Goal: Task Accomplishment & Management: Use online tool/utility

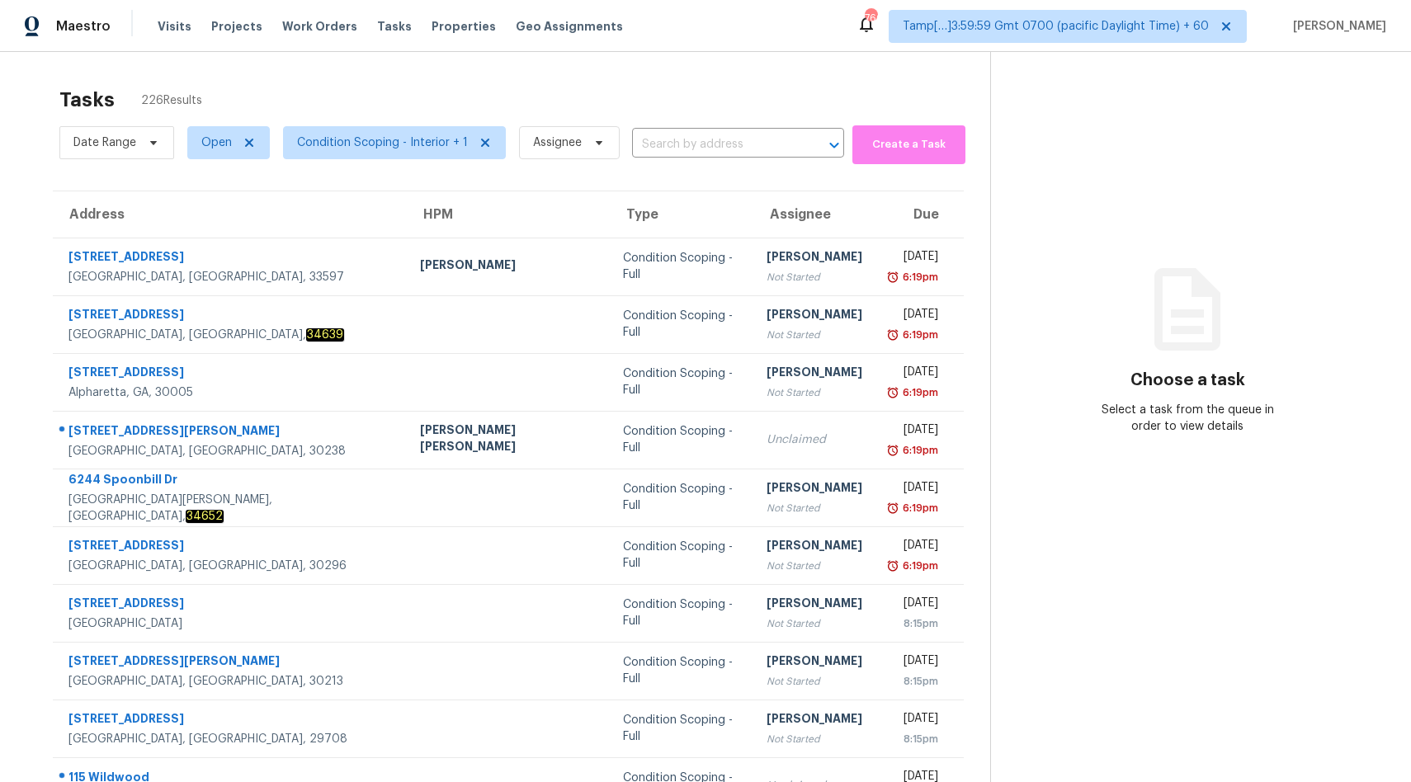
click at [353, 160] on span "Condition Scoping - Interior + 1" at bounding box center [388, 142] width 236 height 43
click at [361, 153] on span "Condition Scoping - Interior + 1" at bounding box center [394, 142] width 223 height 33
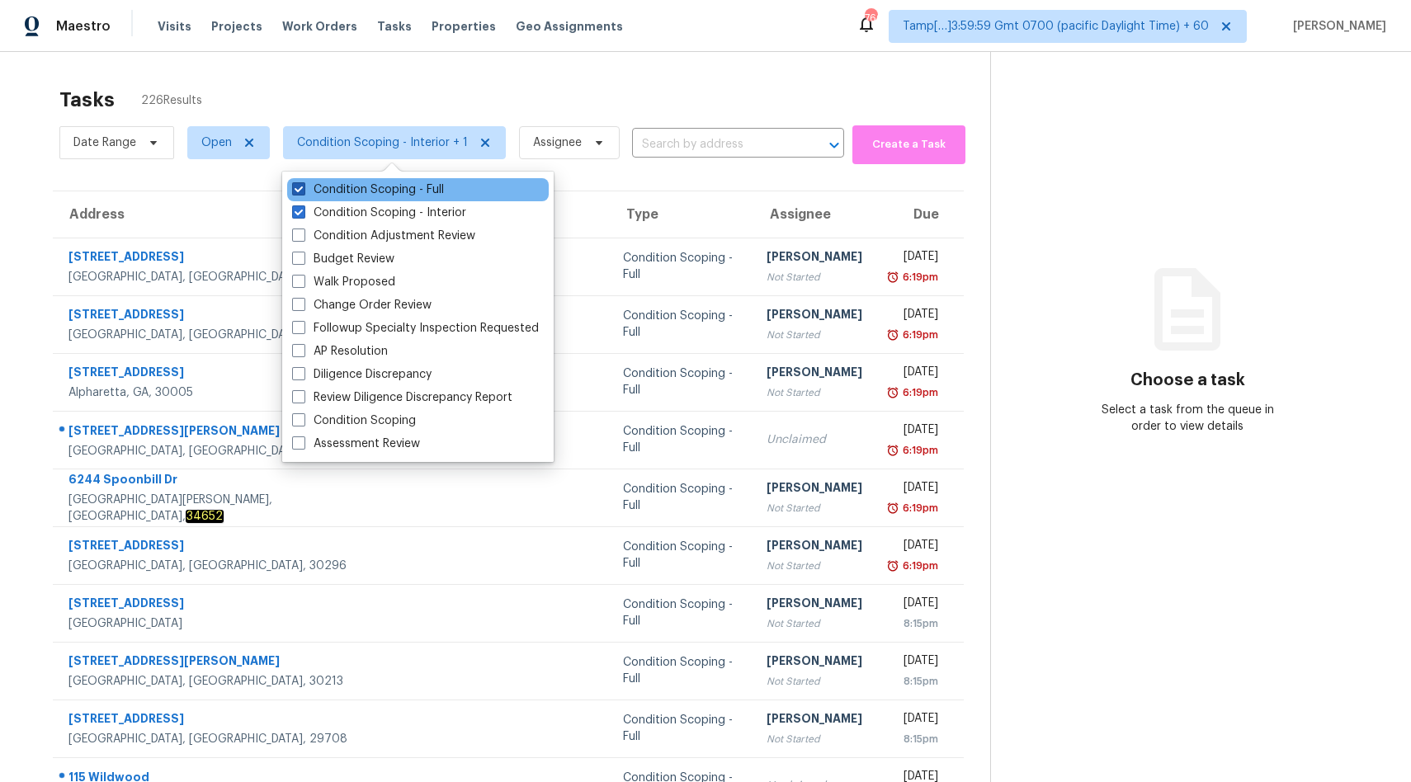
click at [412, 194] on label "Condition Scoping - Full" at bounding box center [368, 190] width 152 height 17
click at [303, 192] on input "Condition Scoping - Full" at bounding box center [297, 187] width 11 height 11
checkbox input "false"
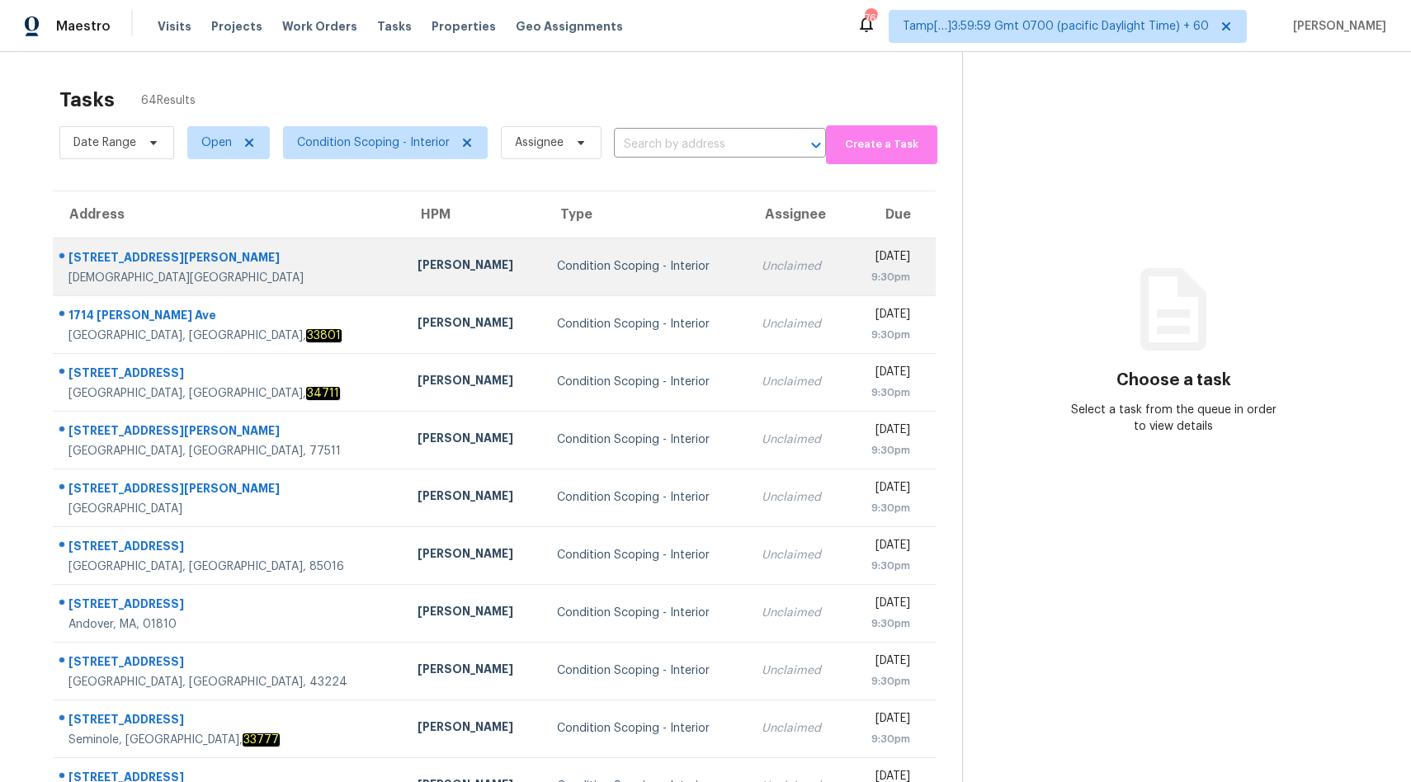
click at [860, 252] on div "[DATE]" at bounding box center [885, 258] width 50 height 21
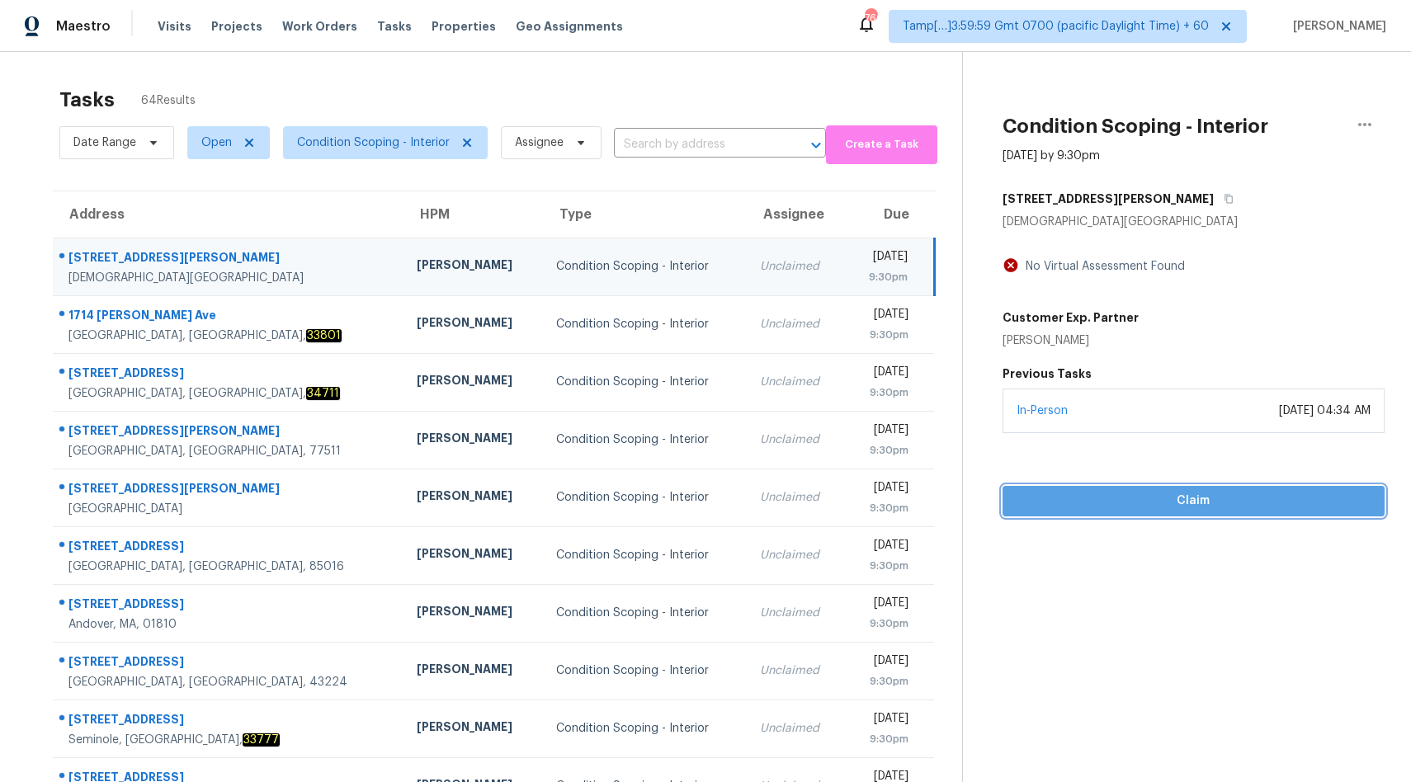
click at [1162, 486] on button "Claim" at bounding box center [1194, 501] width 382 height 31
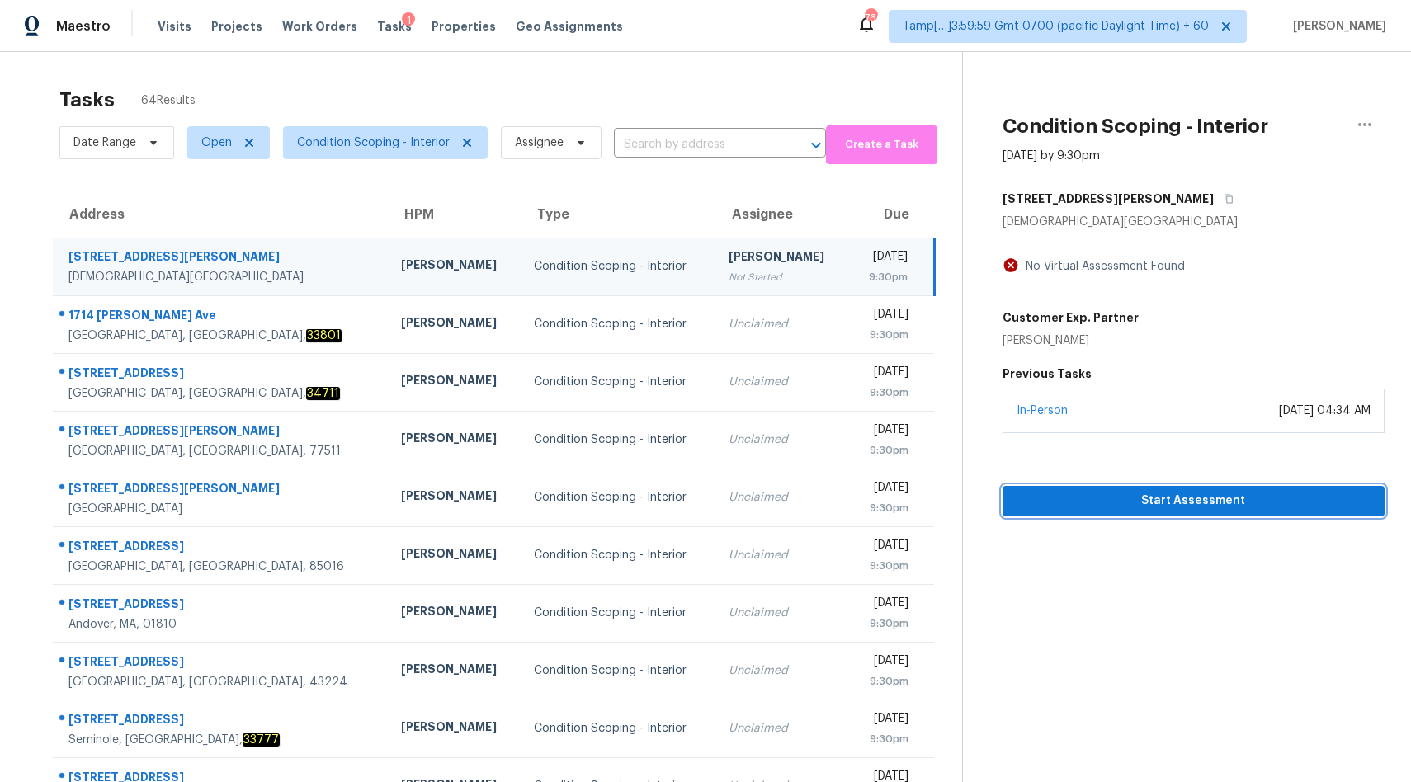
click at [1162, 486] on button "Start Assessment" at bounding box center [1194, 501] width 382 height 31
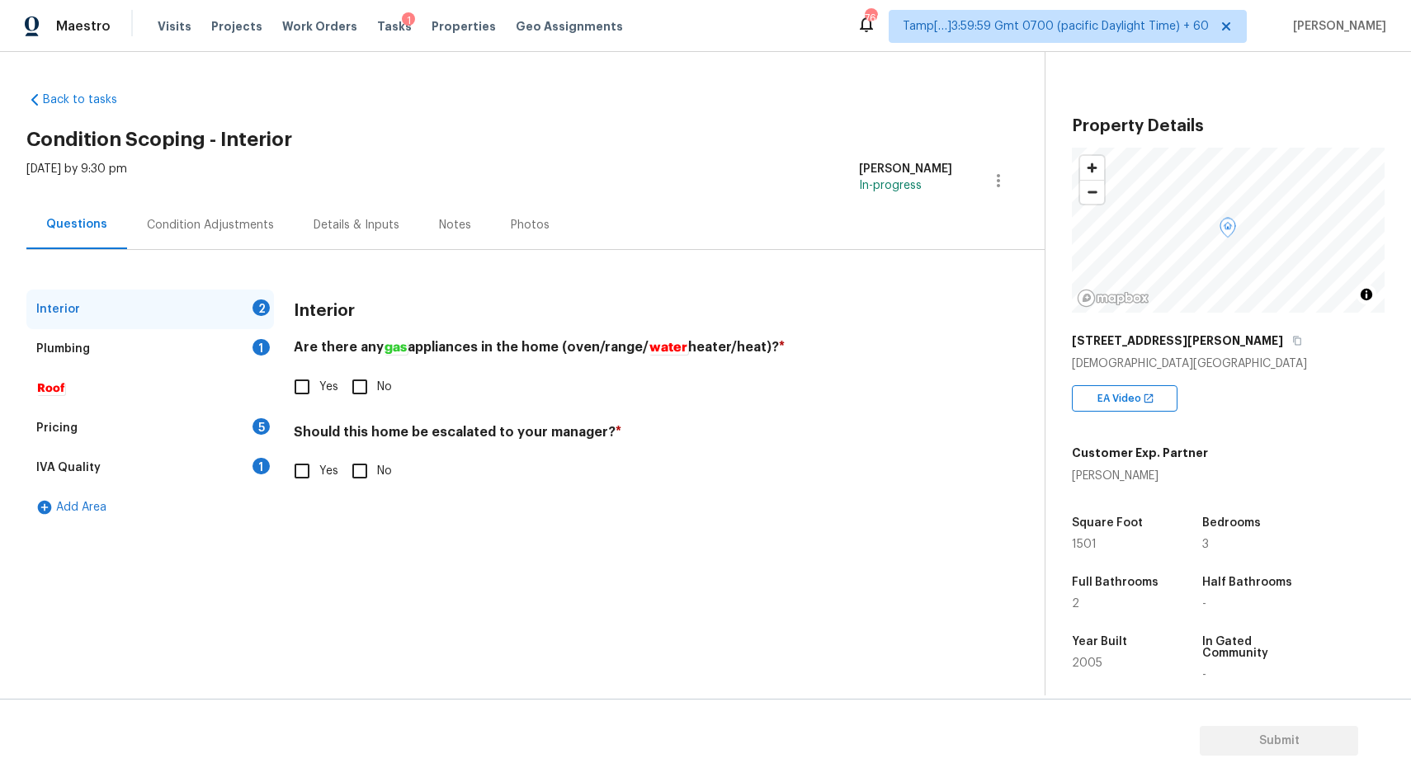
click at [190, 224] on div "Condition Adjustments" at bounding box center [210, 225] width 127 height 17
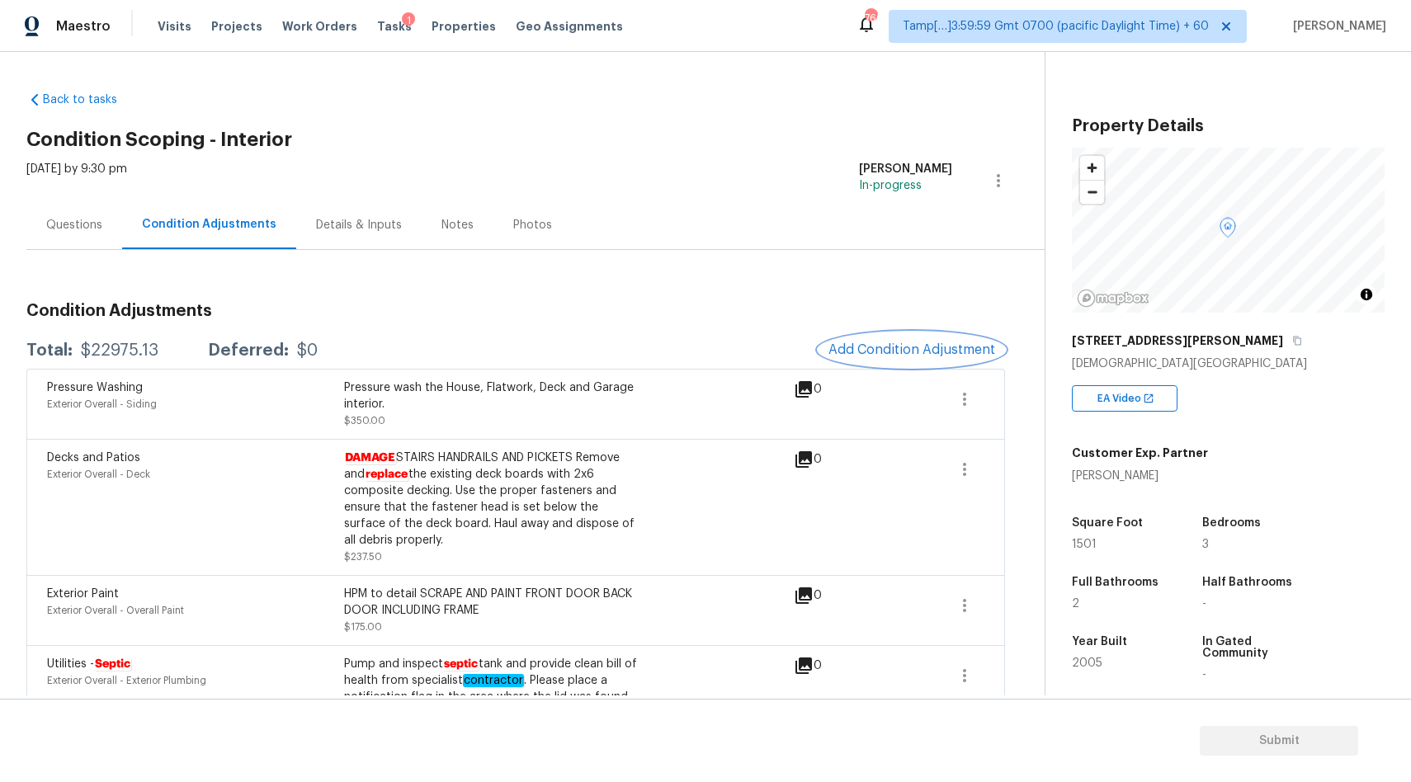
click at [871, 345] on span "Add Condition Adjustment" at bounding box center [911, 349] width 167 height 15
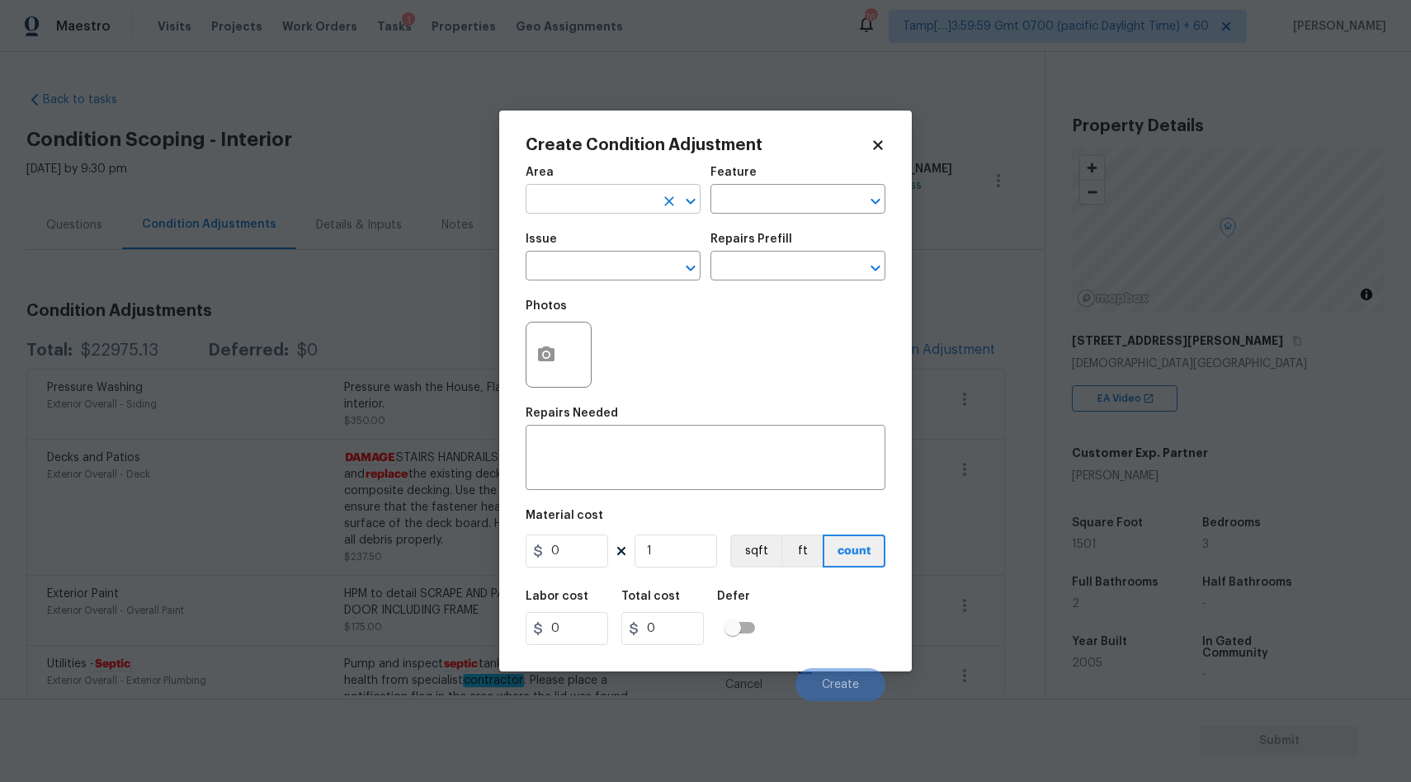
click at [586, 209] on input "text" at bounding box center [590, 201] width 129 height 26
click at [558, 280] on ul "Interior Addition Interior Overall" at bounding box center [613, 252] width 175 height 68
click at [581, 263] on li "Interior Overall" at bounding box center [613, 265] width 175 height 27
type input "Interior Overall"
click at [581, 263] on input "text" at bounding box center [590, 268] width 129 height 26
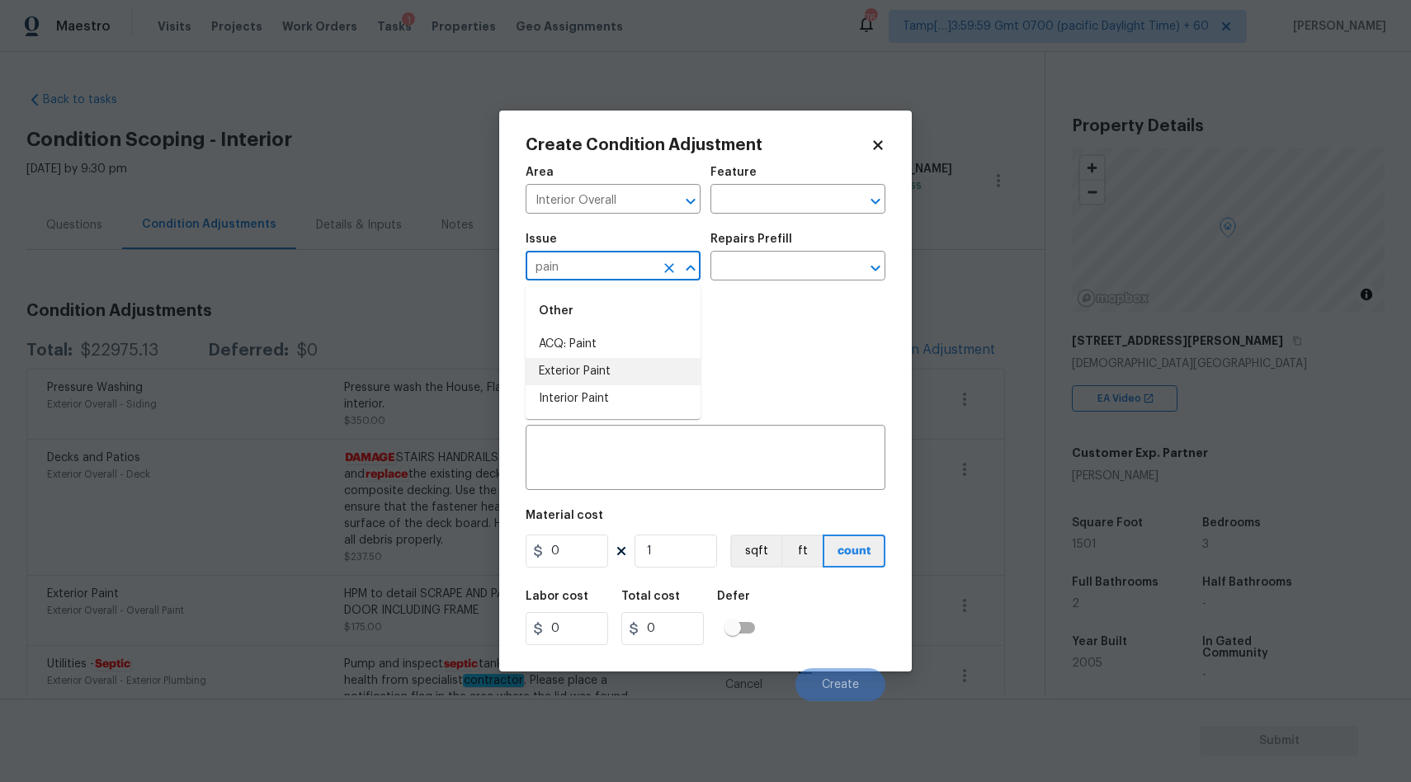
click at [555, 358] on li "Exterior Paint" at bounding box center [613, 371] width 175 height 27
click at [635, 276] on input "Exterior Paint" at bounding box center [590, 268] width 129 height 26
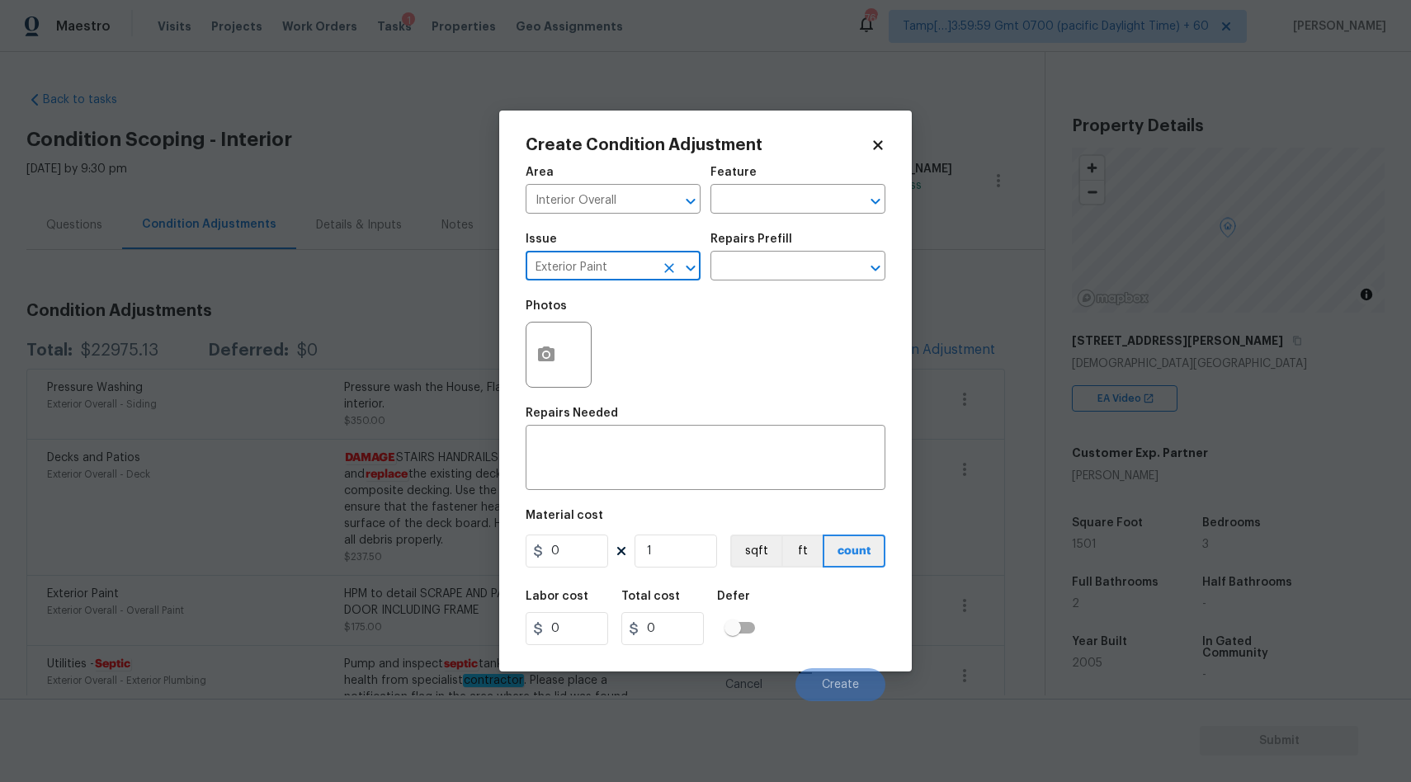
click at [635, 276] on input "Exterior Paint" at bounding box center [590, 268] width 129 height 26
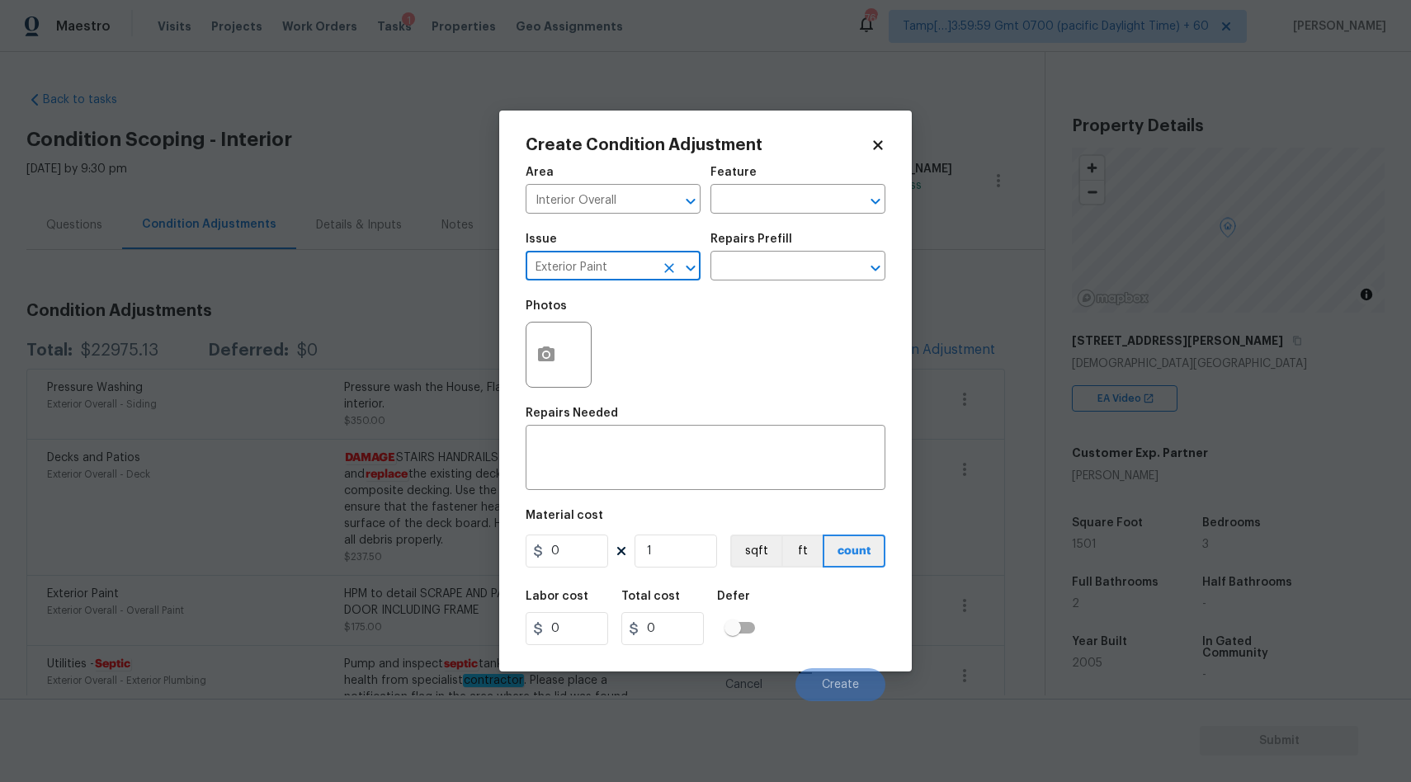
click at [635, 276] on input "Exterior Paint" at bounding box center [590, 268] width 129 height 26
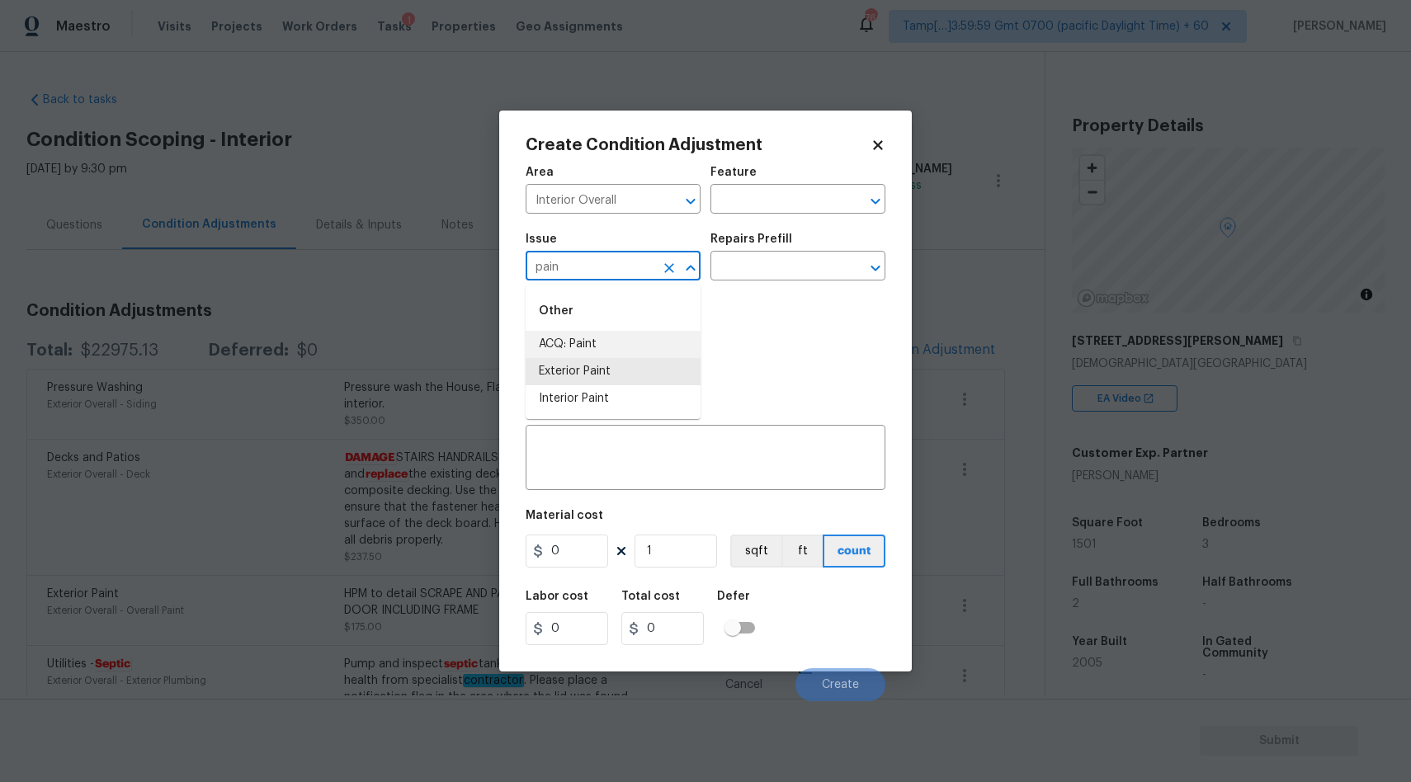
click at [603, 342] on li "ACQ: Paint" at bounding box center [613, 344] width 175 height 27
type input "ACQ: Paint"
click at [755, 264] on input "text" at bounding box center [774, 268] width 129 height 26
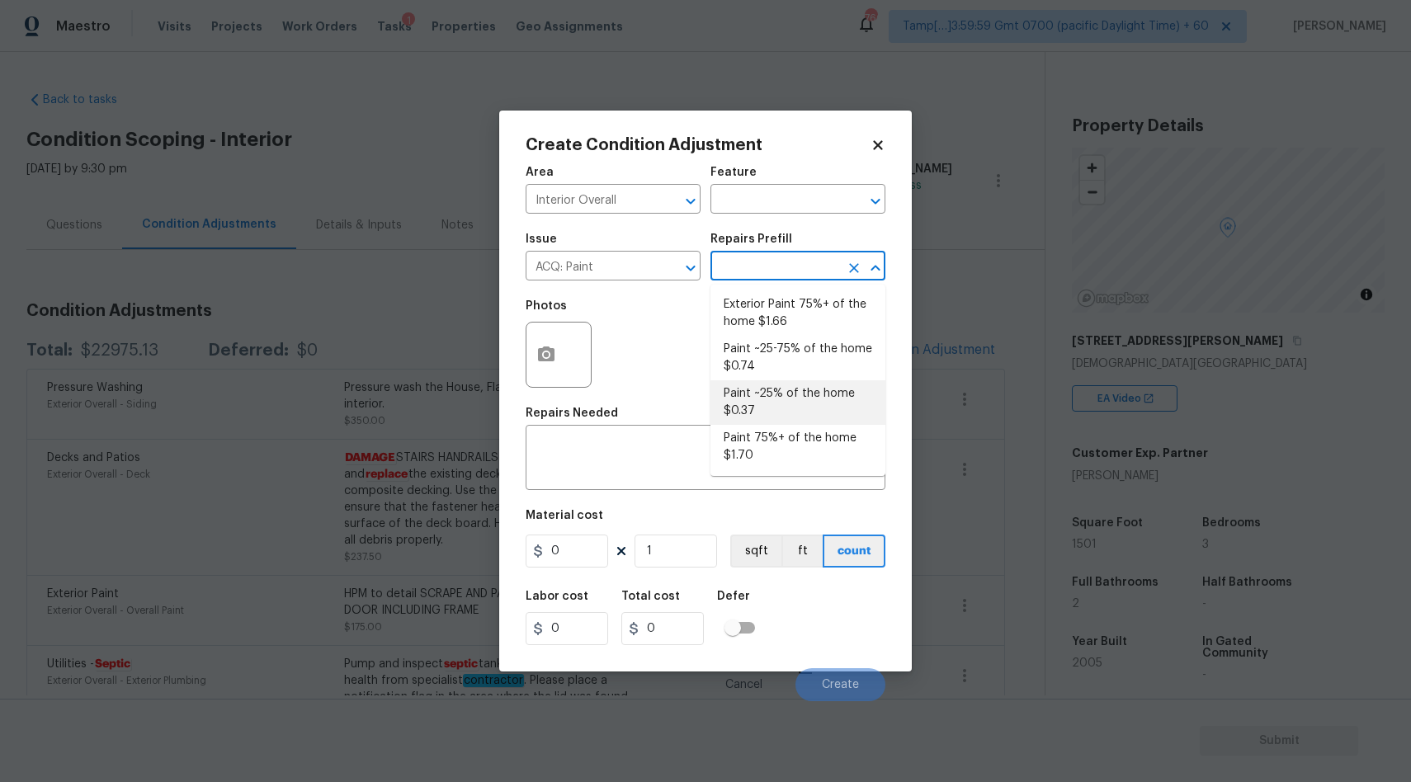
click at [769, 421] on li "Paint ~25% of the home $0.37" at bounding box center [797, 402] width 175 height 45
type input "Acquisition"
type textarea "Acquisition Scope: ~25% of the home needs interior paint"
type input "0.37"
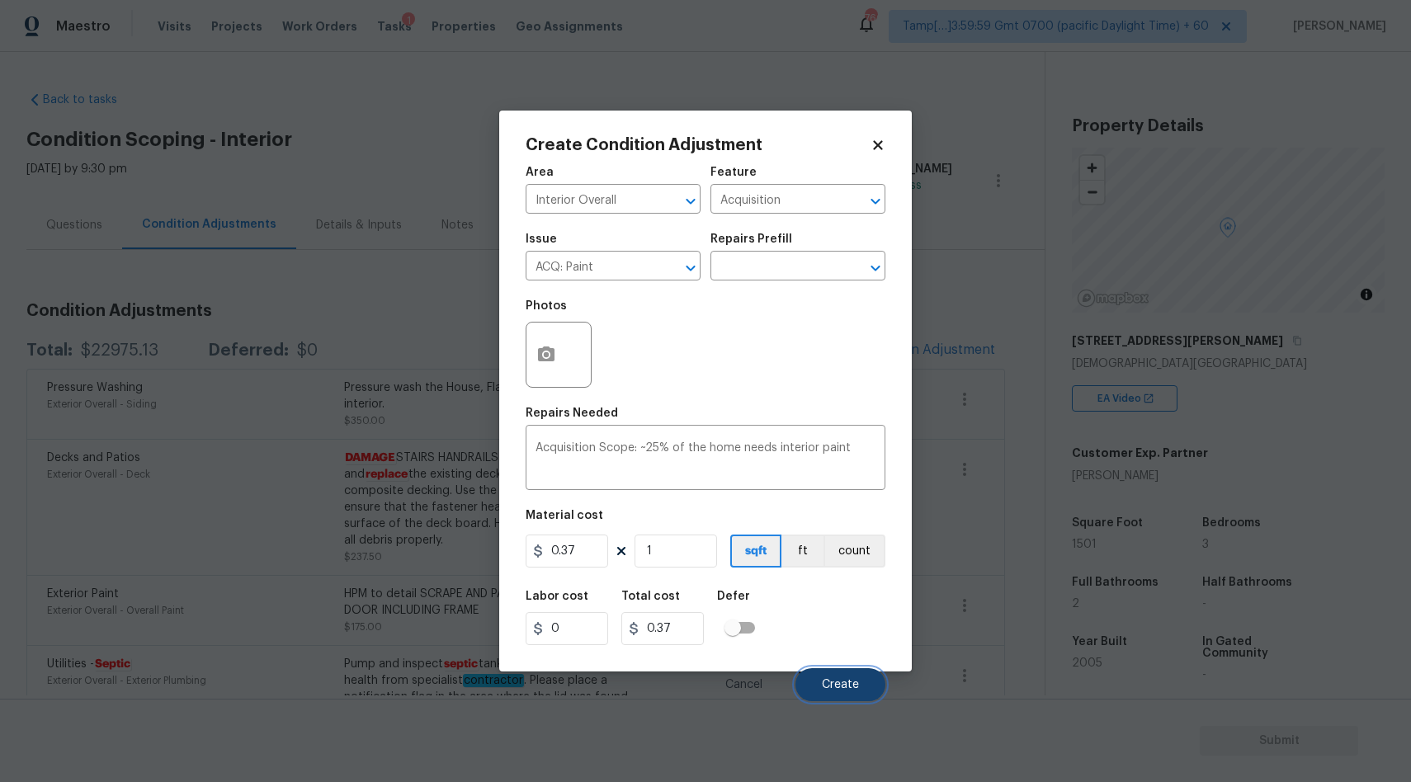
click at [814, 676] on button "Create" at bounding box center [840, 684] width 90 height 33
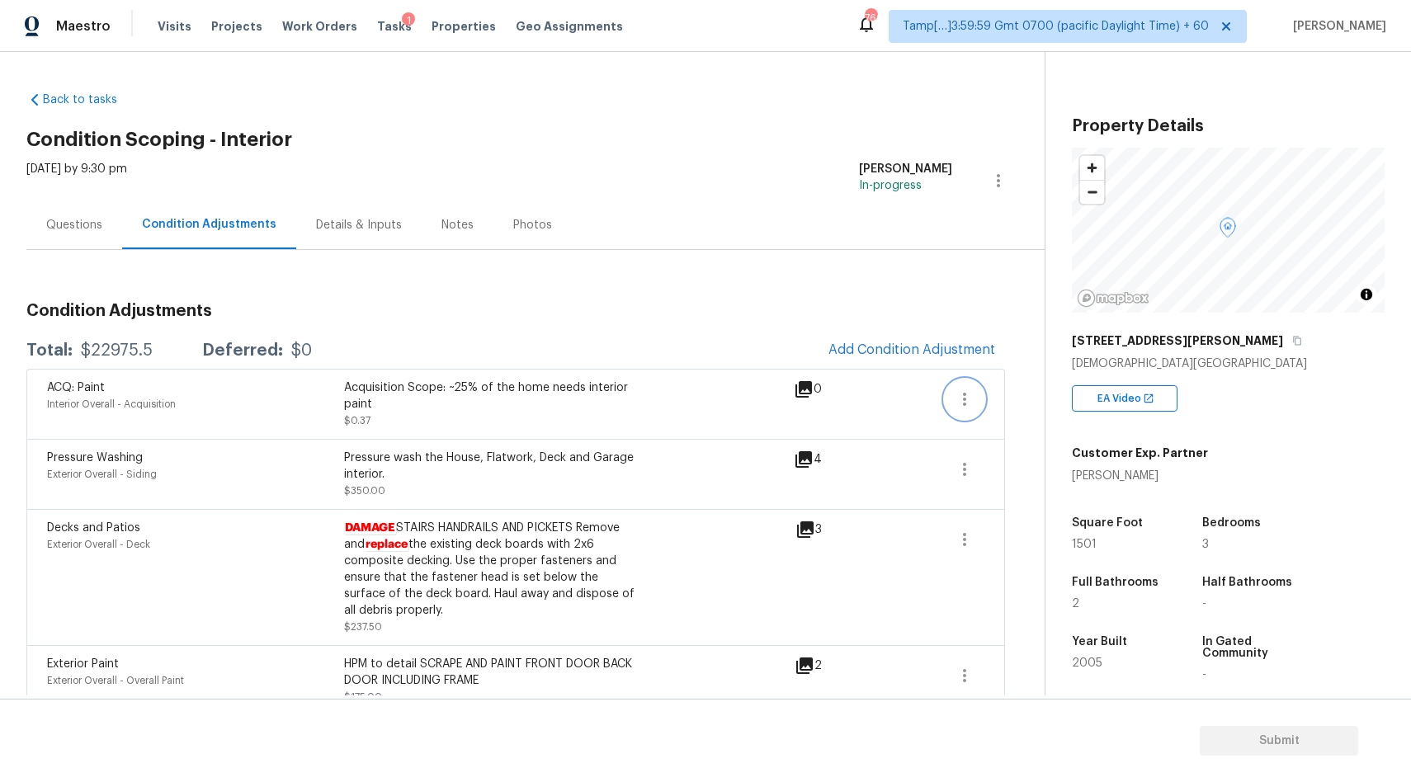
click at [961, 413] on button "button" at bounding box center [965, 400] width 40 height 40
click at [1046, 388] on div "Edit" at bounding box center [1058, 396] width 129 height 17
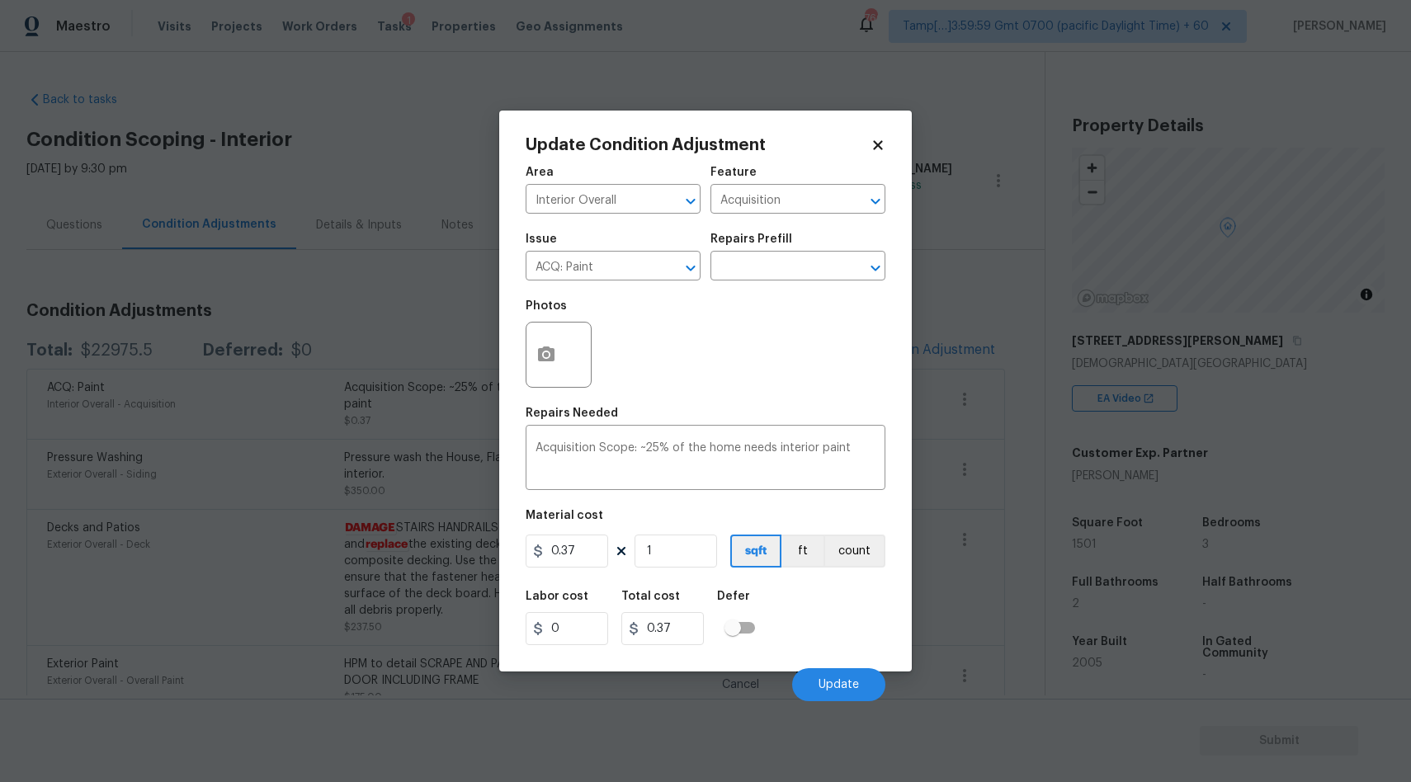
click at [421, 318] on body "Maestro Visits Projects Work Orders Tasks 1 Properties Geo Assignments 760 Tamp…" at bounding box center [705, 391] width 1411 height 782
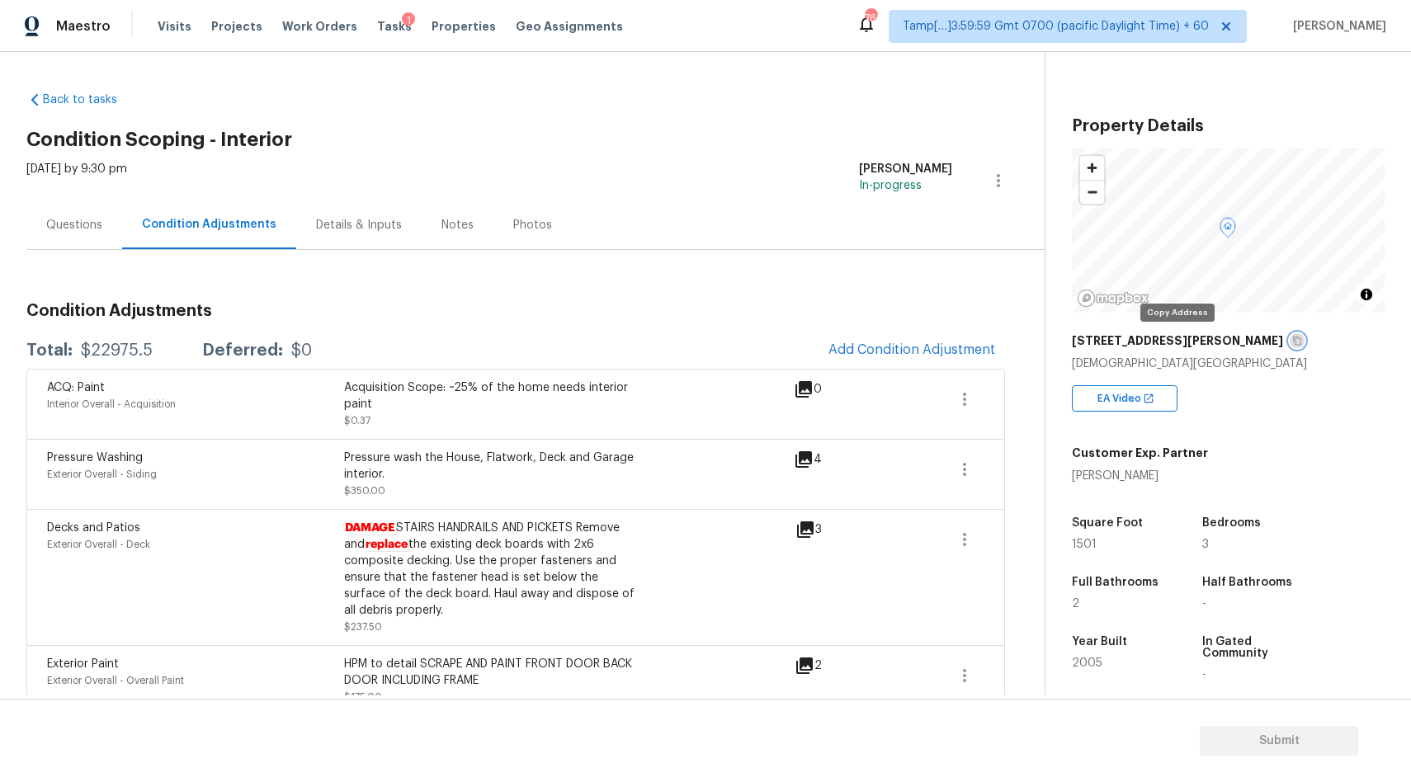
click at [1292, 345] on icon "button" at bounding box center [1297, 341] width 10 height 10
click at [74, 31] on span "Maestro" at bounding box center [83, 26] width 54 height 17
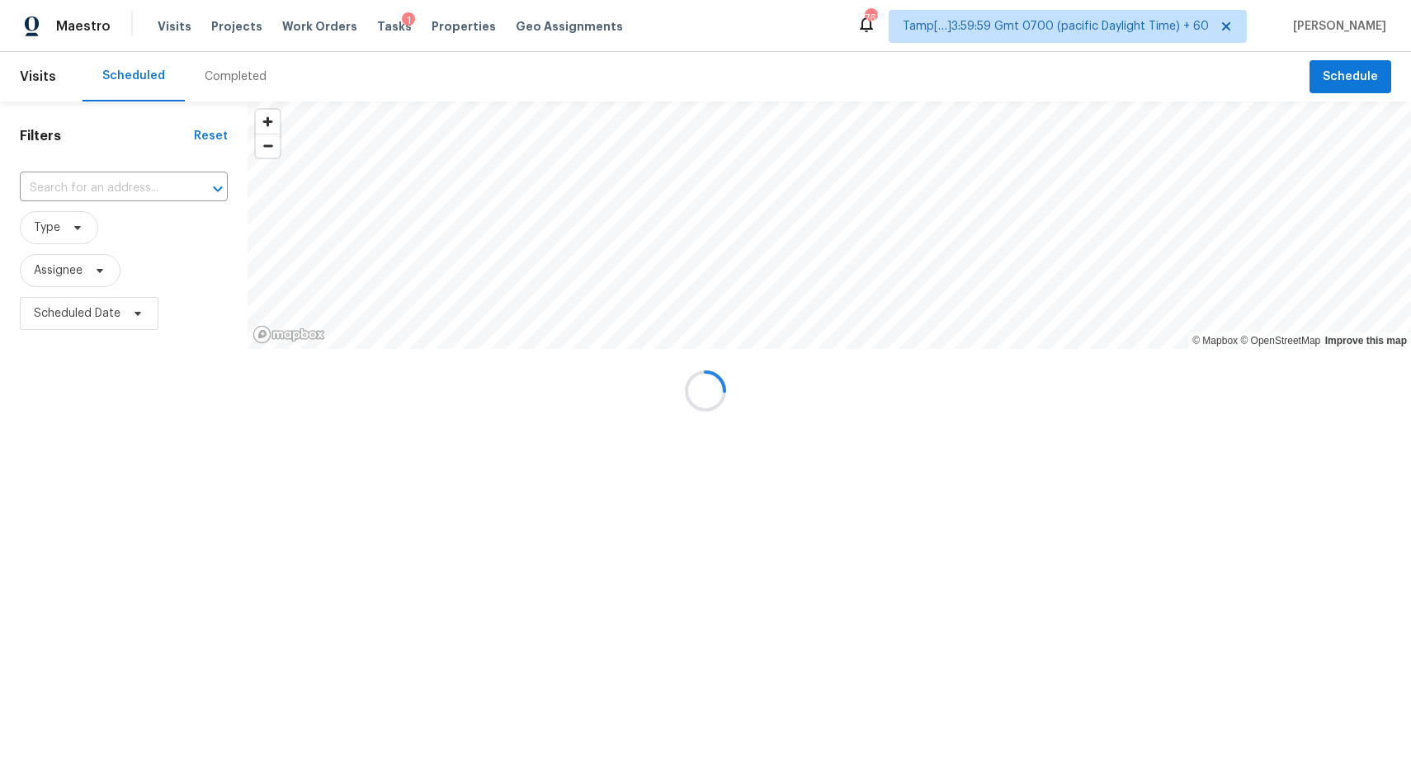
click at [43, 83] on div at bounding box center [705, 391] width 1411 height 782
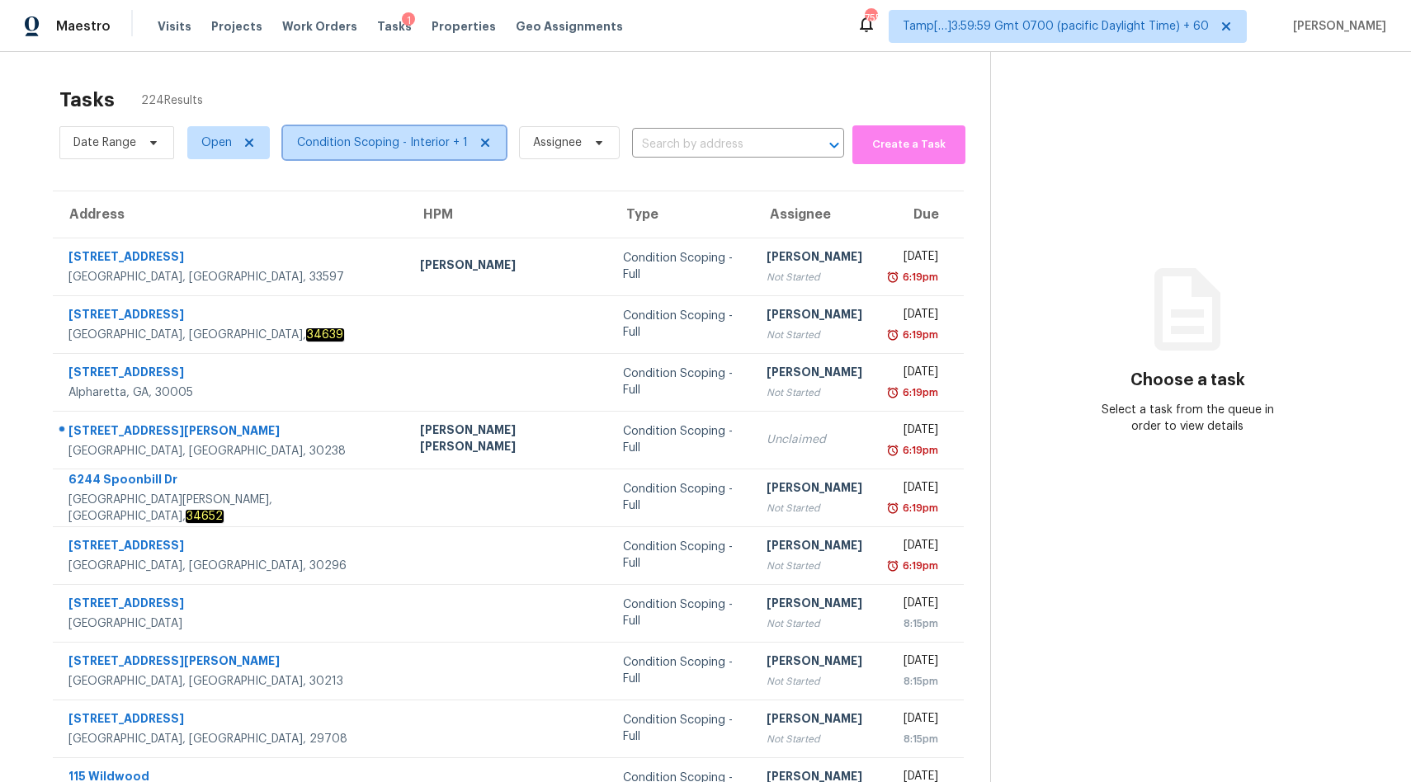
click at [388, 136] on span "Condition Scoping - Interior + 1" at bounding box center [382, 143] width 171 height 17
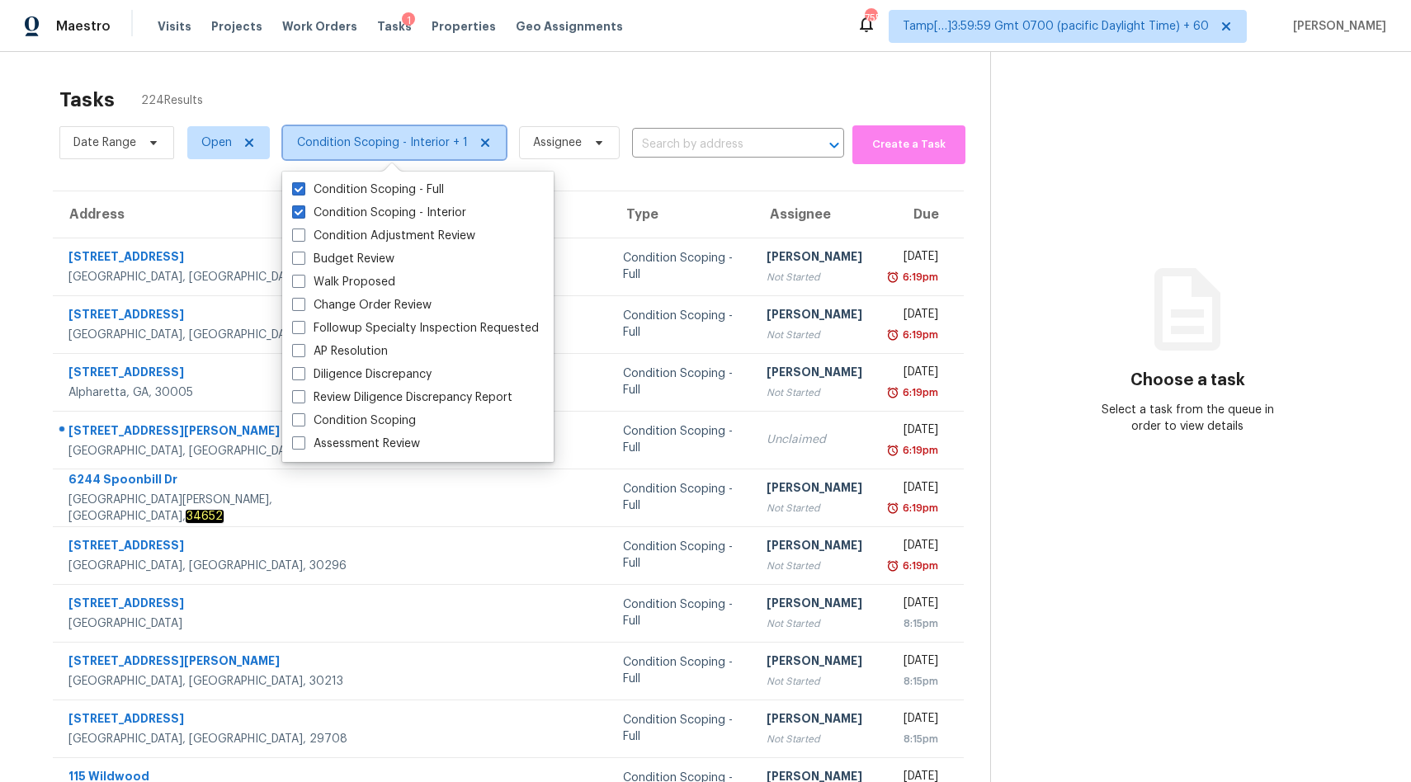
click at [388, 136] on span "Condition Scoping - Interior + 1" at bounding box center [382, 143] width 171 height 17
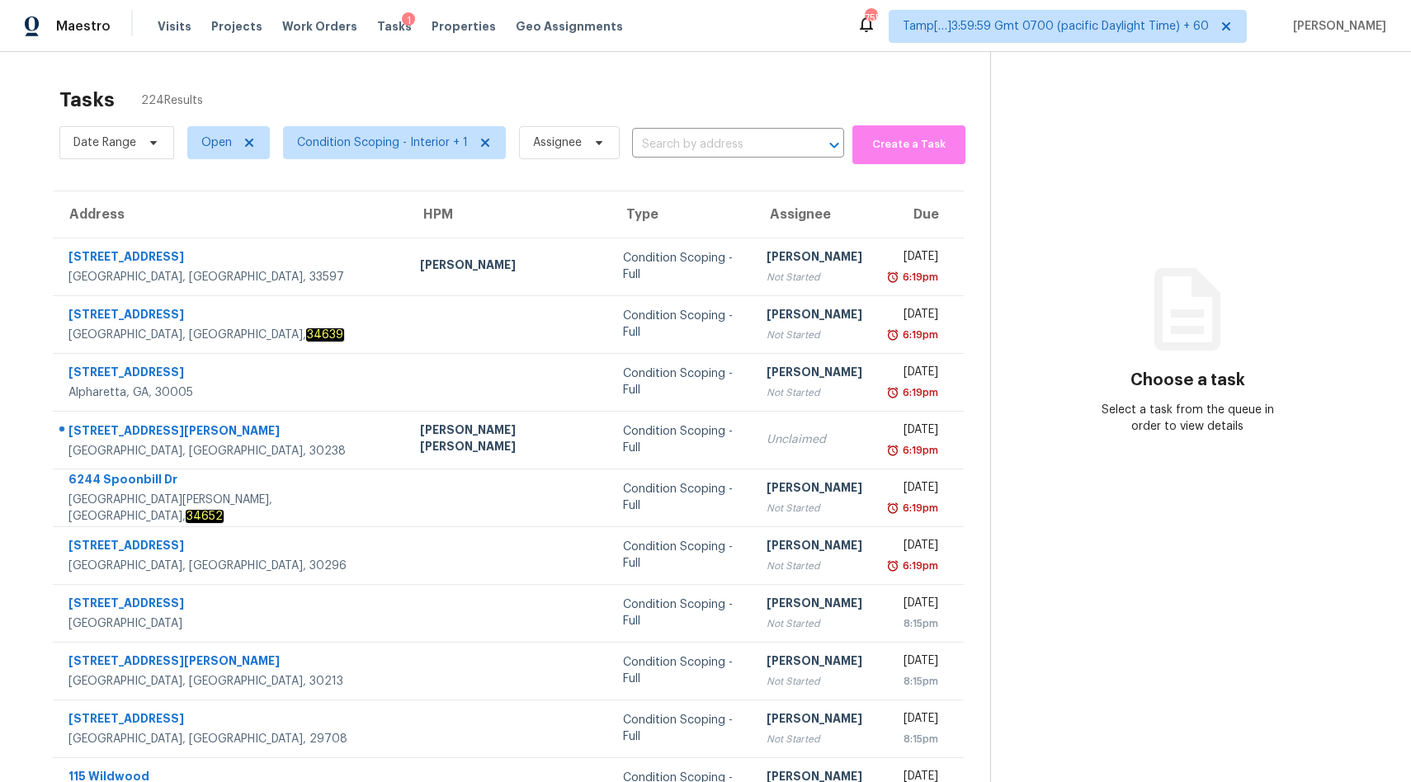
click at [375, 78] on div "Tasks 224 Results Date Range Open Condition Scoping - Interior + 1 Assignee ​ C…" at bounding box center [705, 456] width 1411 height 808
click at [578, 146] on span "Assignee" at bounding box center [569, 142] width 101 height 33
click at [573, 106] on div "Tasks 225 Results" at bounding box center [524, 99] width 931 height 43
click at [557, 150] on span "Assignee" at bounding box center [557, 143] width 49 height 17
type input "SUB"
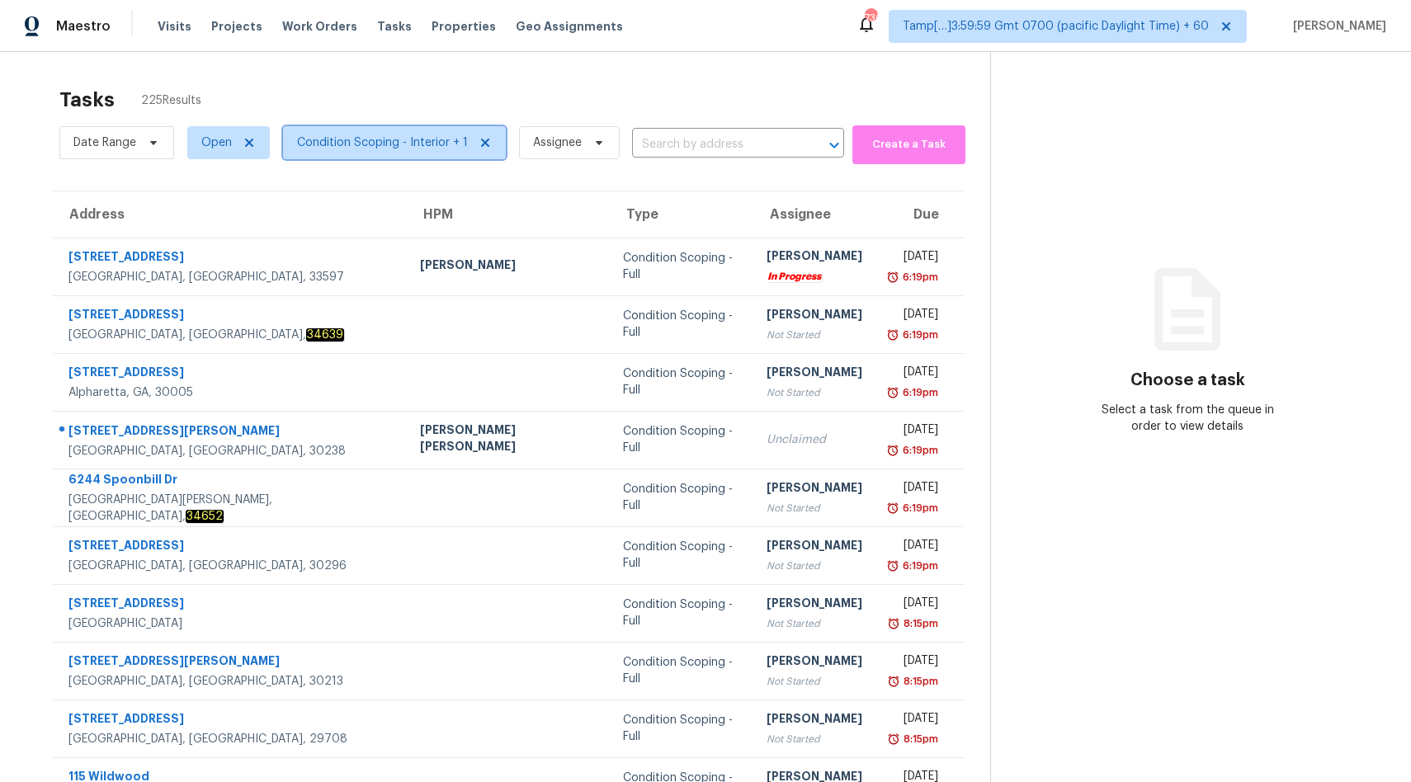
click at [373, 130] on span "Condition Scoping - Interior + 1" at bounding box center [394, 142] width 223 height 33
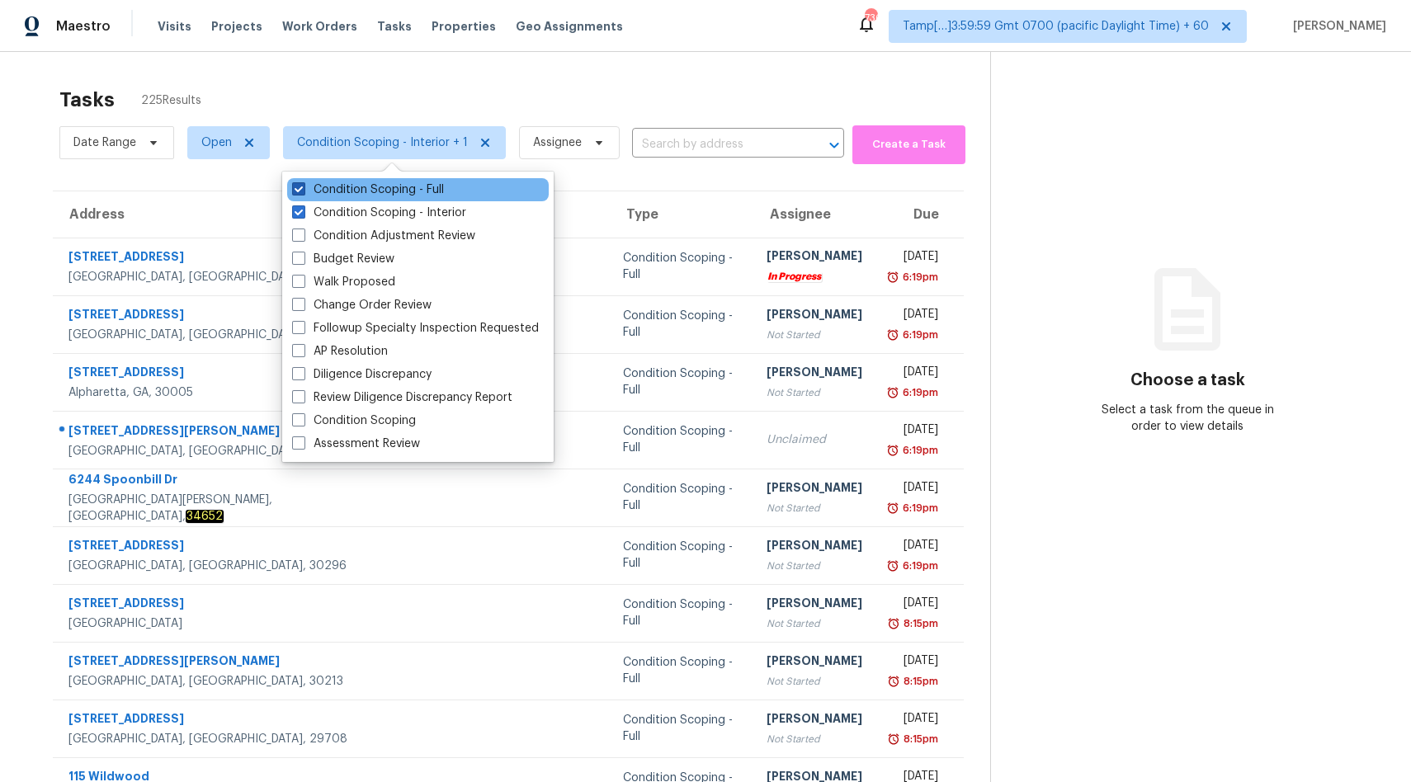
click at [373, 189] on label "Condition Scoping - Full" at bounding box center [368, 190] width 152 height 17
click at [303, 189] on input "Condition Scoping - Full" at bounding box center [297, 187] width 11 height 11
checkbox input "false"
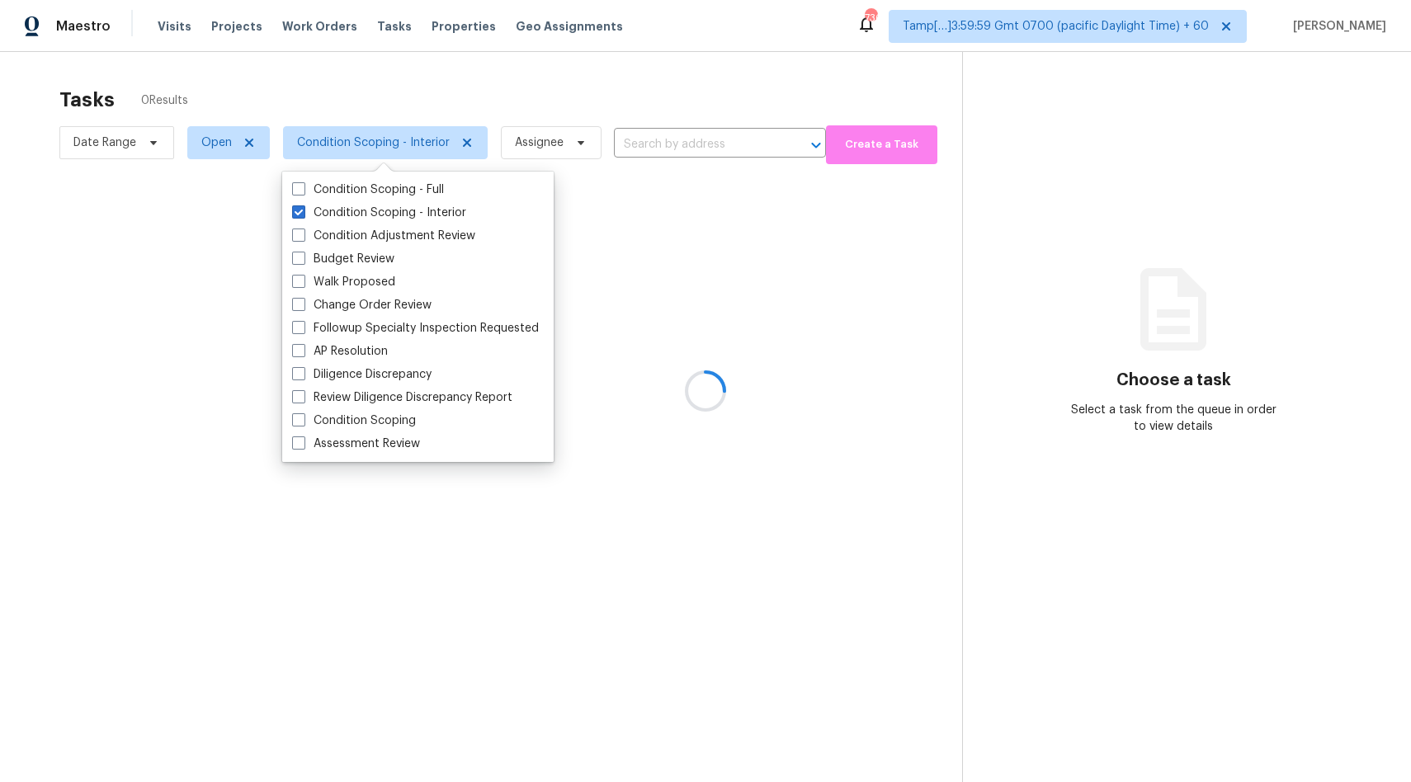
click at [375, 88] on div at bounding box center [705, 391] width 1411 height 782
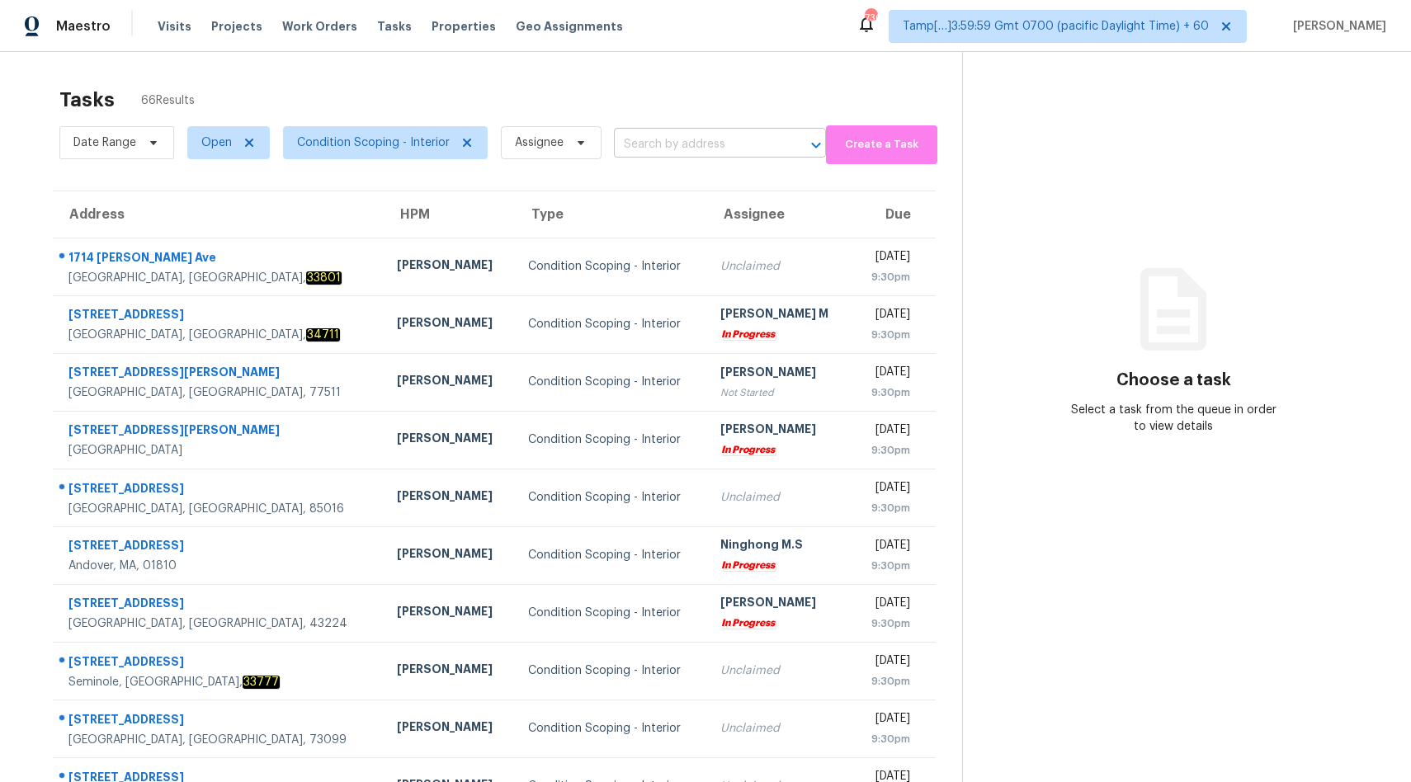
click at [640, 145] on input "text" at bounding box center [697, 145] width 166 height 26
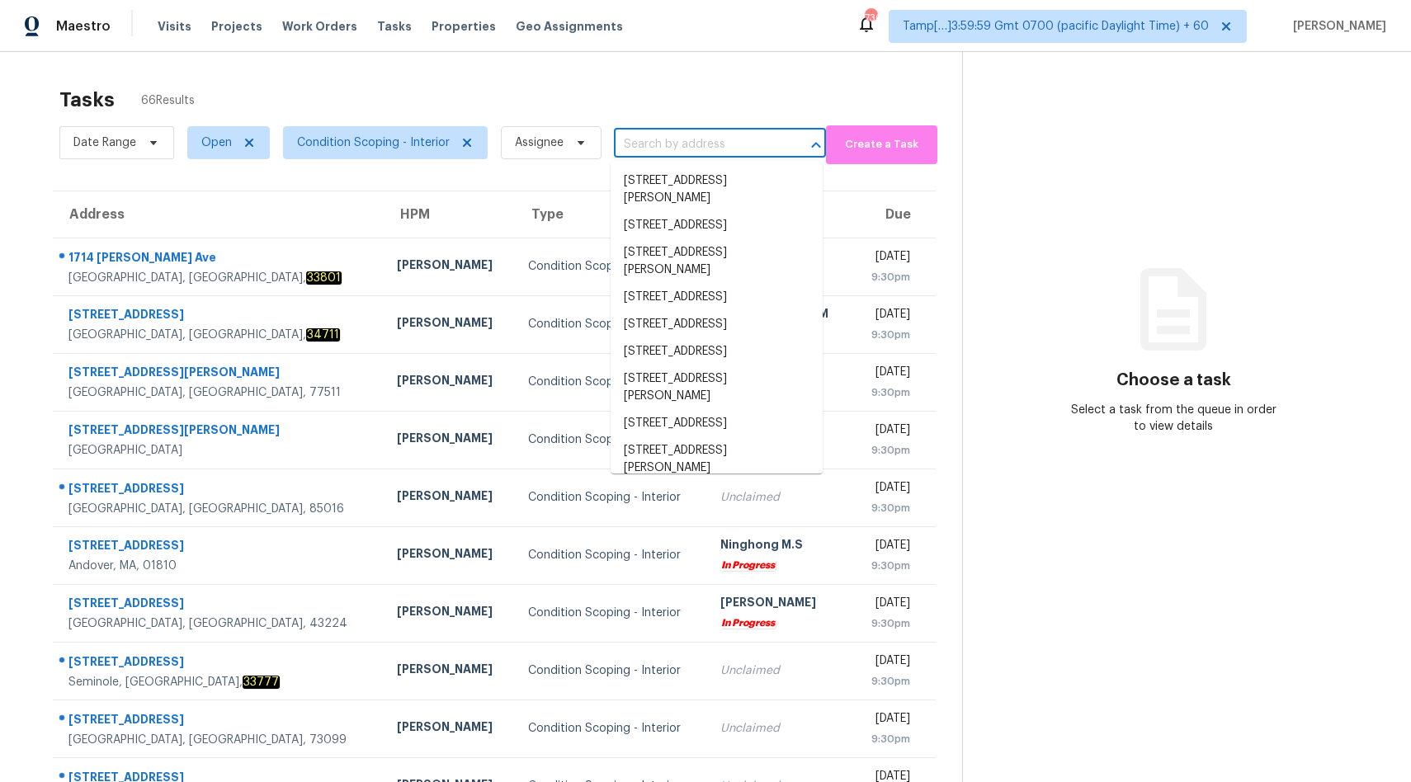
paste input "[STREET_ADDRESS][PERSON_NAME]"
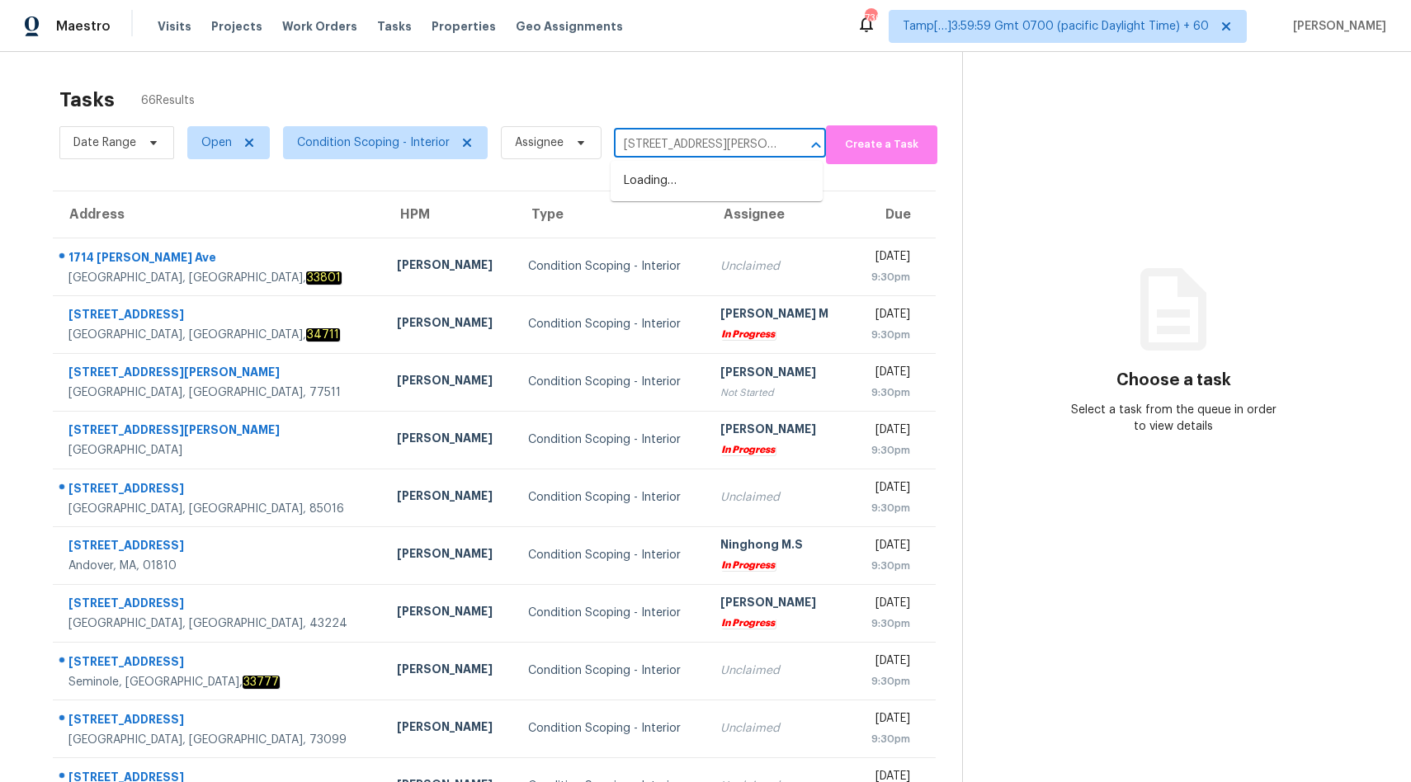
scroll to position [0, 57]
type input "[STREET_ADDRESS][PERSON_NAME]"
click at [643, 199] on li "[STREET_ADDRESS][PERSON_NAME][PERSON_NAME]" at bounding box center [717, 190] width 212 height 45
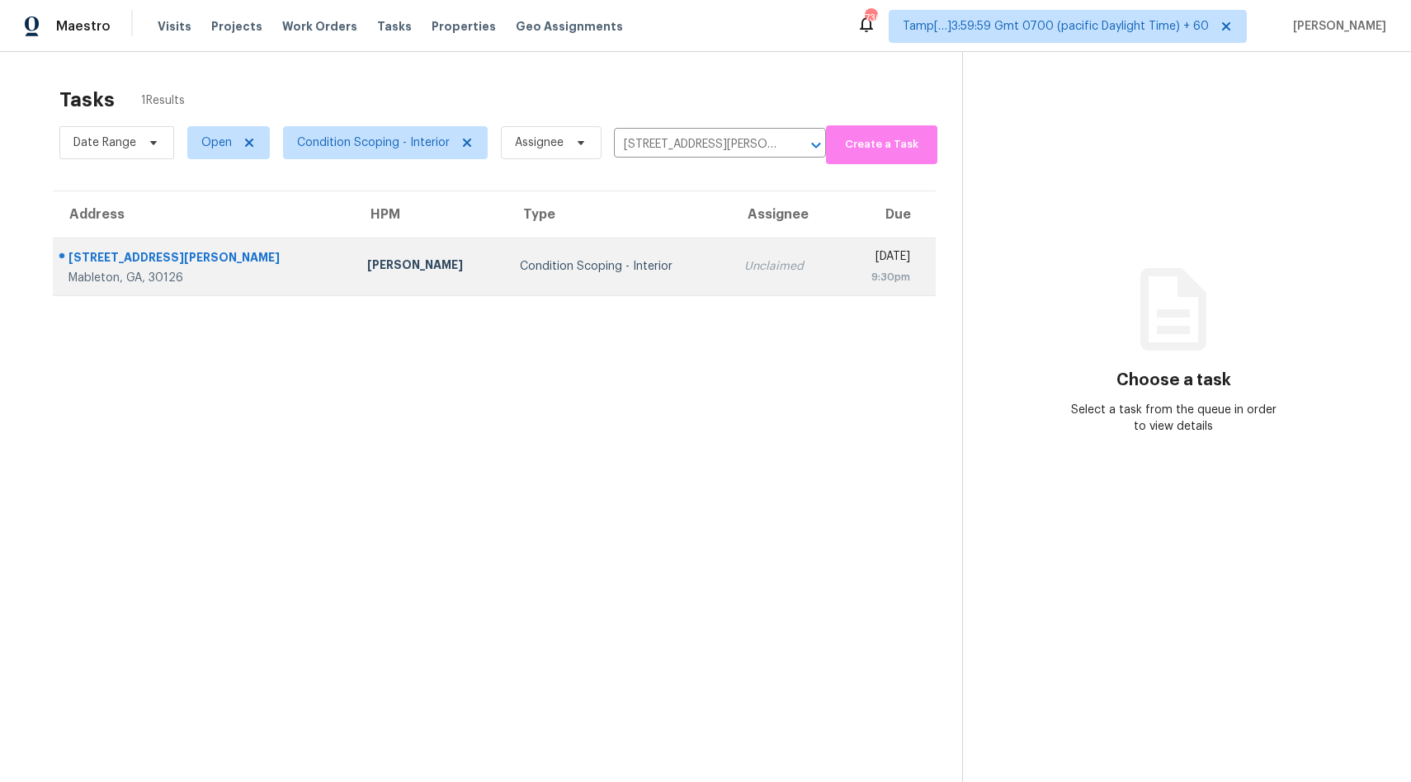
click at [591, 261] on div "Condition Scoping - Interior" at bounding box center [619, 266] width 198 height 17
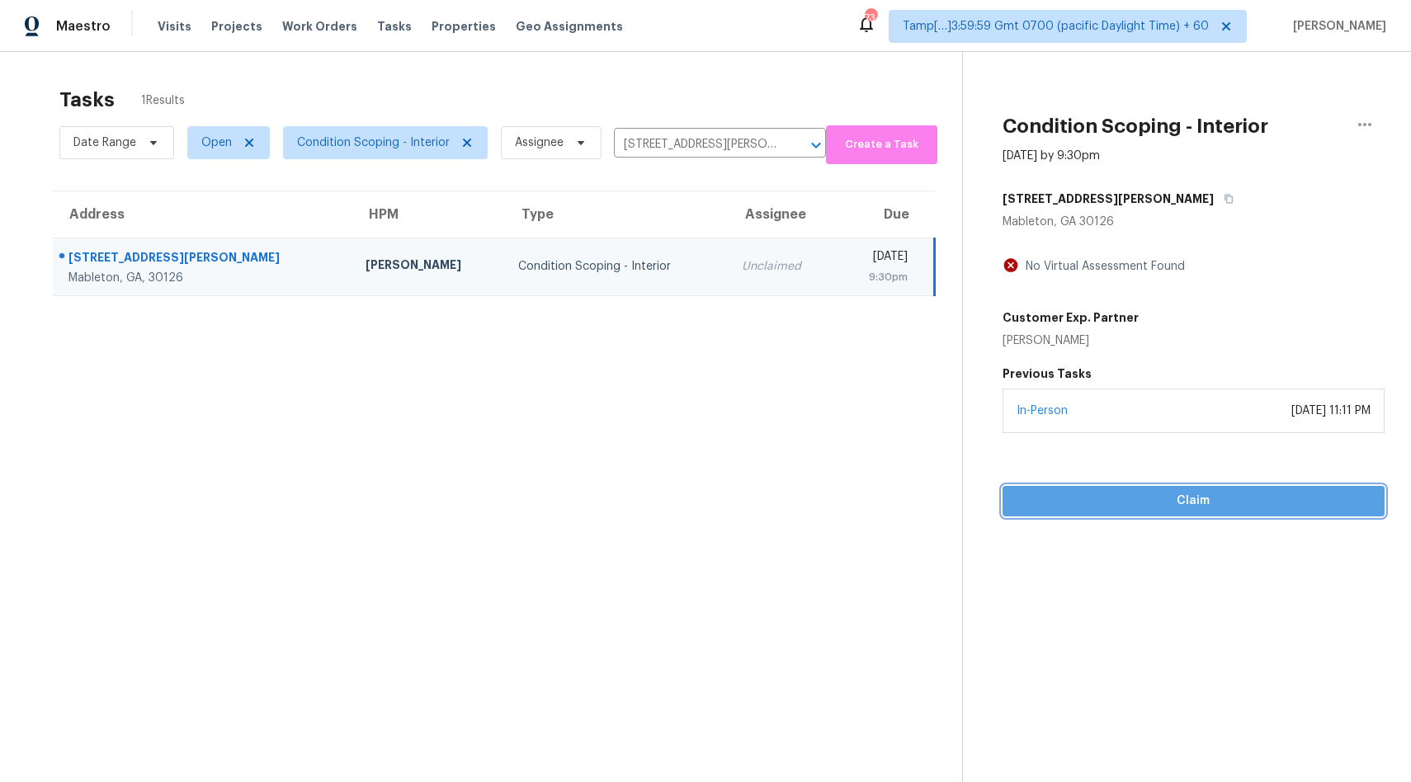
click at [1187, 501] on span "Claim" at bounding box center [1194, 501] width 356 height 21
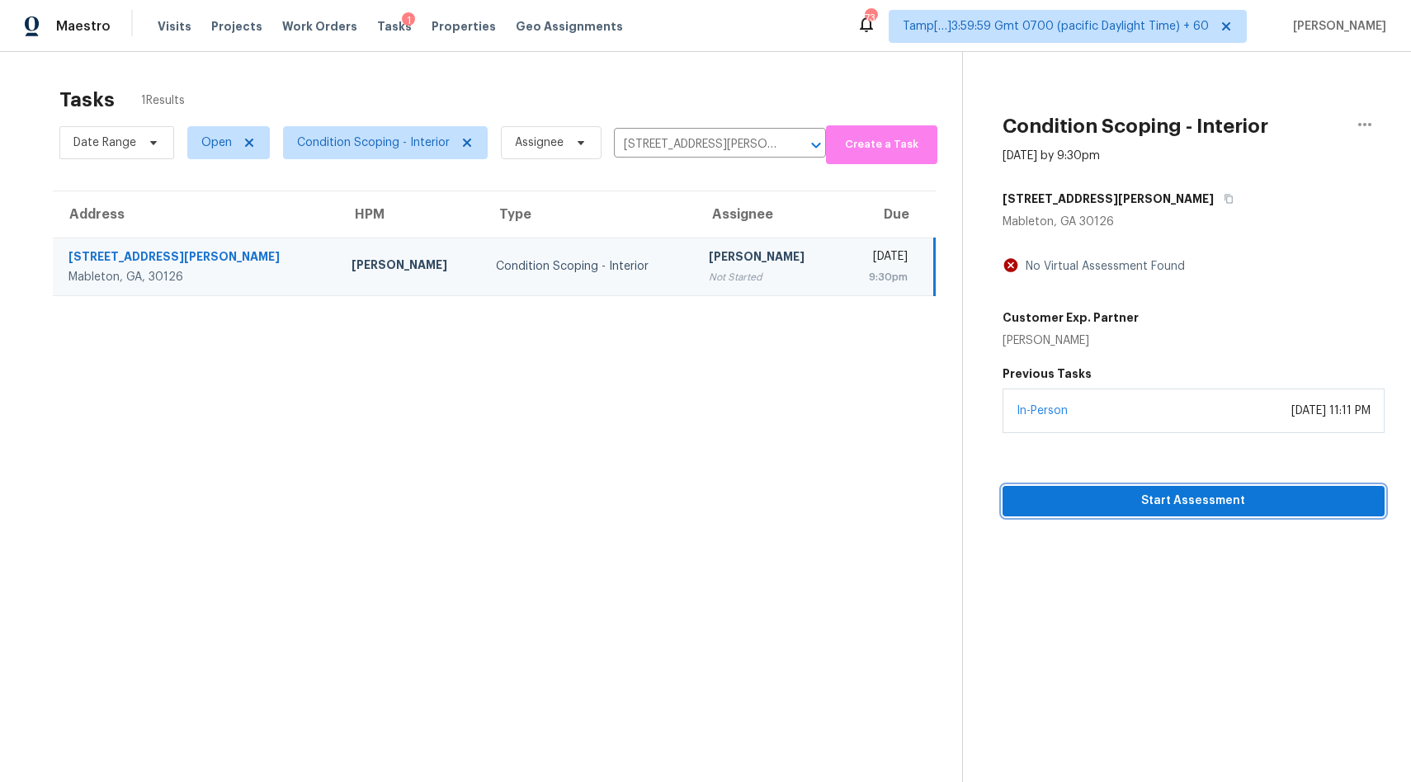
click at [1116, 505] on span "Start Assessment" at bounding box center [1194, 501] width 356 height 21
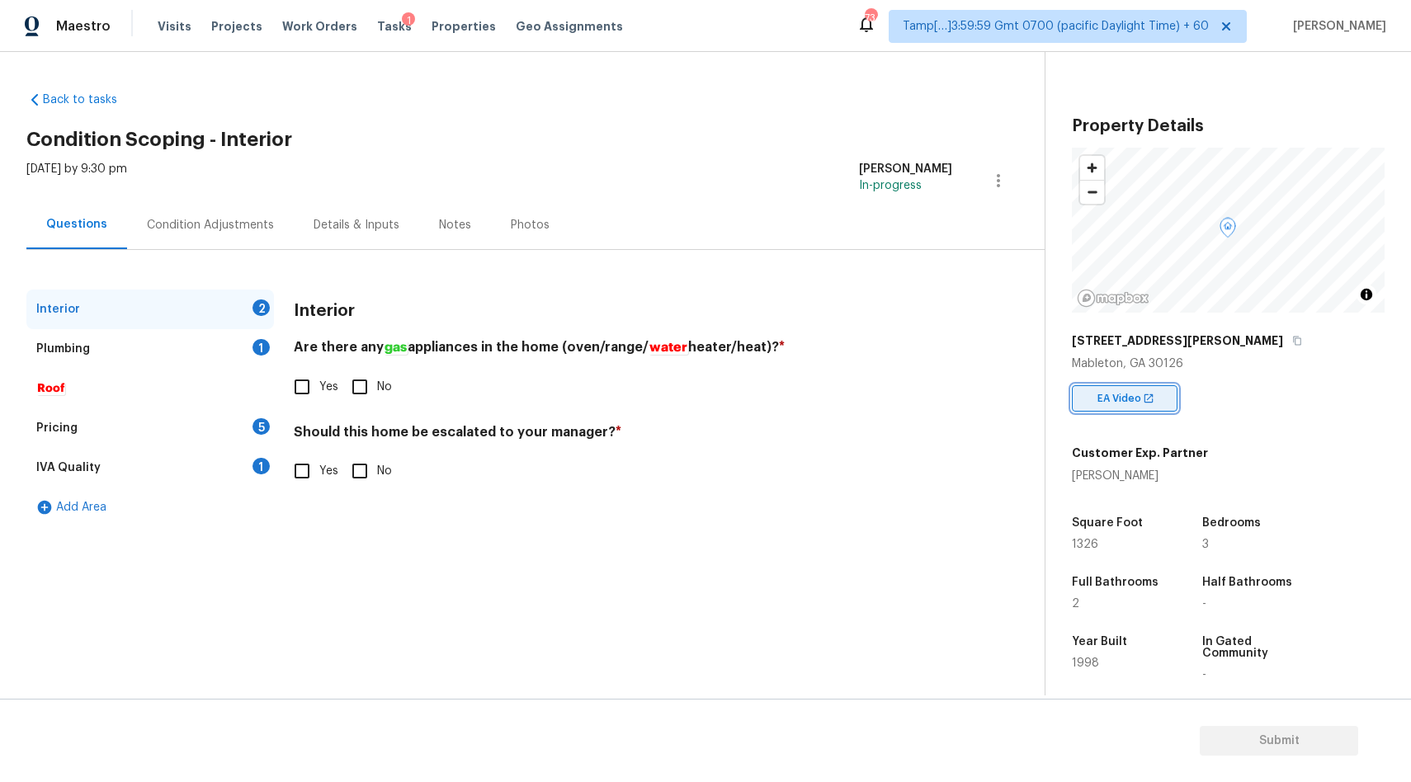
click at [1128, 399] on span "EA Video" at bounding box center [1122, 398] width 50 height 17
click at [73, 350] on div "Plumbing" at bounding box center [63, 349] width 54 height 17
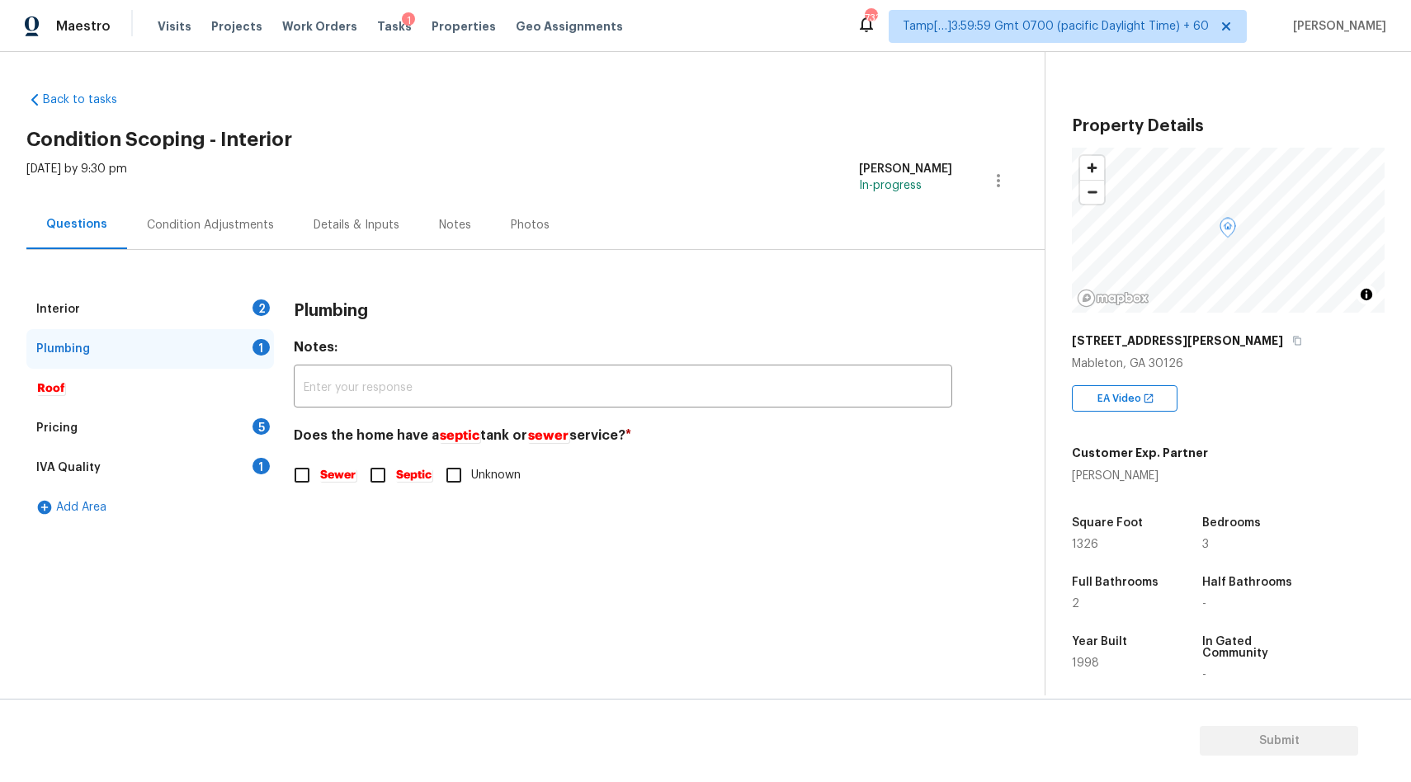
click at [44, 391] on em "Roof" at bounding box center [50, 388] width 29 height 13
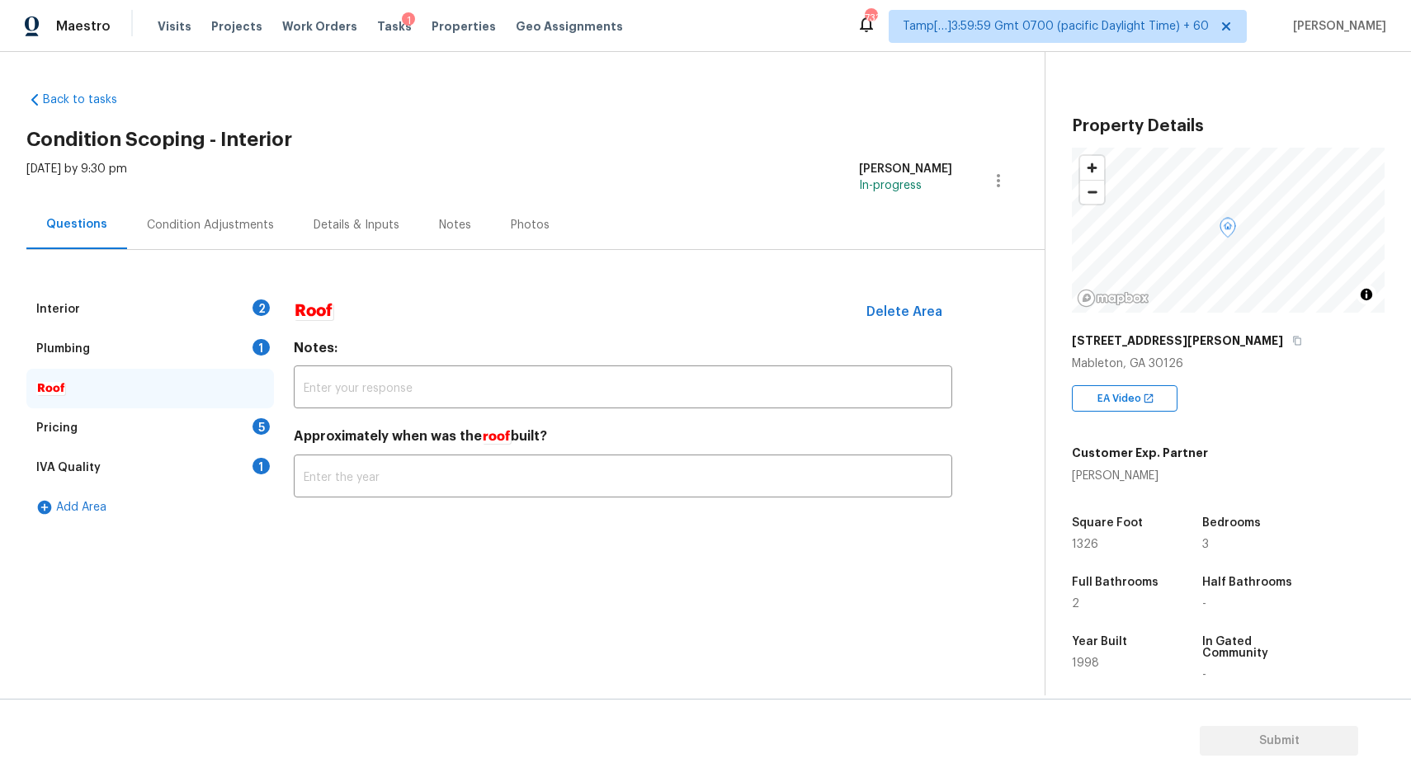
click at [75, 315] on div "Interior" at bounding box center [58, 309] width 44 height 17
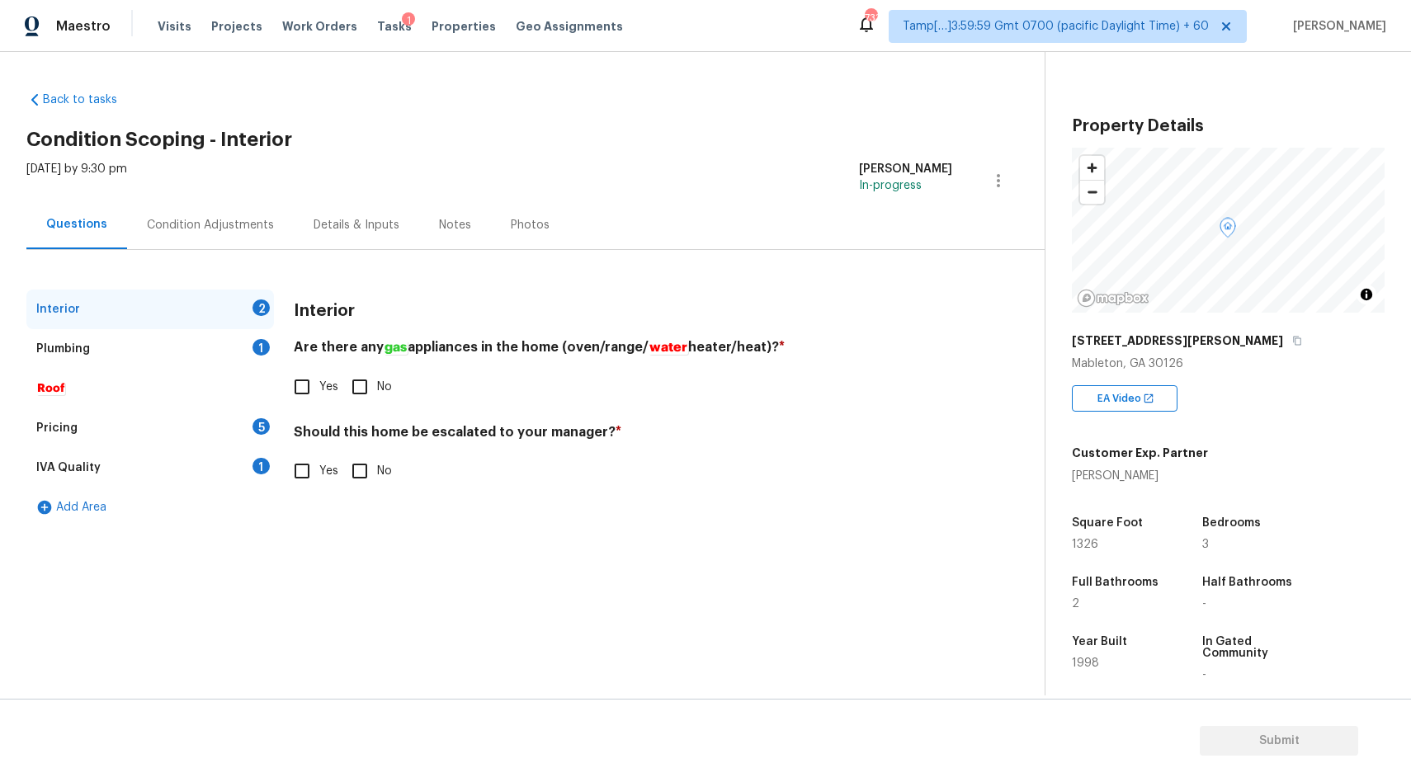
click at [58, 345] on div "Plumbing" at bounding box center [63, 349] width 54 height 17
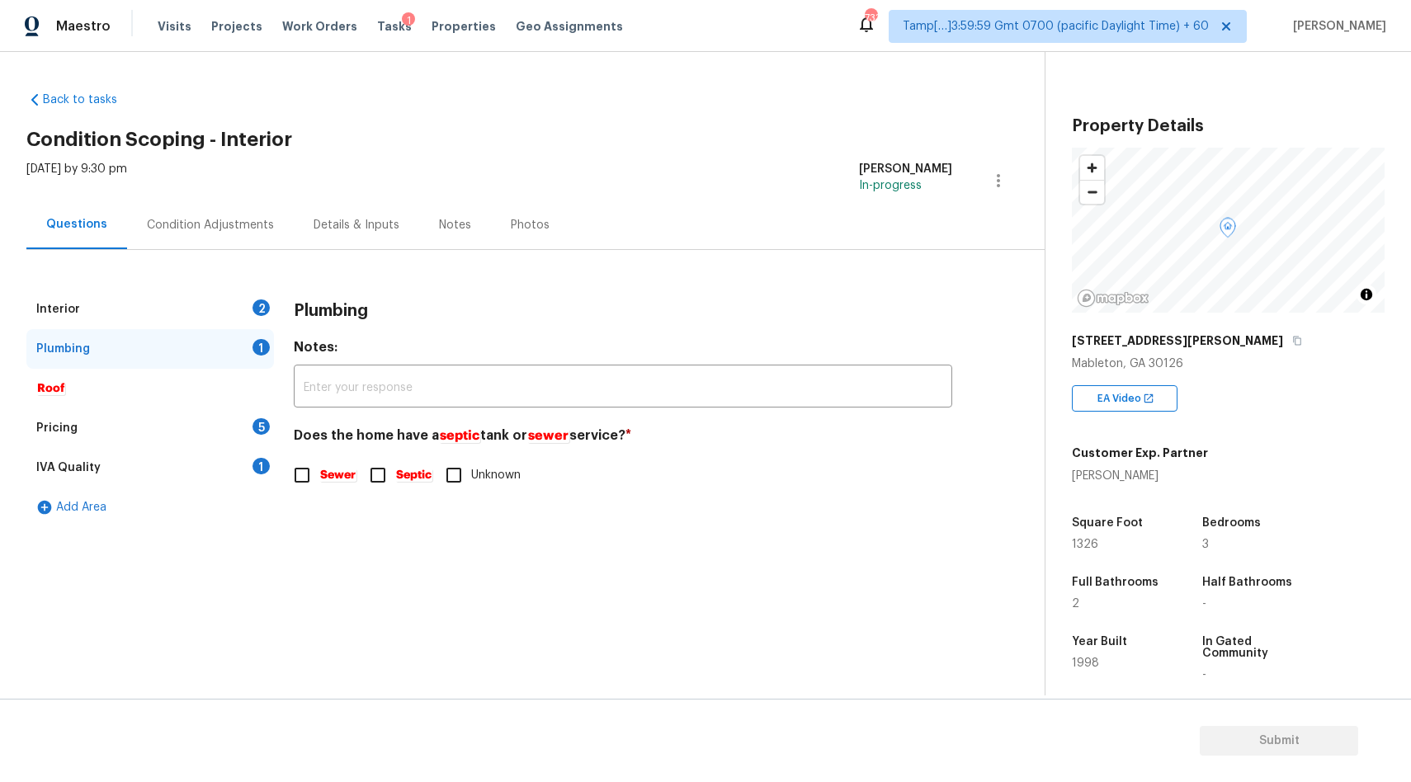
click at [38, 394] on em "Roof" at bounding box center [50, 388] width 29 height 13
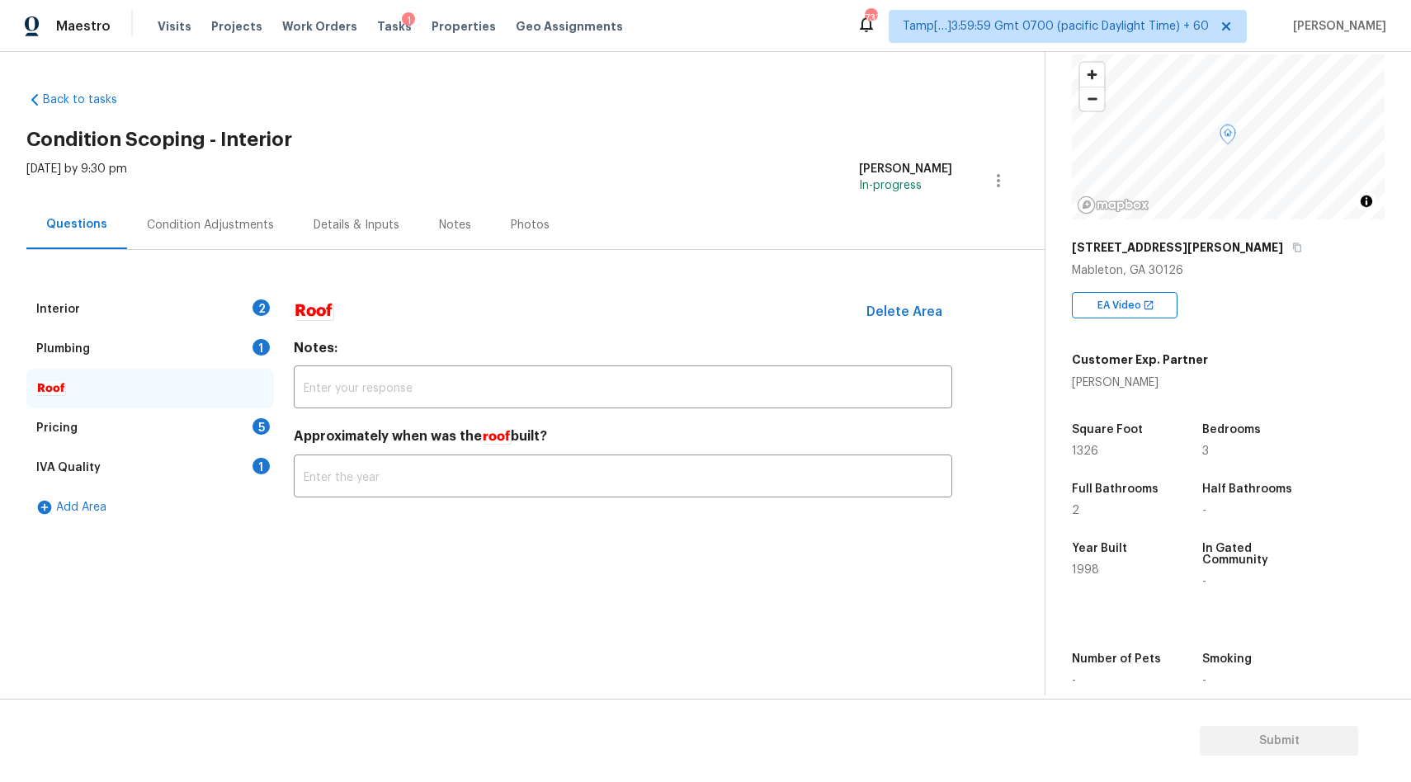
scroll to position [177, 0]
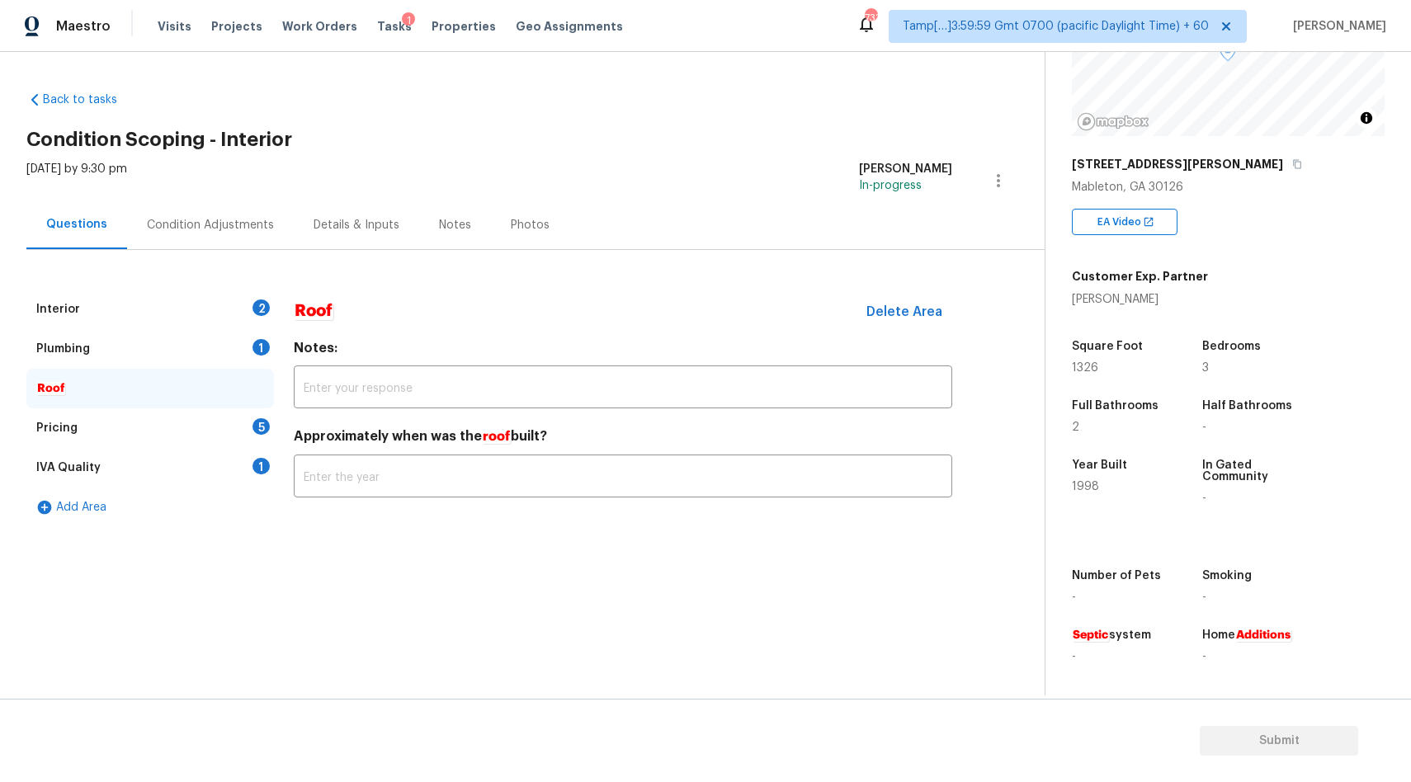
click at [75, 430] on div "Pricing 5" at bounding box center [150, 428] width 248 height 40
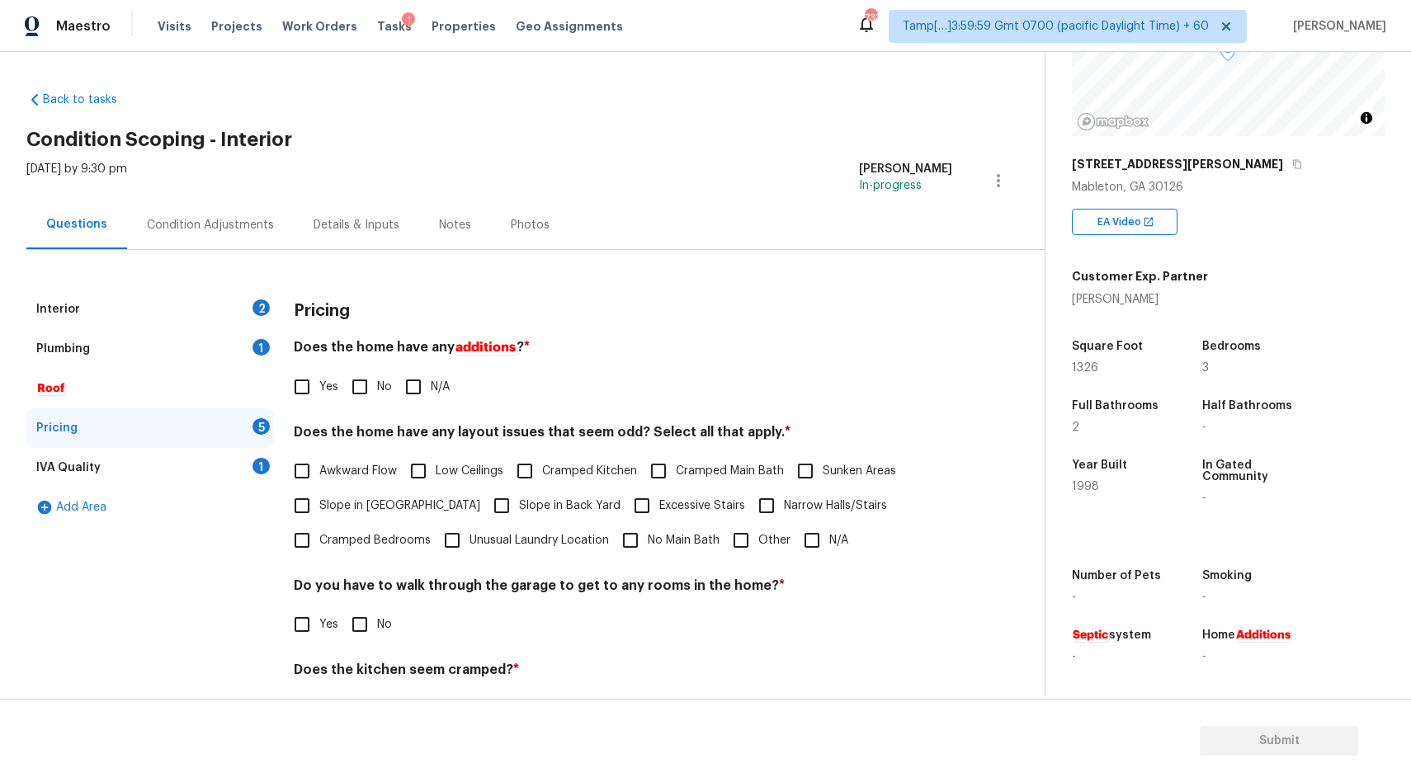
scroll to position [139, 0]
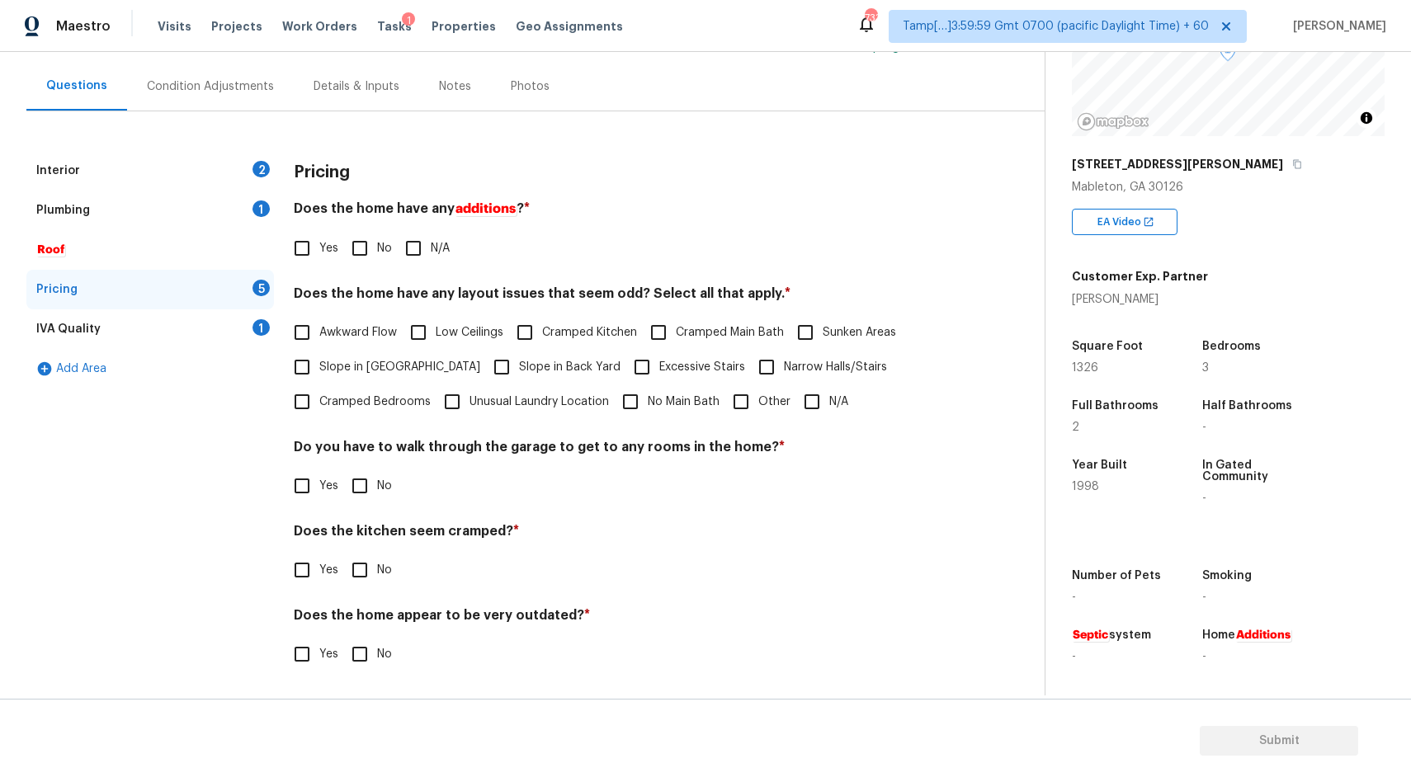
click at [87, 327] on div "IVA Quality" at bounding box center [68, 329] width 64 height 17
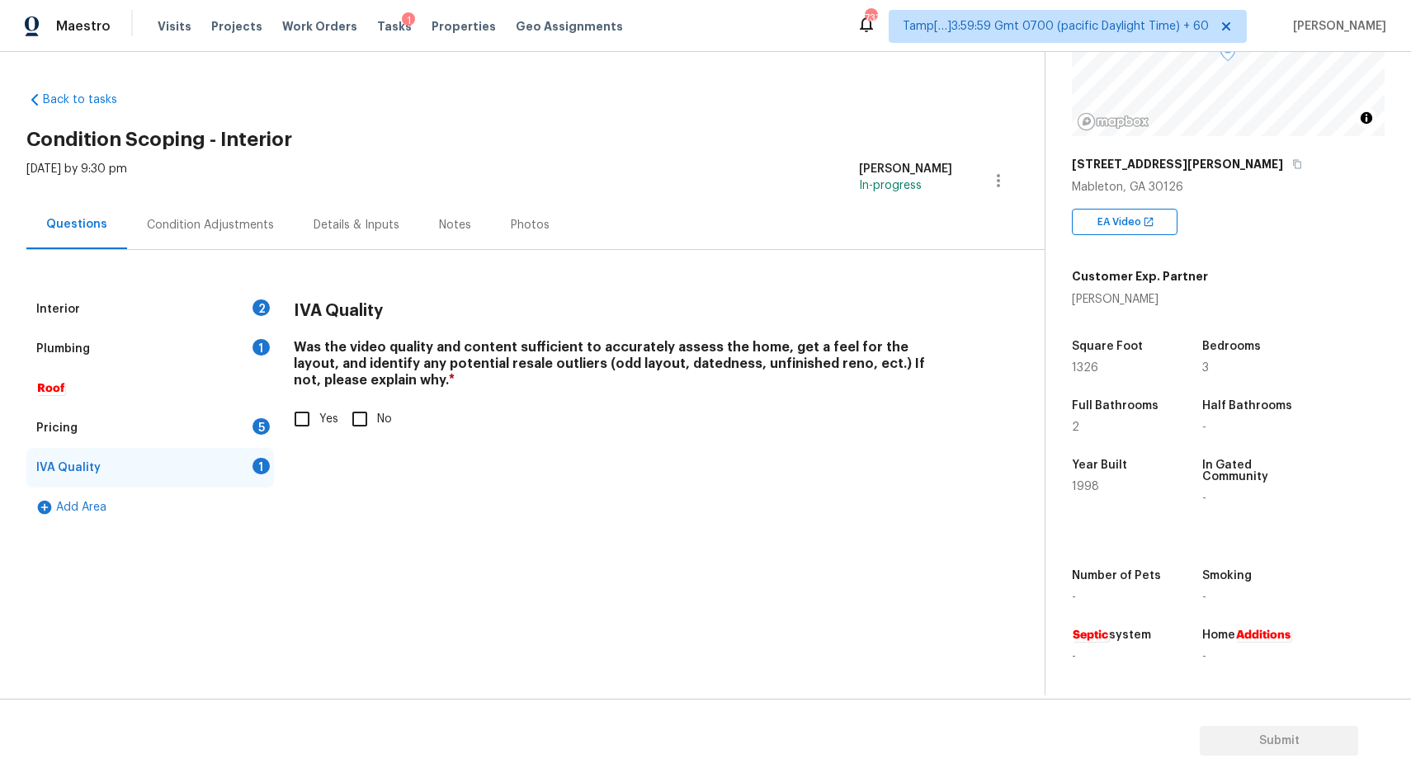
click at [65, 432] on div "Pricing" at bounding box center [56, 428] width 41 height 17
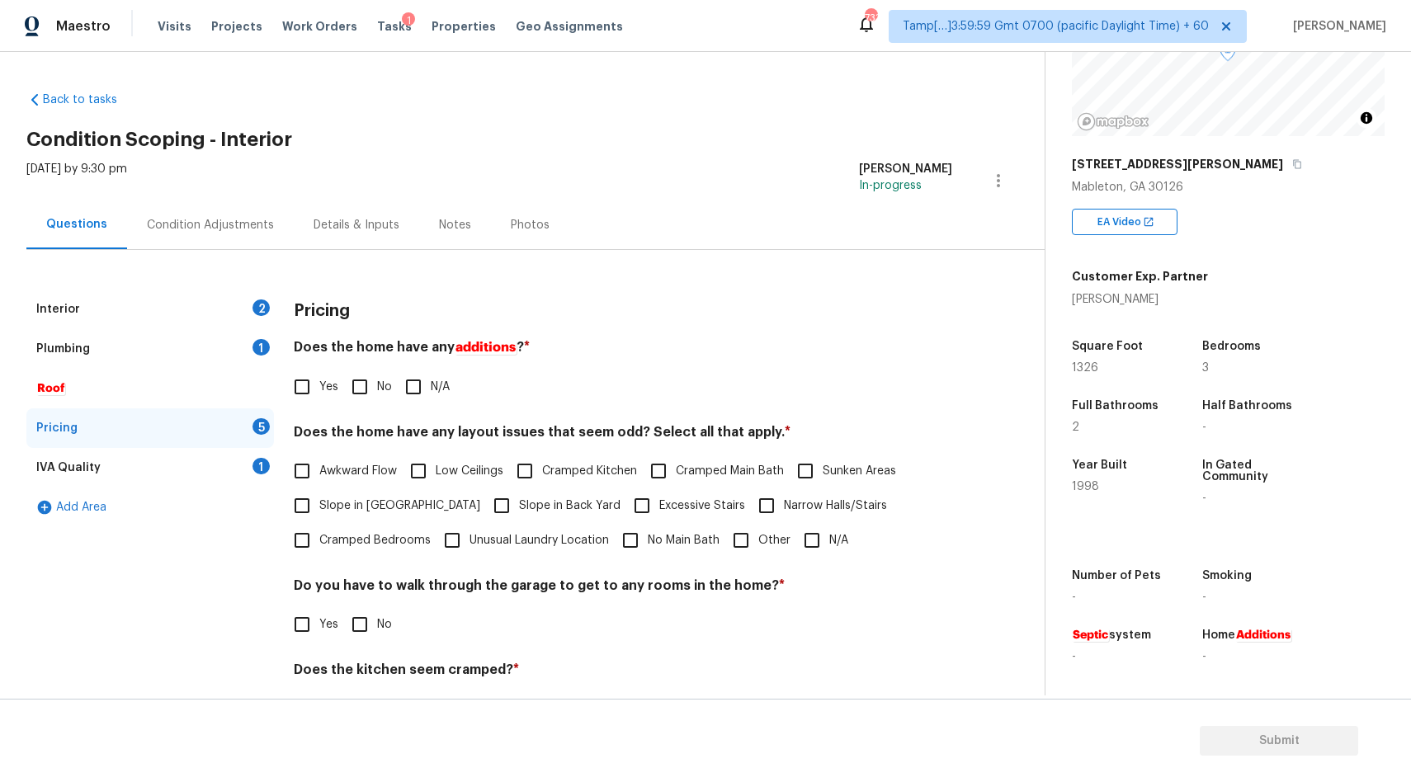
click at [53, 390] on em "Roof" at bounding box center [50, 388] width 29 height 13
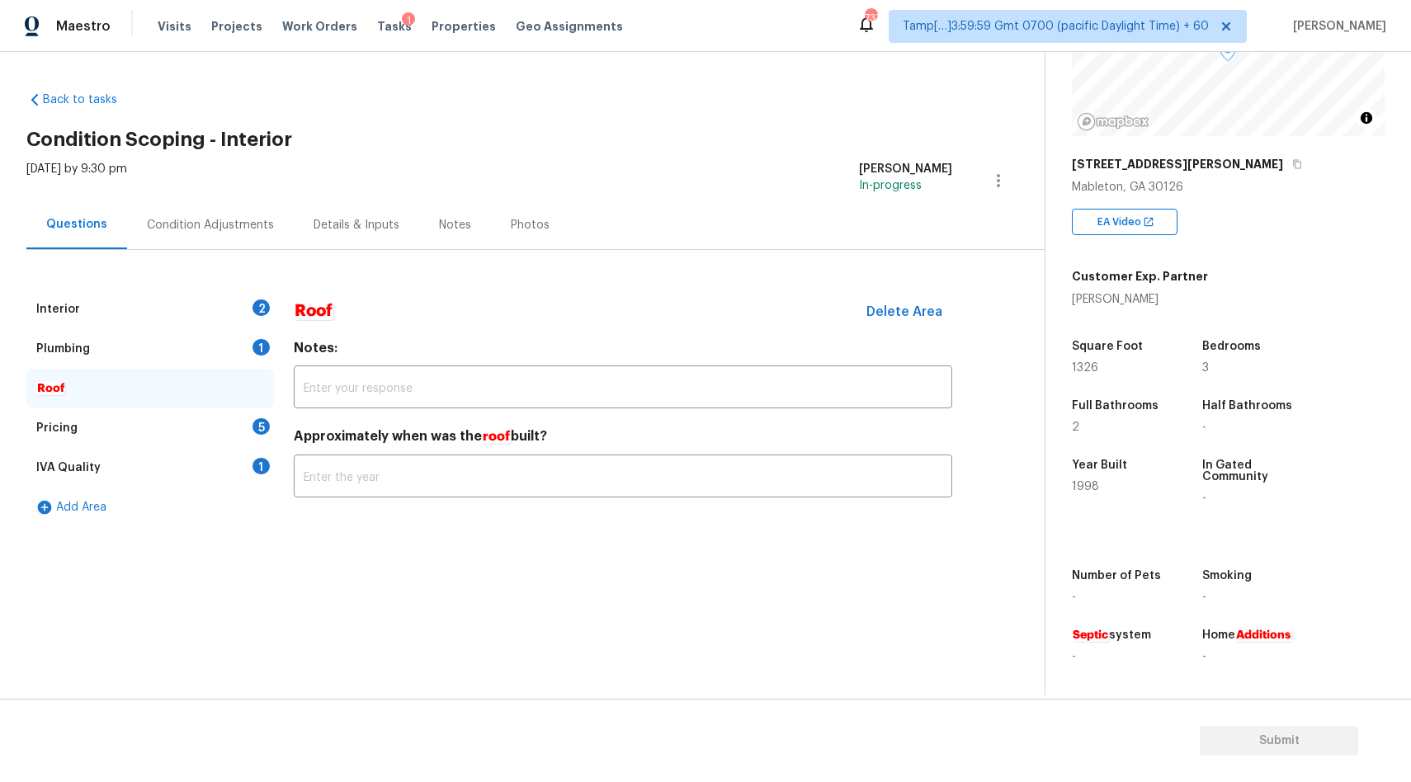
click at [59, 307] on div "Interior" at bounding box center [58, 309] width 44 height 17
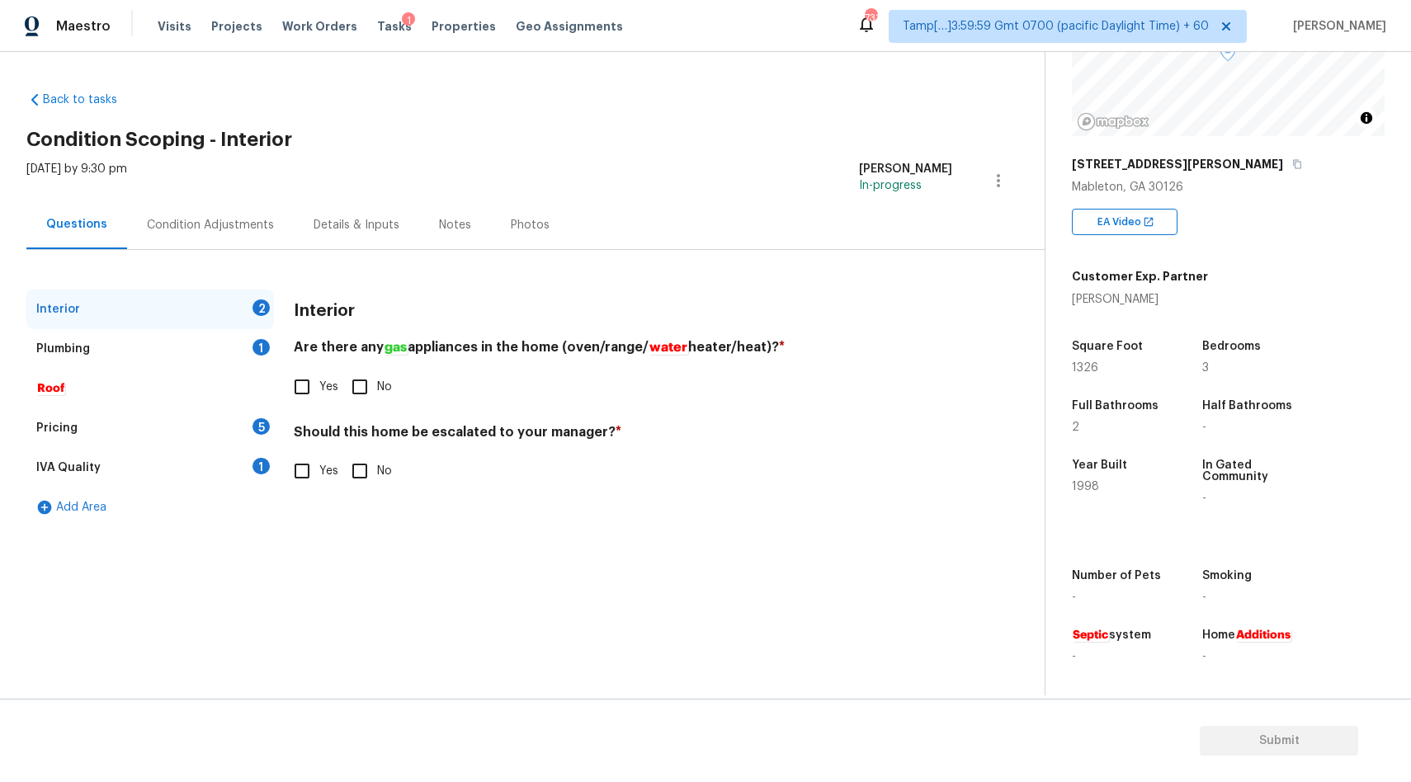
click at [97, 392] on div "Roof" at bounding box center [150, 389] width 248 height 40
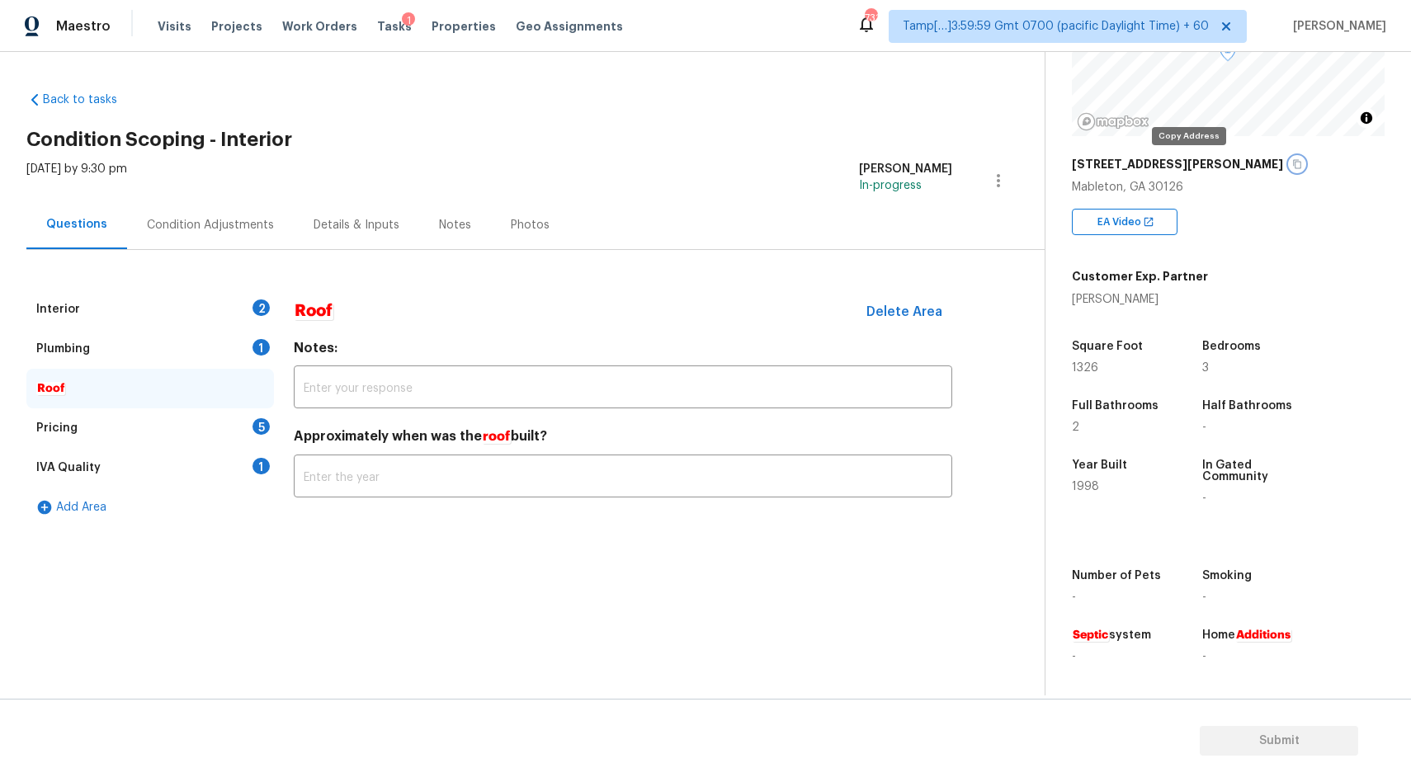
click at [1294, 163] on icon "button" at bounding box center [1298, 164] width 8 height 9
click at [95, 318] on div "Interior 2" at bounding box center [150, 310] width 248 height 40
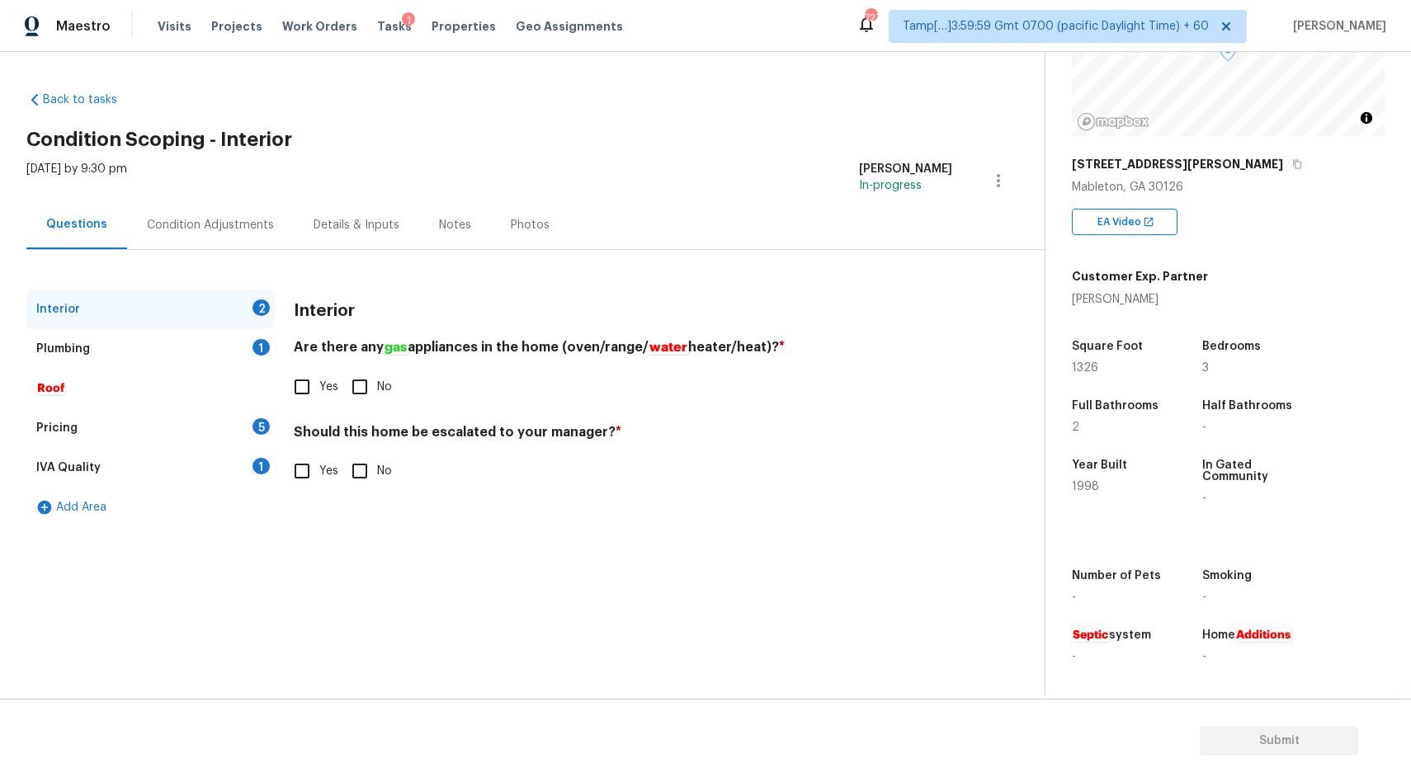
click at [305, 386] on input "Yes" at bounding box center [302, 387] width 35 height 35
checkbox input "true"
click at [503, 544] on section "Back to tasks Condition Scoping - Interior Fri, Oct 03 2025 by 9:30 pm Subiksha…" at bounding box center [535, 386] width 1018 height 617
click at [57, 339] on div "Plumbing 1" at bounding box center [150, 349] width 248 height 40
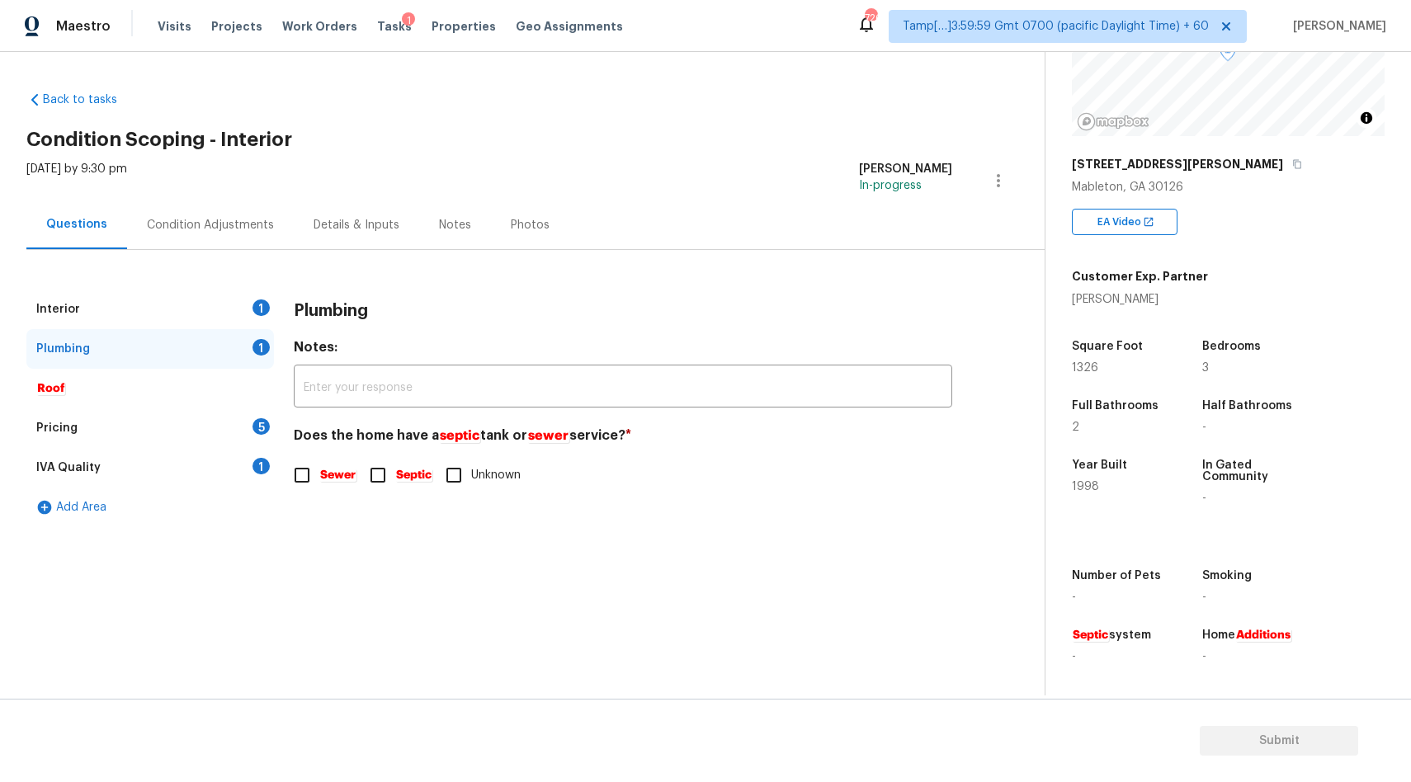
click at [326, 478] on em "Sewer" at bounding box center [337, 475] width 37 height 13
click at [319, 478] on input "Sewer" at bounding box center [302, 475] width 35 height 35
checkbox input "true"
click at [64, 386] on em "Roof" at bounding box center [50, 388] width 29 height 13
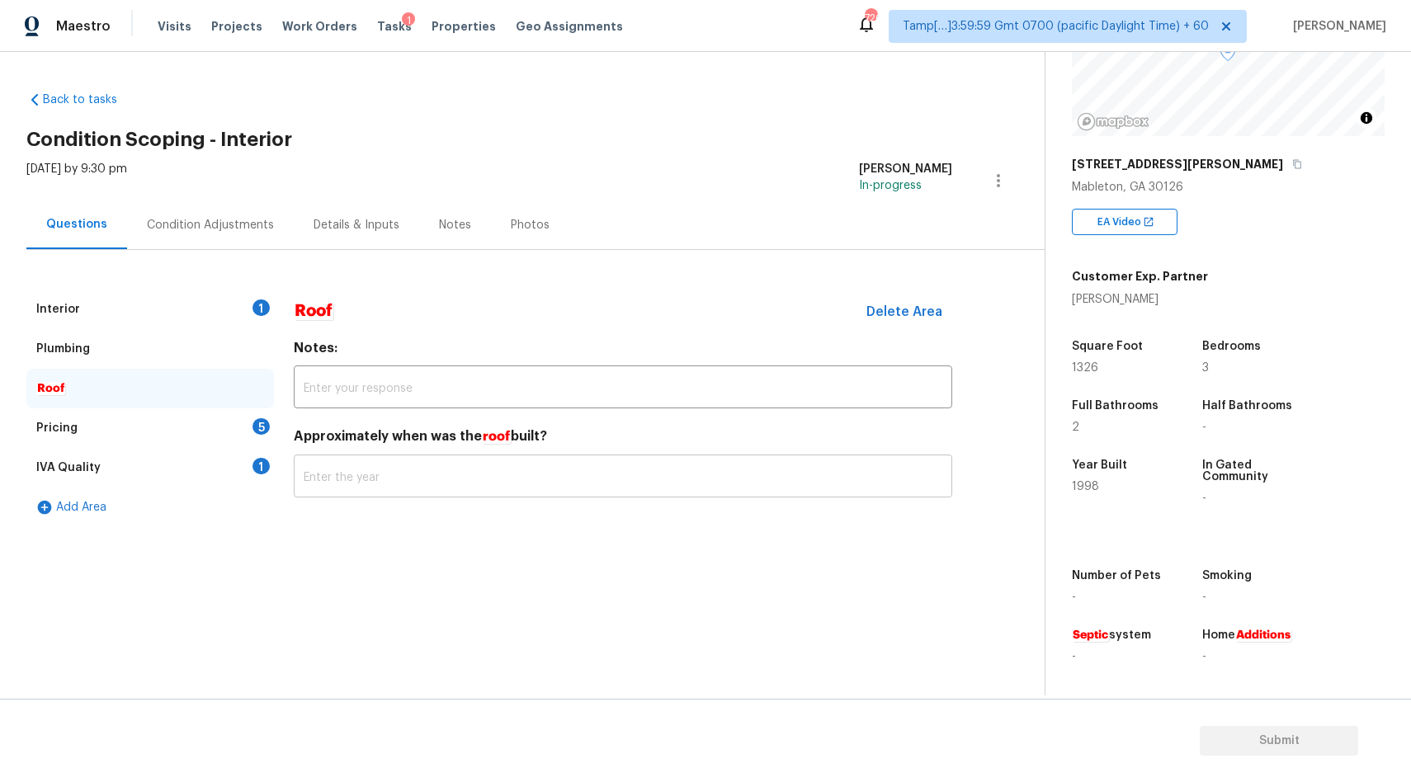
click at [370, 478] on input "text" at bounding box center [623, 478] width 658 height 39
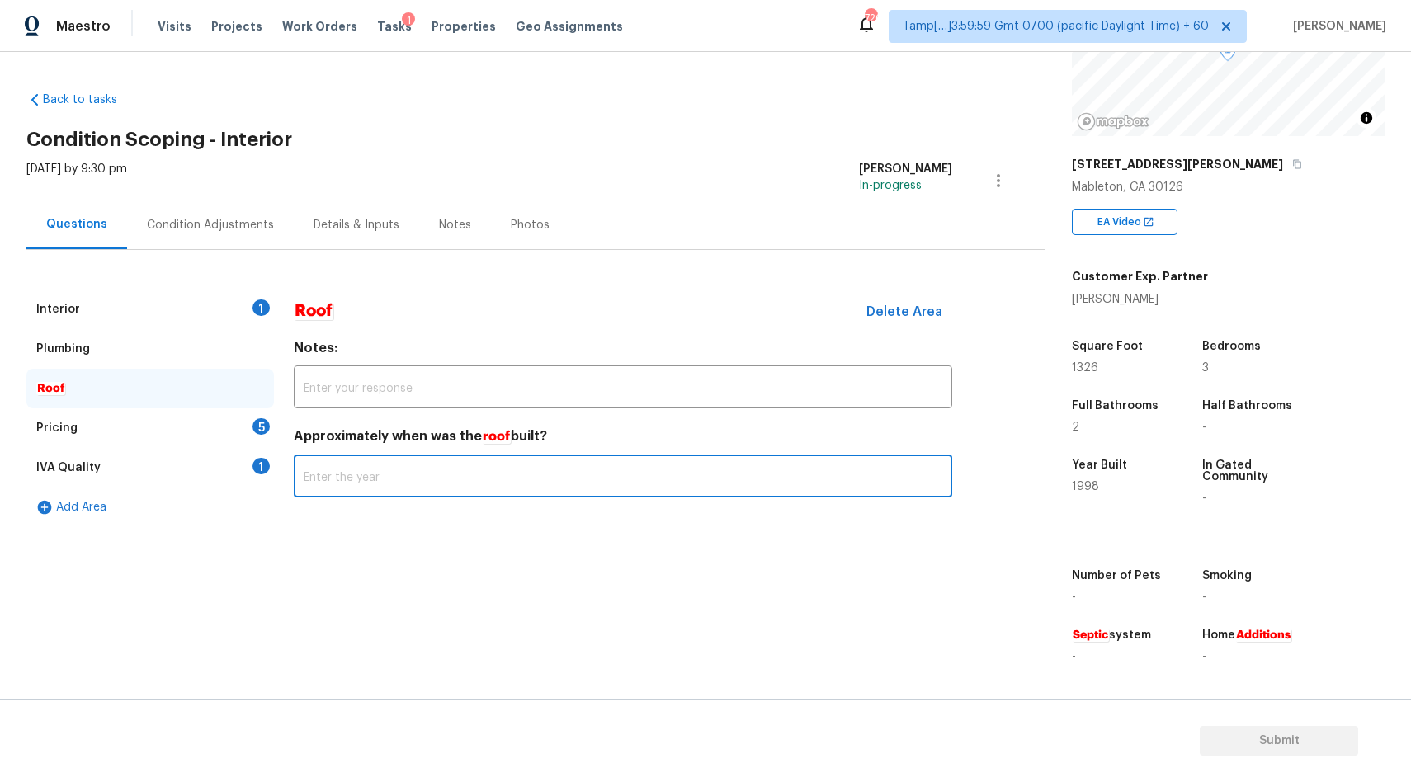
click at [60, 436] on div "Pricing" at bounding box center [56, 428] width 41 height 17
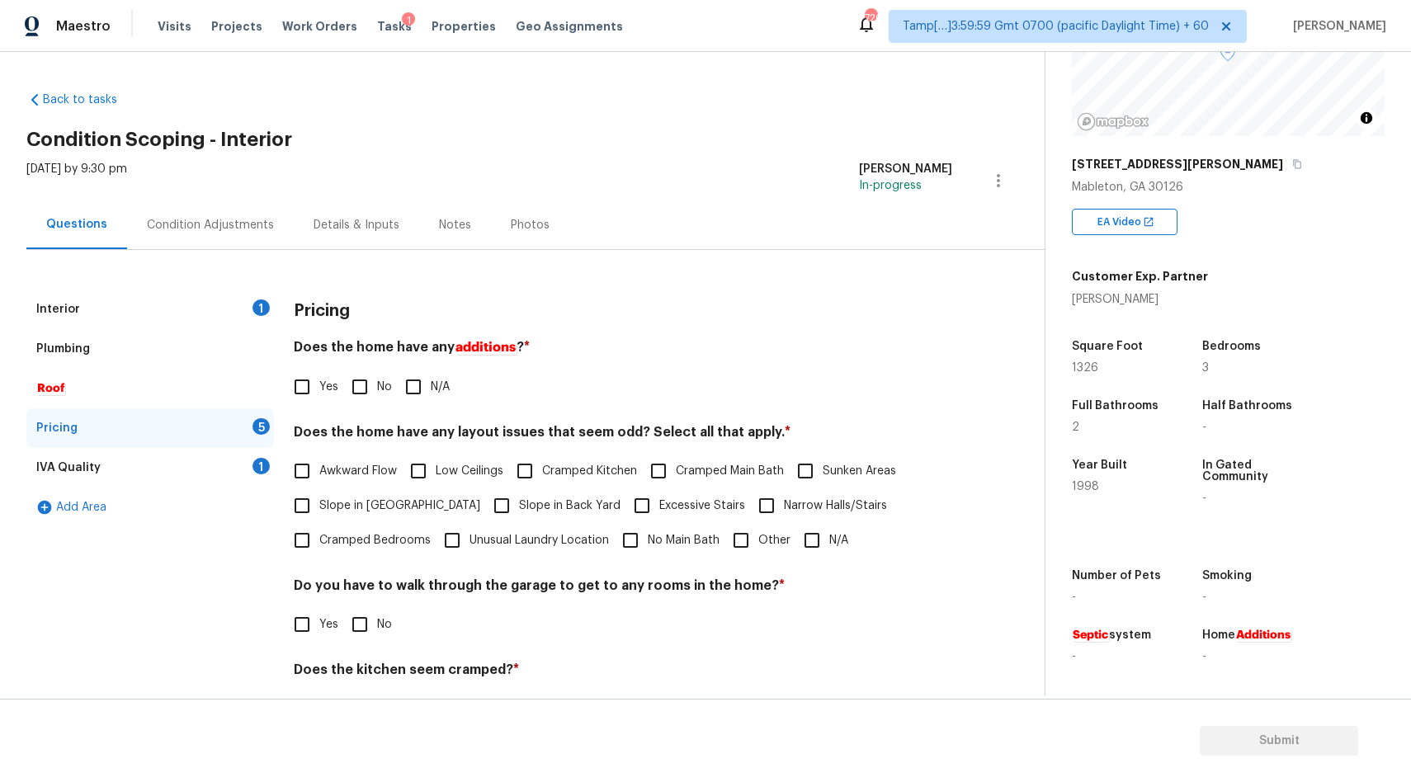
click at [361, 394] on input "No" at bounding box center [359, 387] width 35 height 35
checkbox input "true"
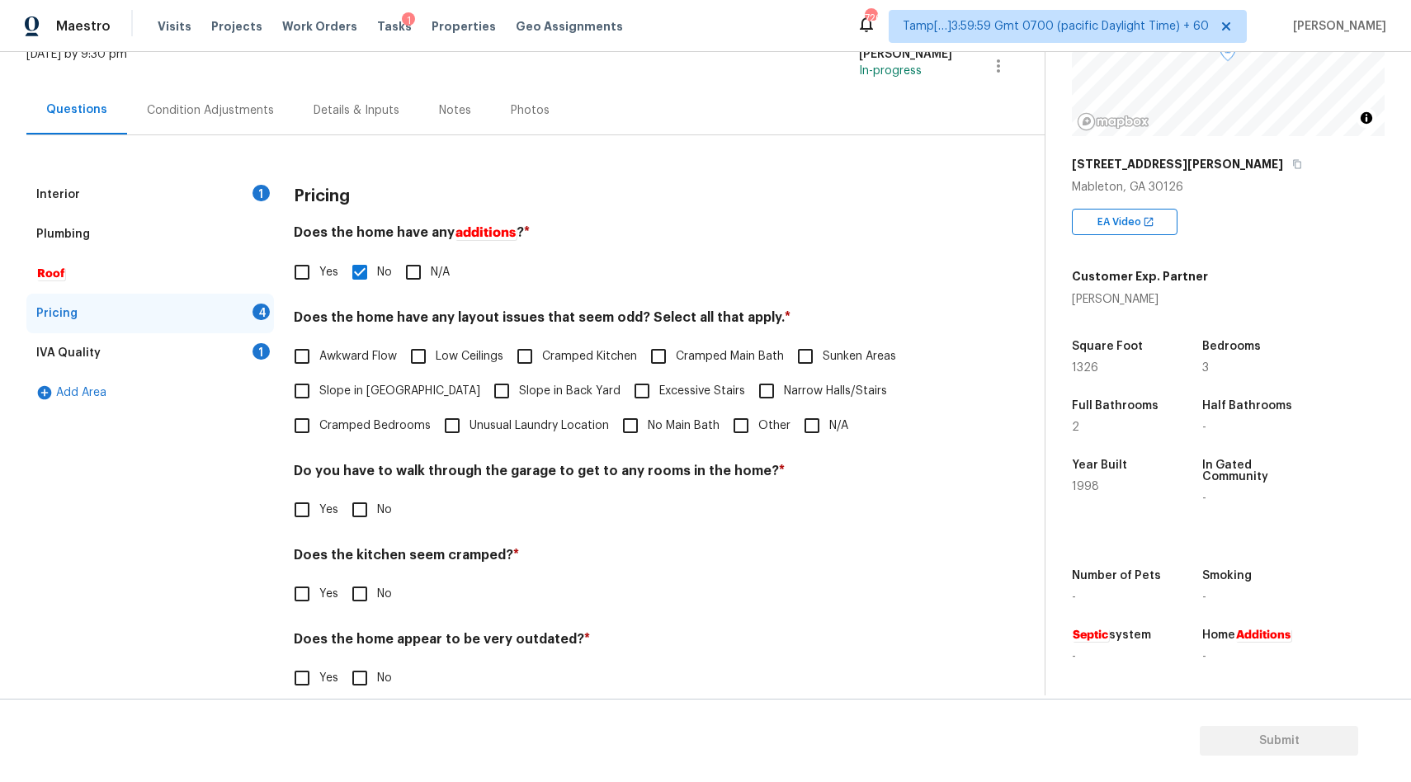
scroll to position [139, 0]
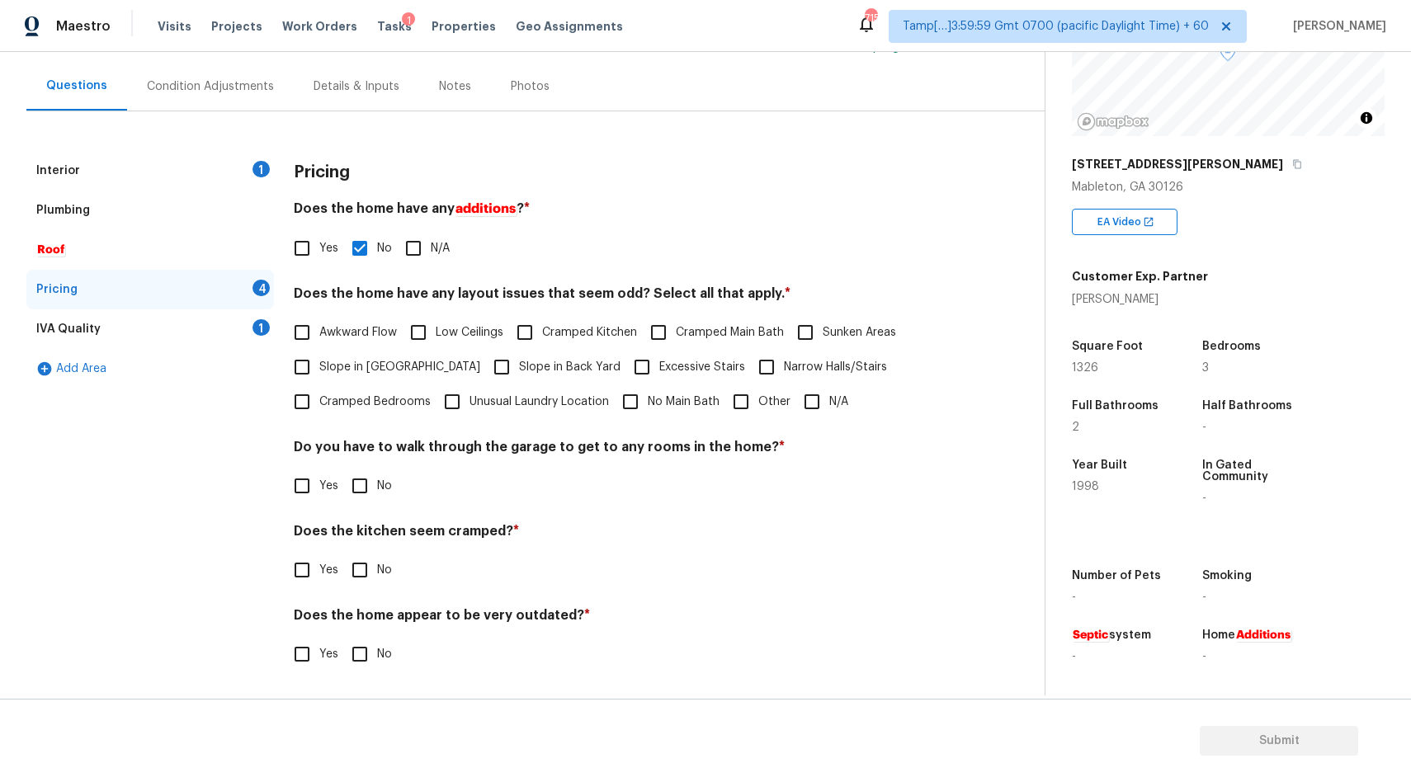
click at [57, 251] on em "Roof" at bounding box center [50, 249] width 29 height 13
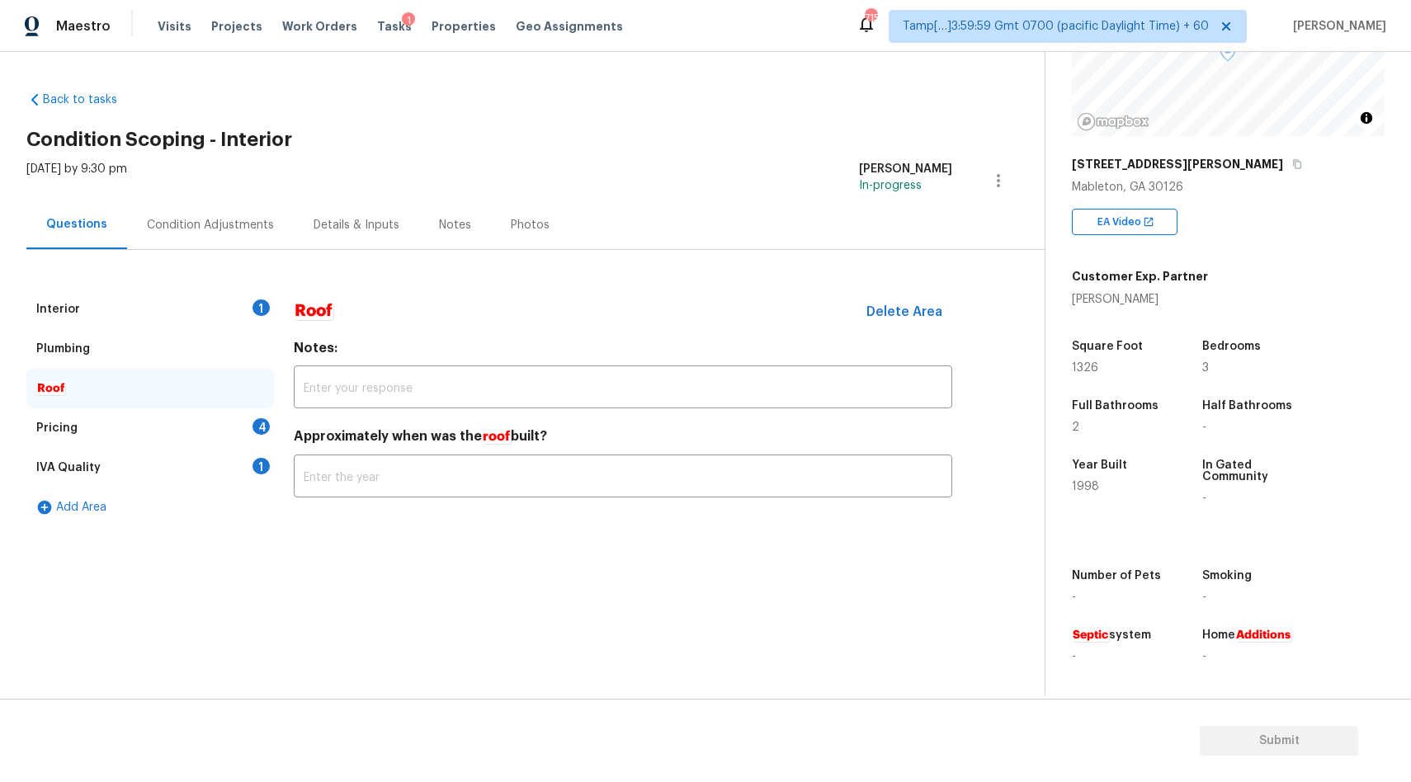
click at [78, 428] on div "Pricing 4" at bounding box center [150, 428] width 248 height 40
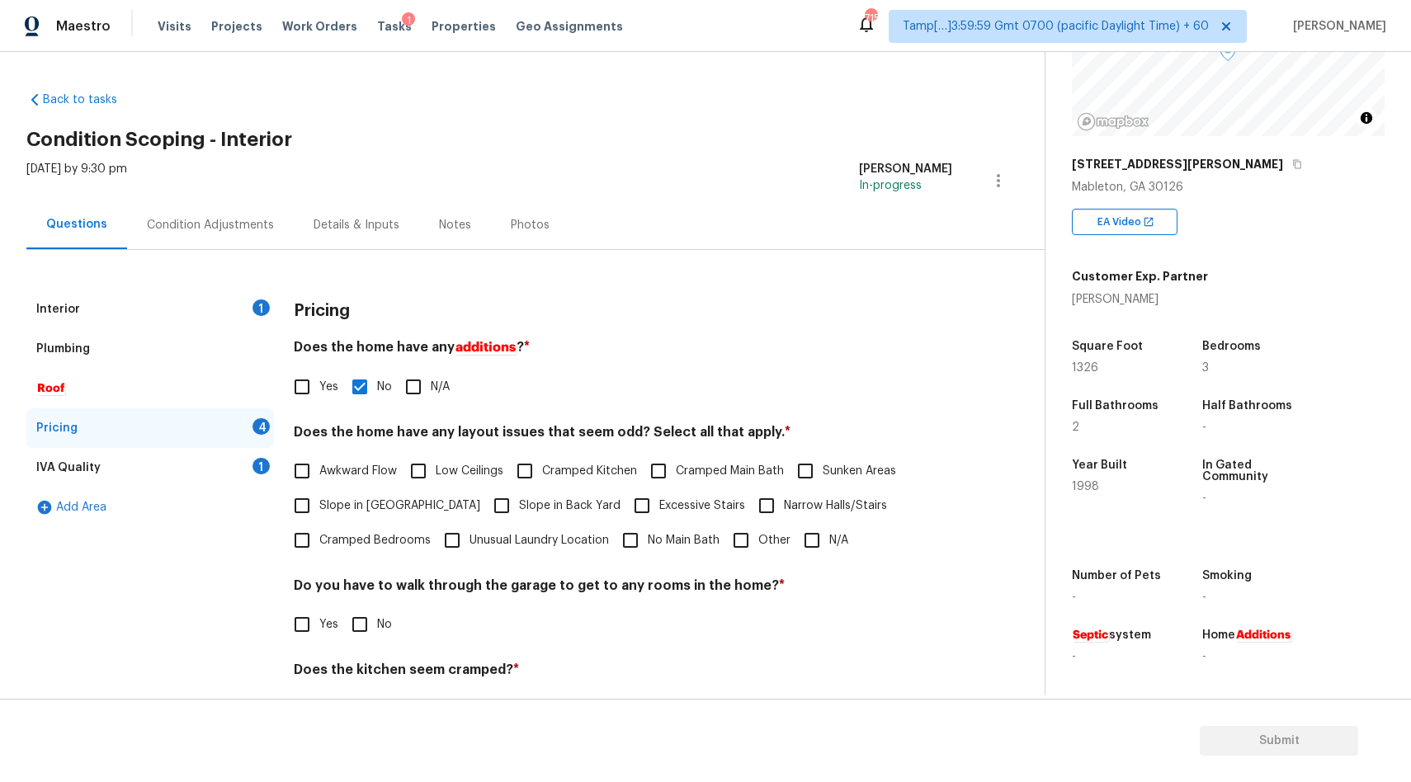
click at [43, 346] on div "Plumbing" at bounding box center [63, 349] width 54 height 17
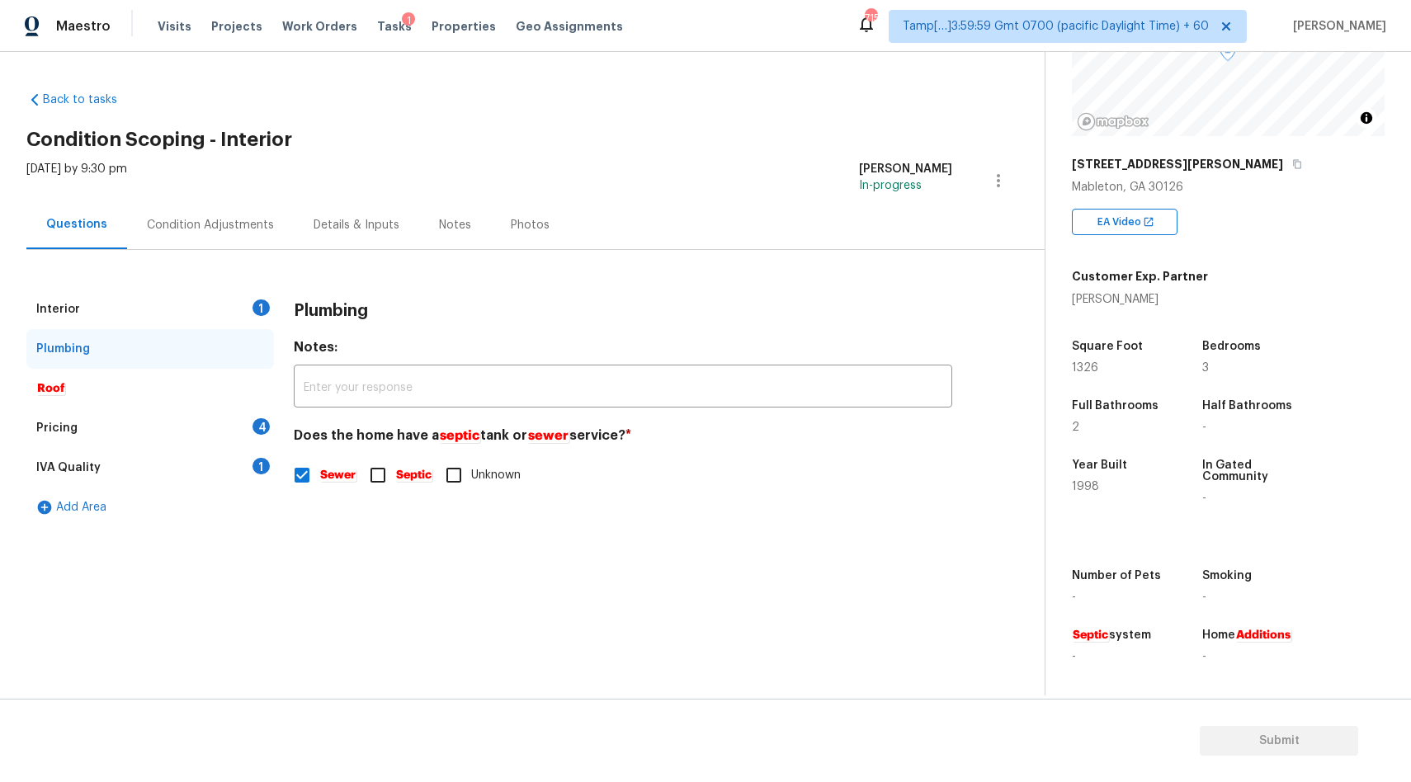
click at [74, 315] on div "Interior" at bounding box center [58, 309] width 44 height 17
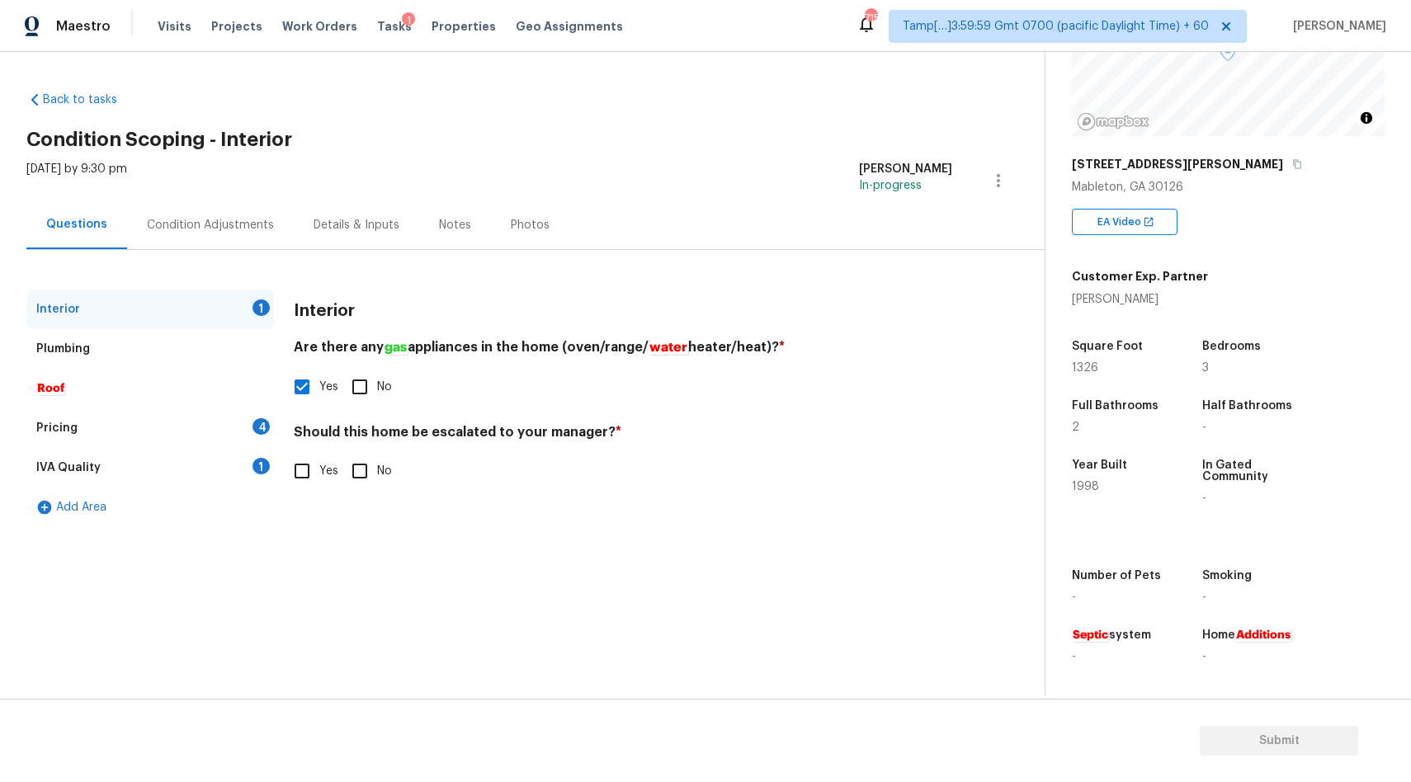
click at [358, 462] on input "No" at bounding box center [359, 471] width 35 height 35
checkbox input "true"
click at [122, 356] on div "Plumbing" at bounding box center [150, 349] width 248 height 40
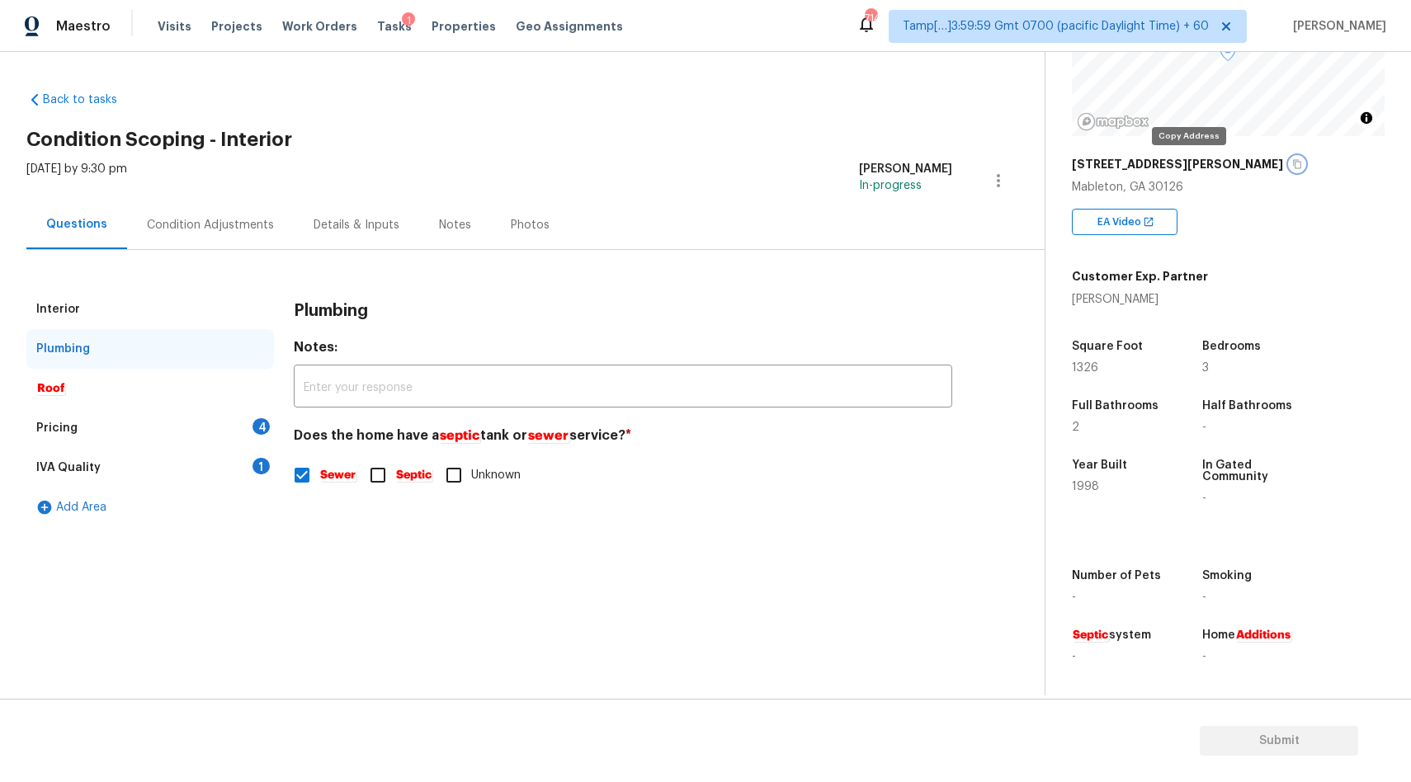
click at [1292, 167] on icon "button" at bounding box center [1297, 164] width 10 height 10
click at [64, 398] on div "Roof" at bounding box center [150, 389] width 248 height 40
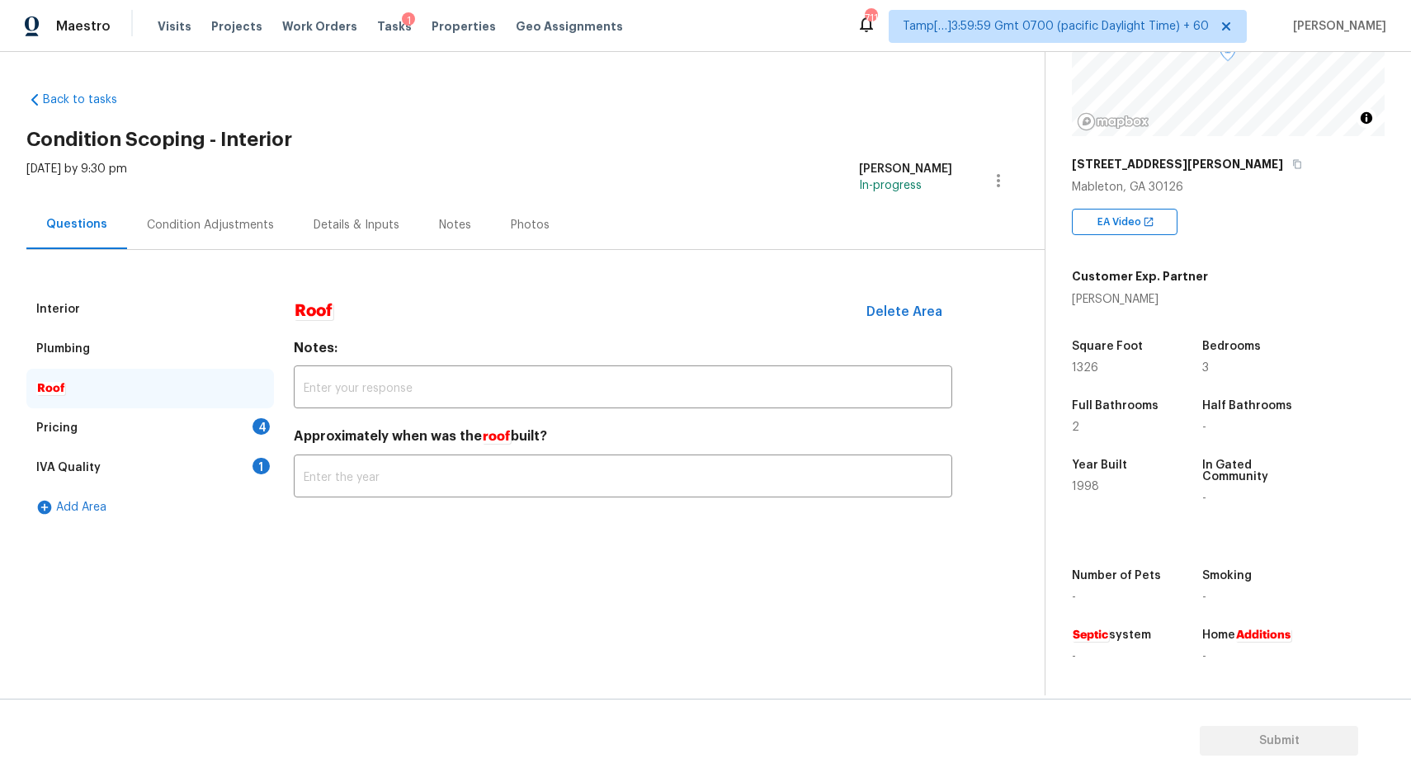
click at [59, 425] on div "Pricing" at bounding box center [56, 428] width 41 height 17
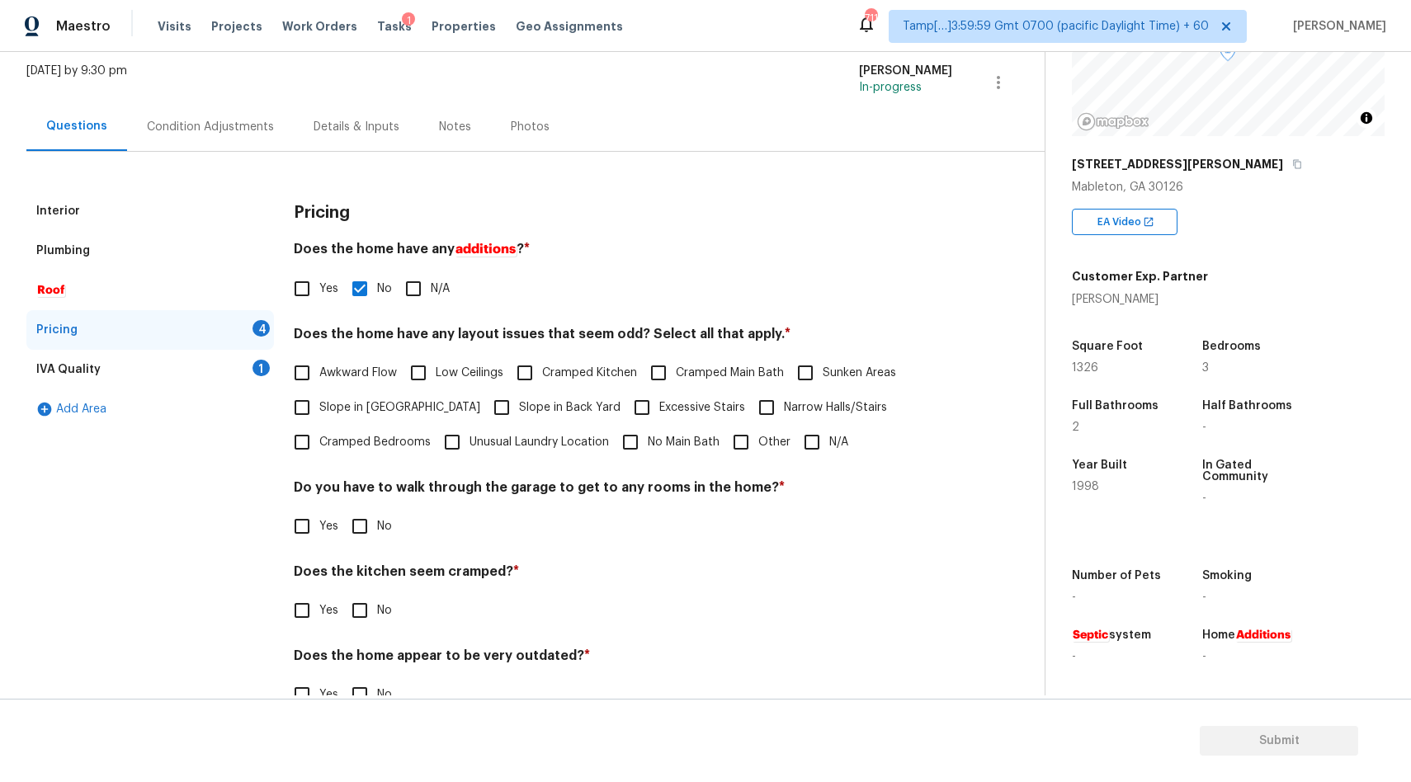
scroll to position [139, 0]
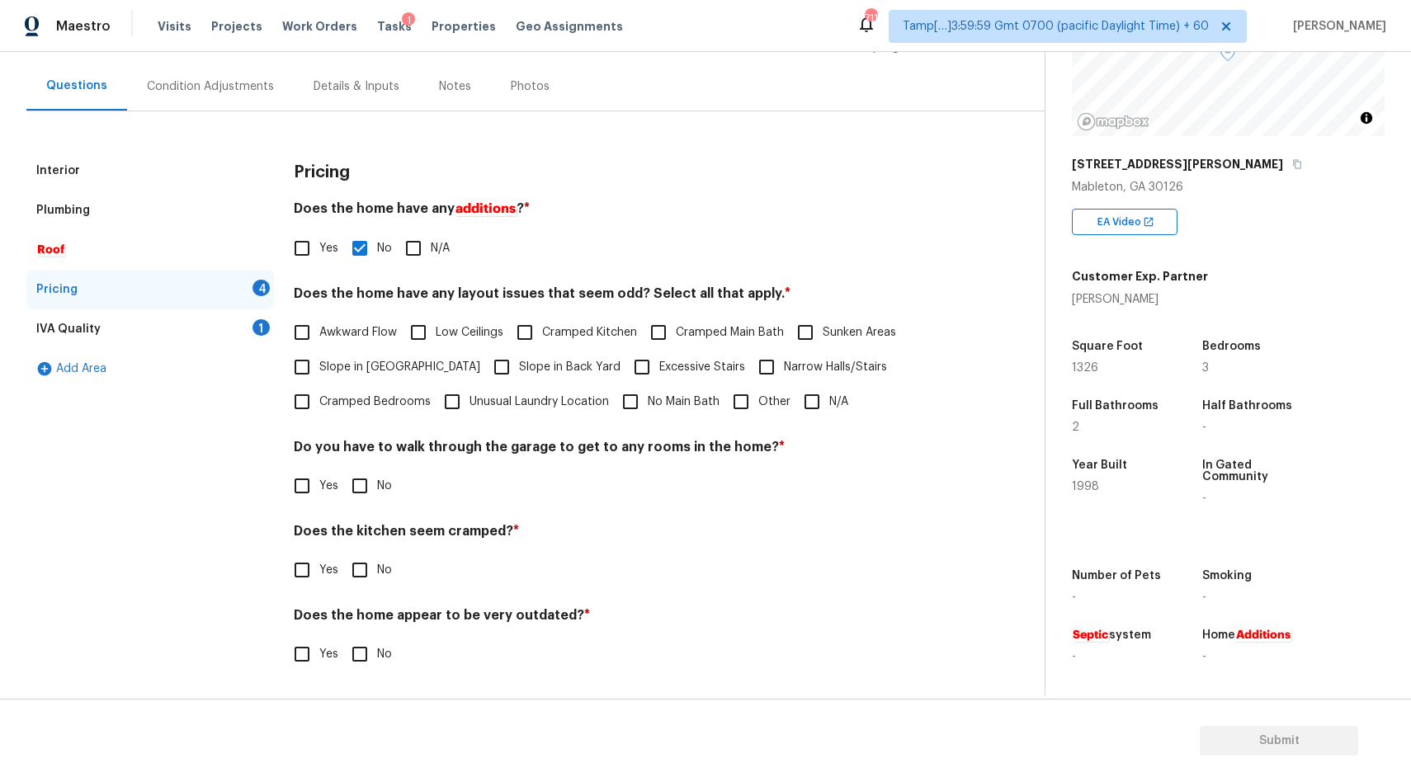
click at [802, 404] on input "N/A" at bounding box center [812, 402] width 35 height 35
checkbox input "true"
click at [85, 338] on div "IVA Quality 1" at bounding box center [150, 329] width 248 height 40
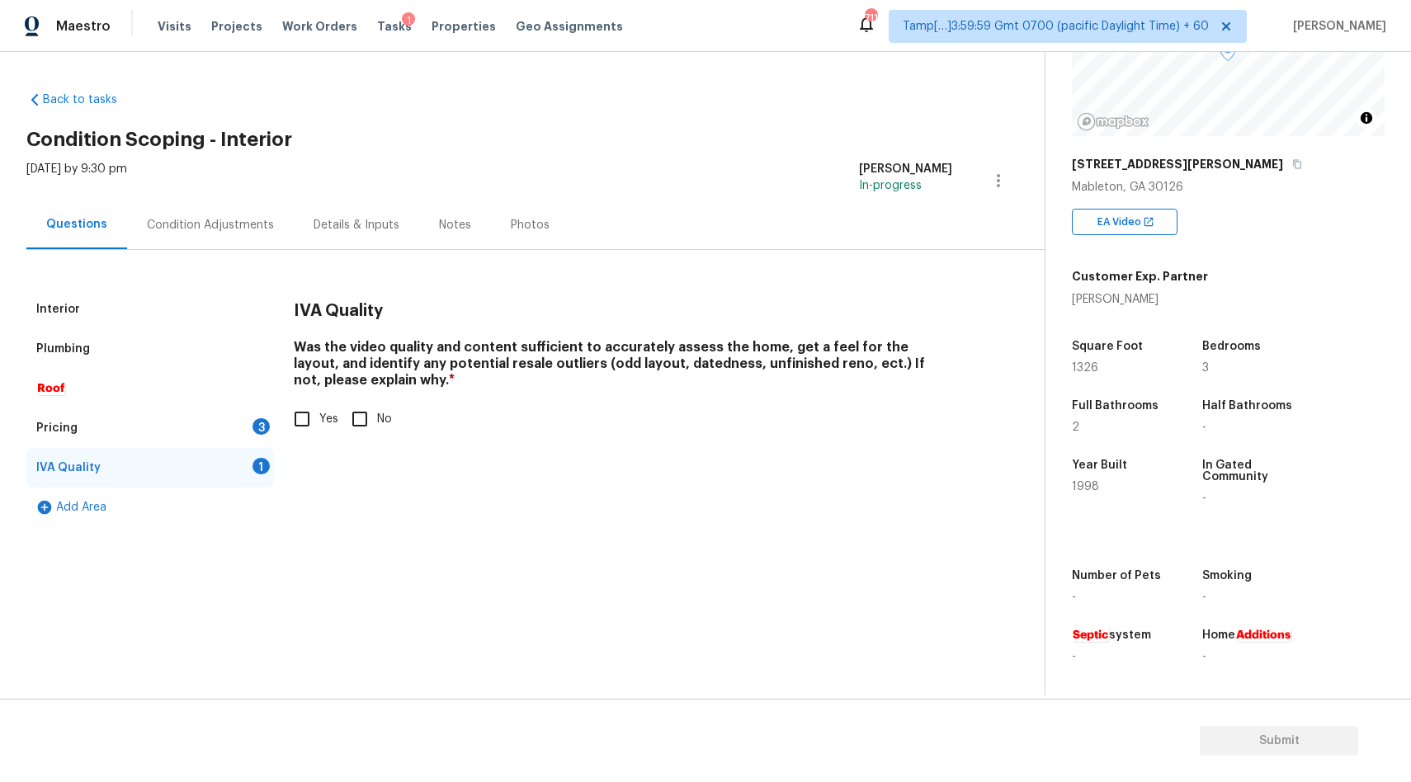
click at [89, 309] on div "Interior" at bounding box center [150, 310] width 248 height 40
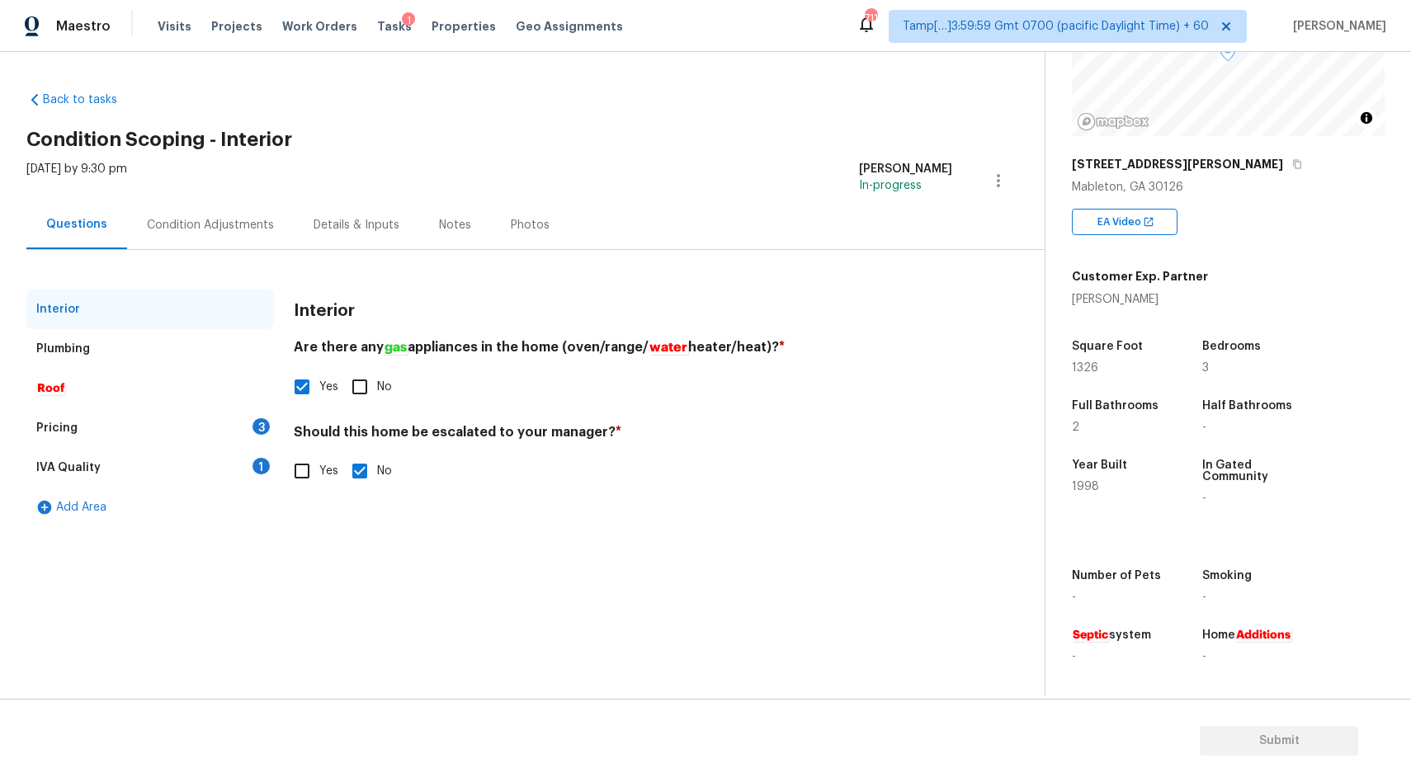
click at [88, 350] on div "Plumbing" at bounding box center [63, 349] width 54 height 17
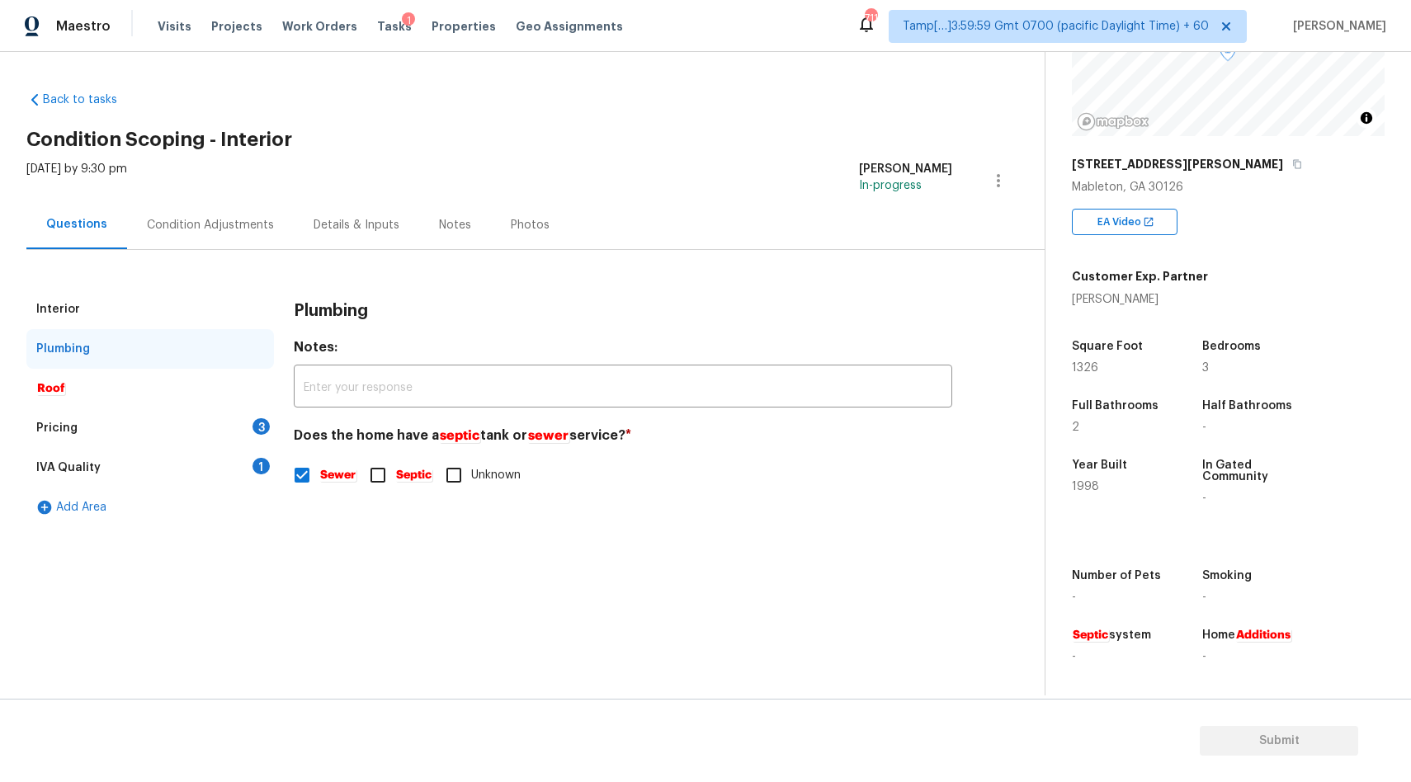
click at [91, 387] on div "Roof" at bounding box center [150, 389] width 248 height 40
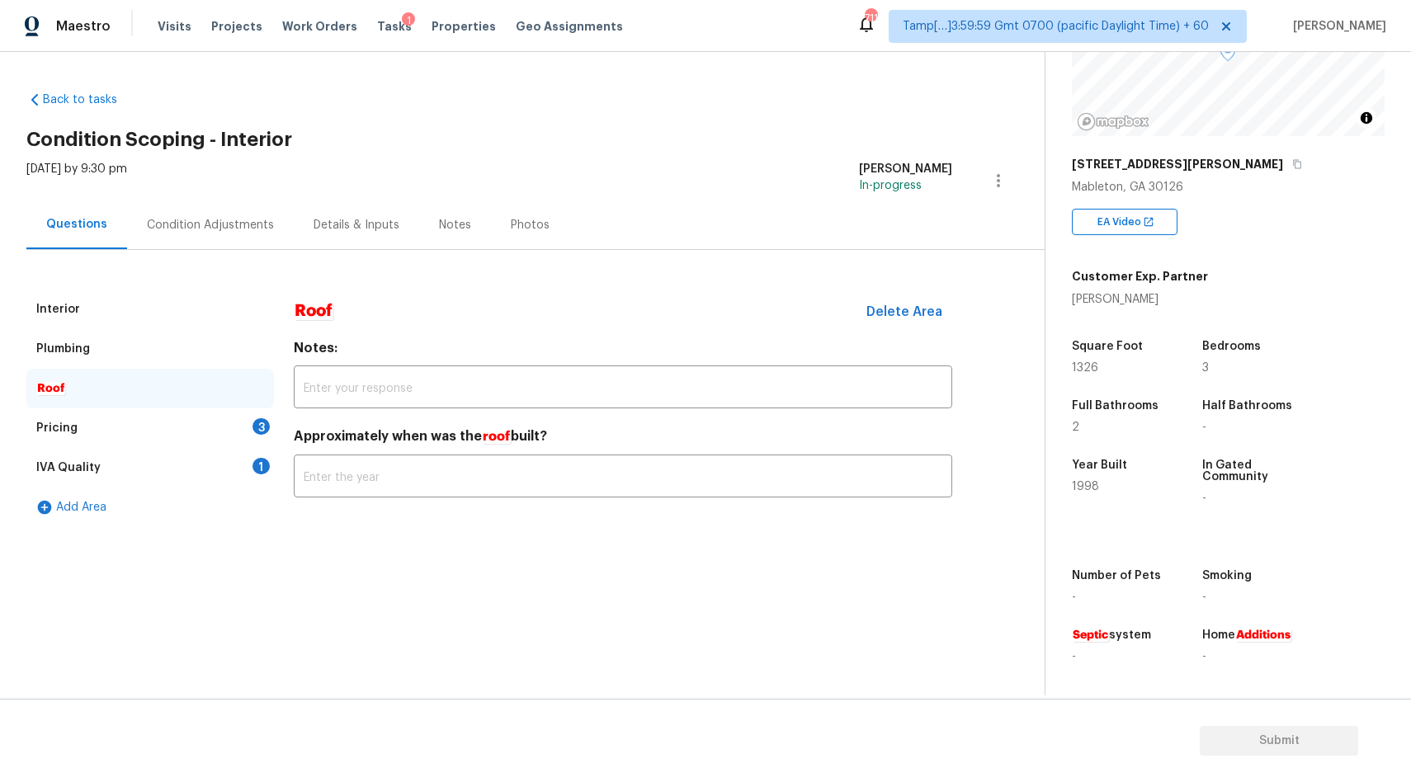
click at [83, 427] on div "Pricing 3" at bounding box center [150, 428] width 248 height 40
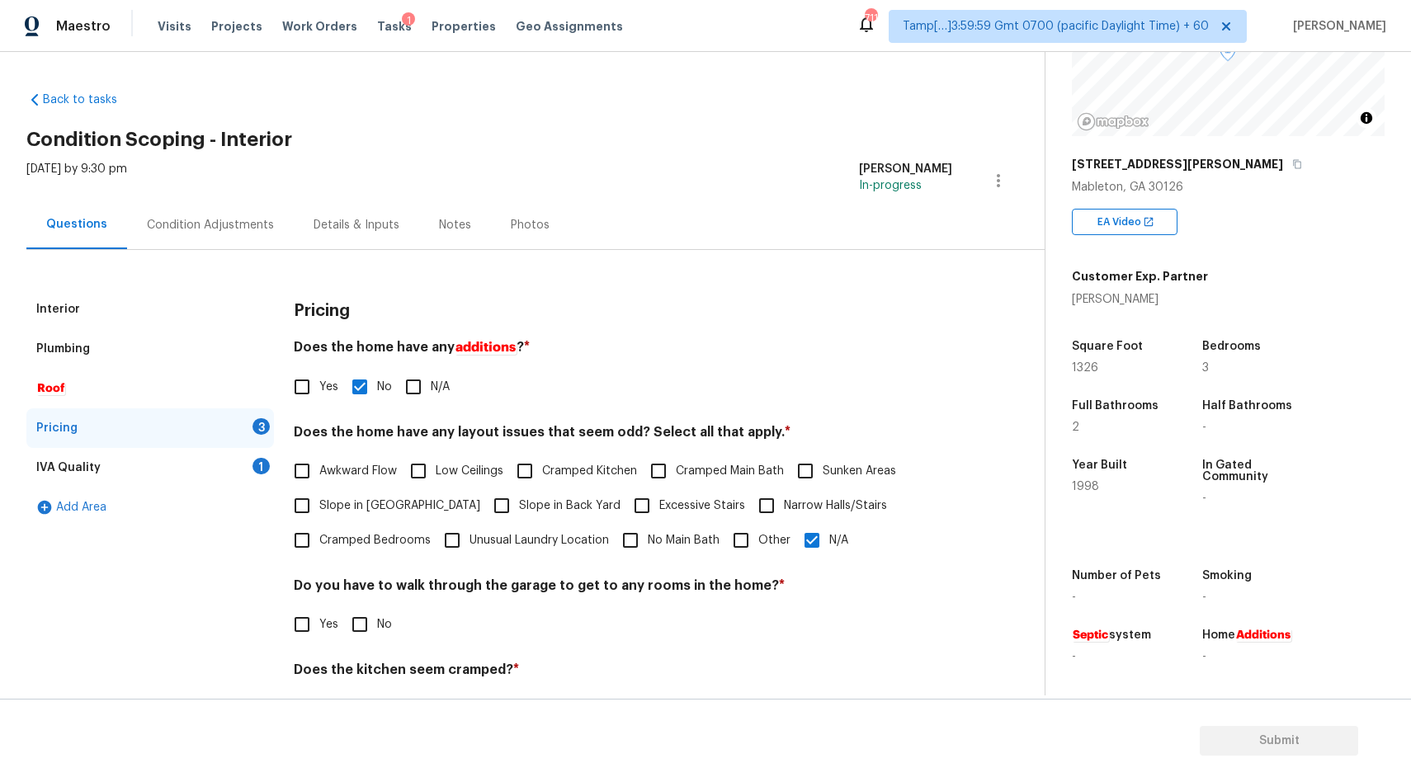
scroll to position [139, 0]
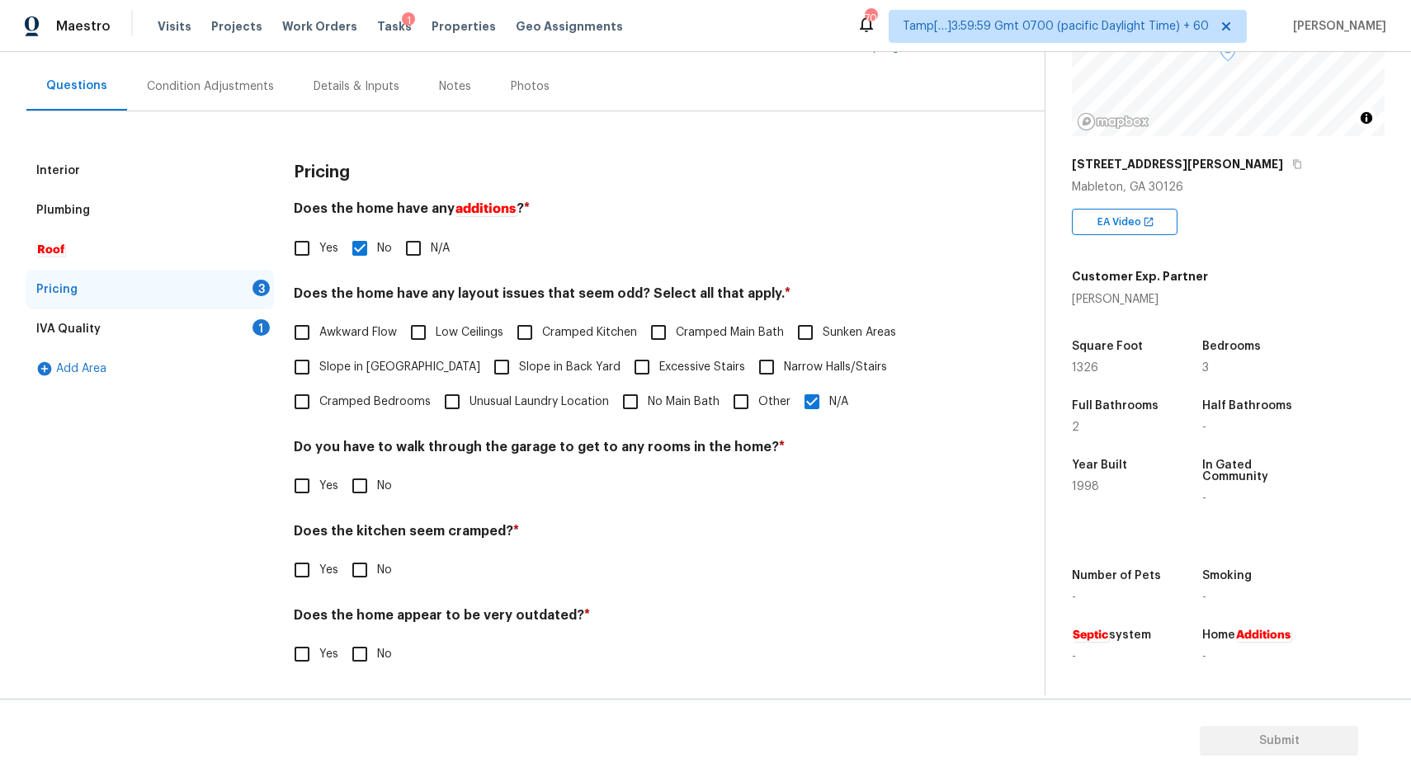
click at [207, 92] on div "Condition Adjustments" at bounding box center [210, 86] width 127 height 17
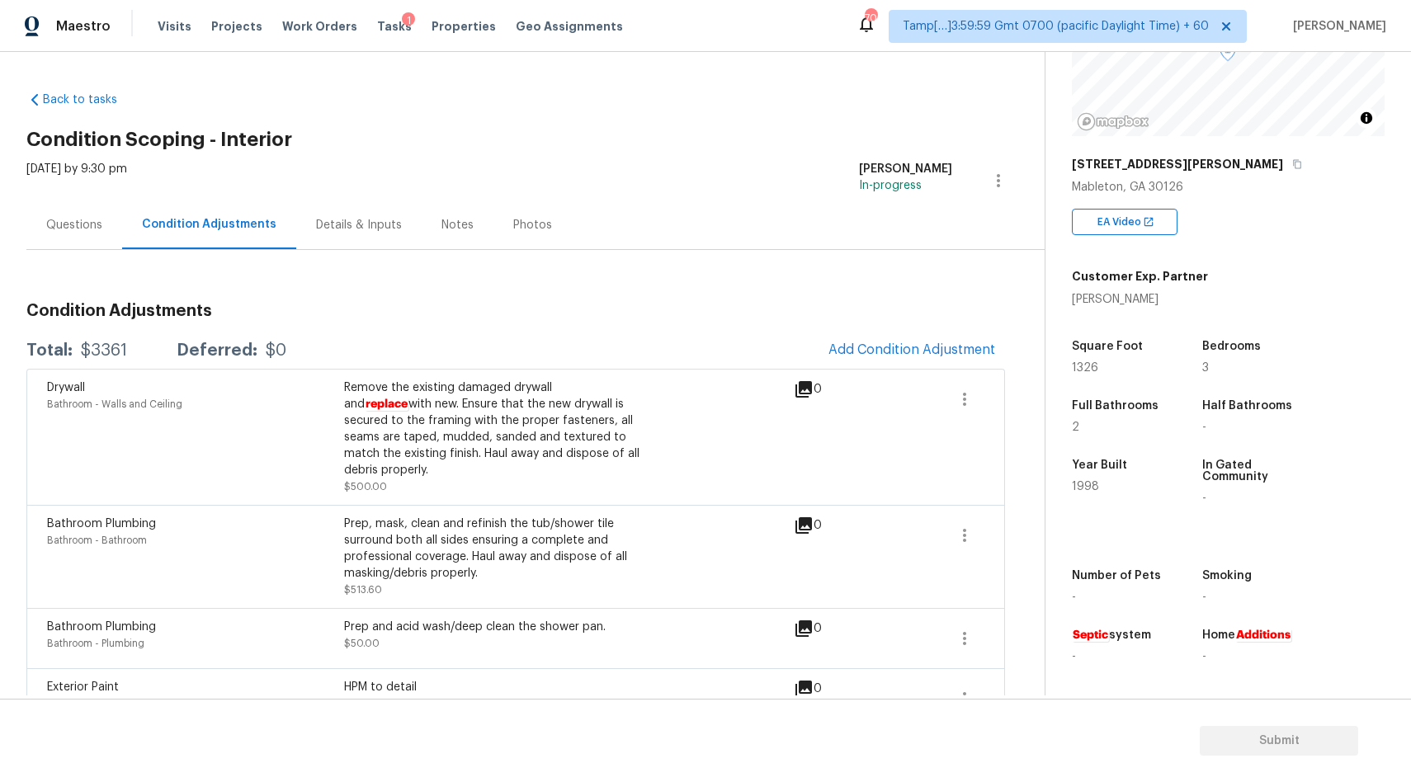
click at [341, 229] on div "Details & Inputs" at bounding box center [359, 225] width 86 height 17
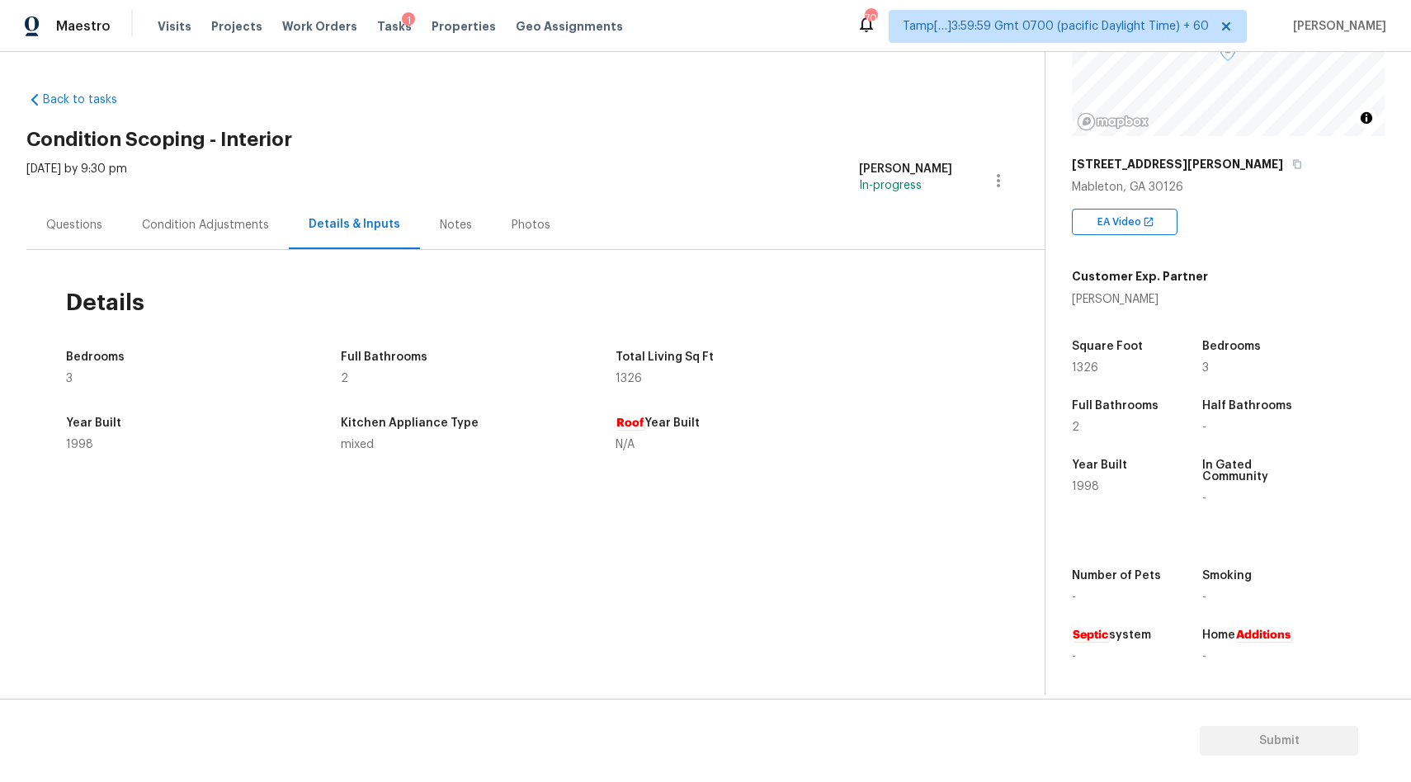
click at [446, 226] on div "Notes" at bounding box center [456, 225] width 32 height 17
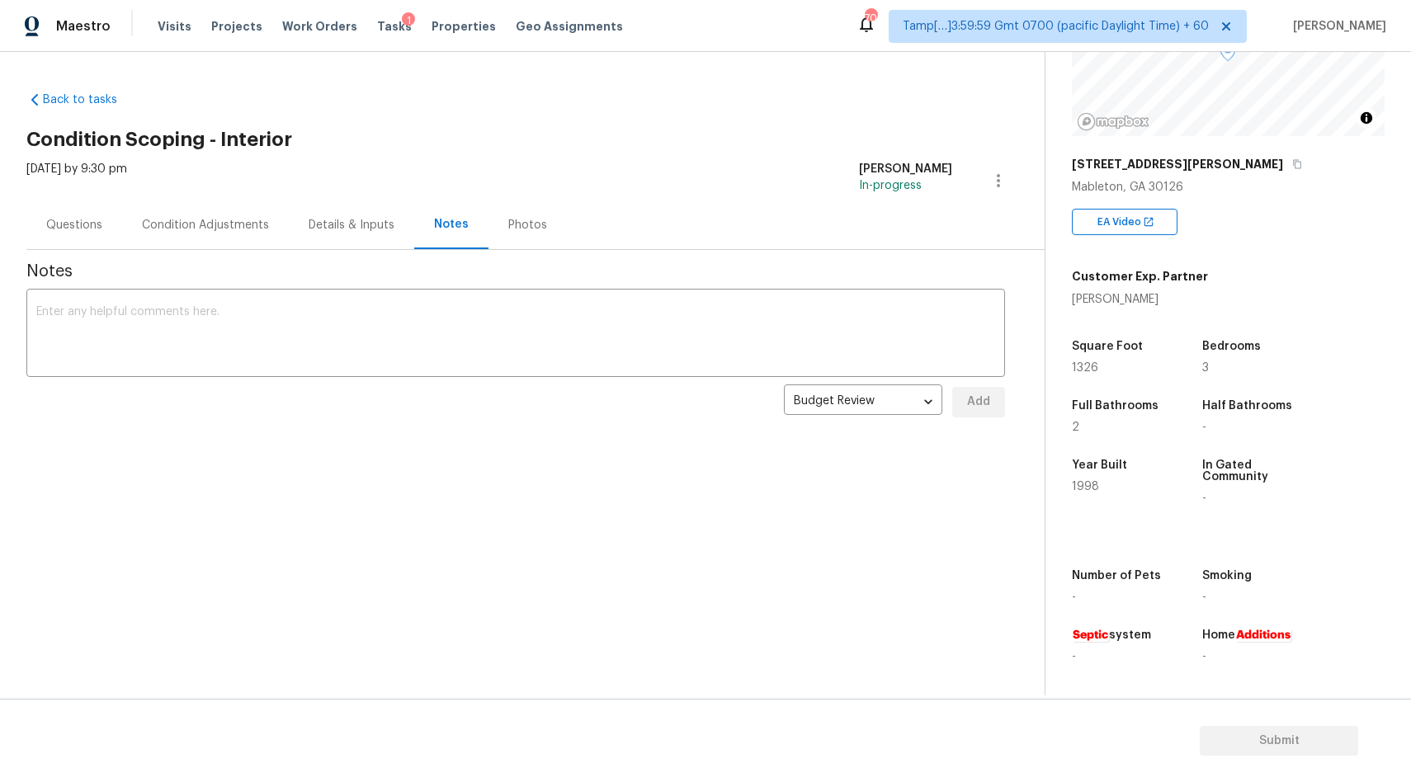
click at [363, 225] on div "Details & Inputs" at bounding box center [352, 225] width 86 height 17
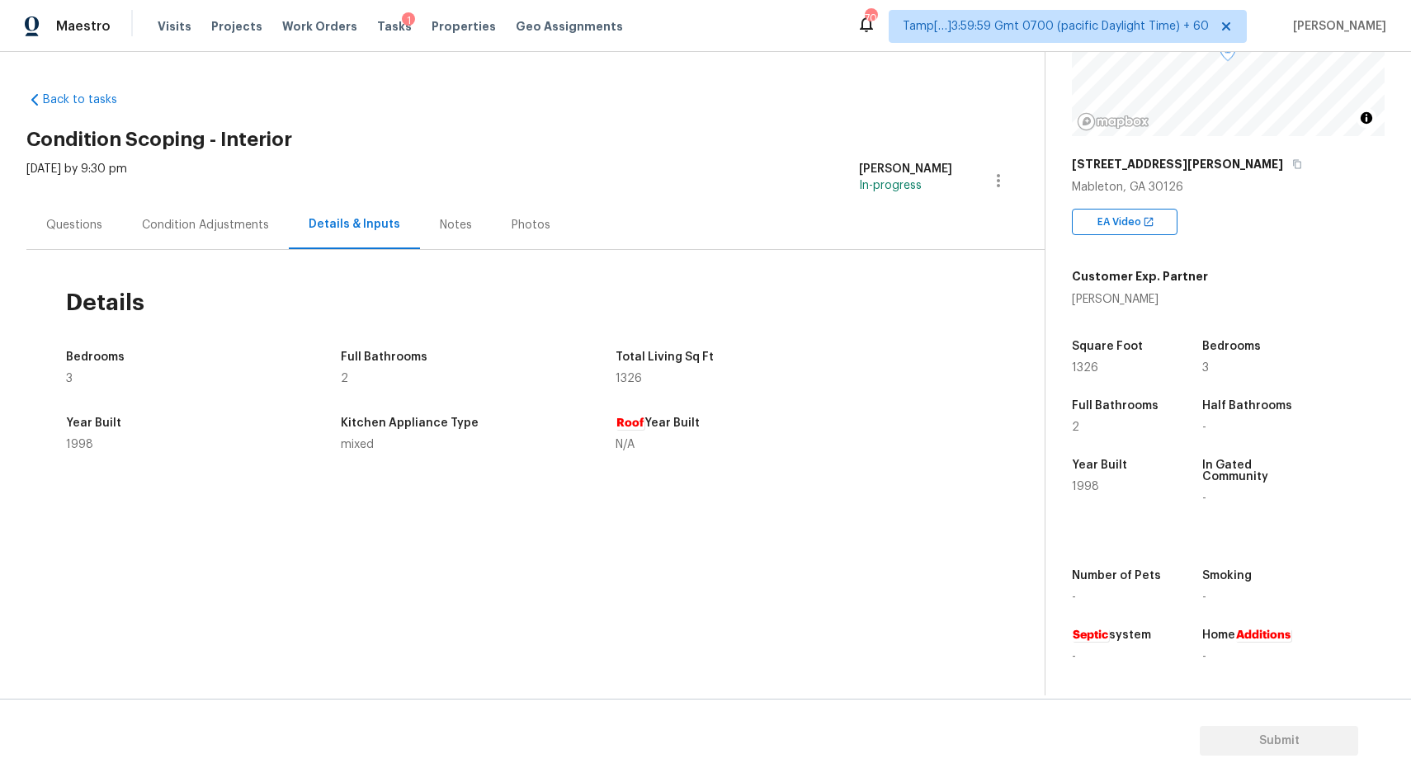
click at [233, 224] on div "Condition Adjustments" at bounding box center [205, 225] width 127 height 17
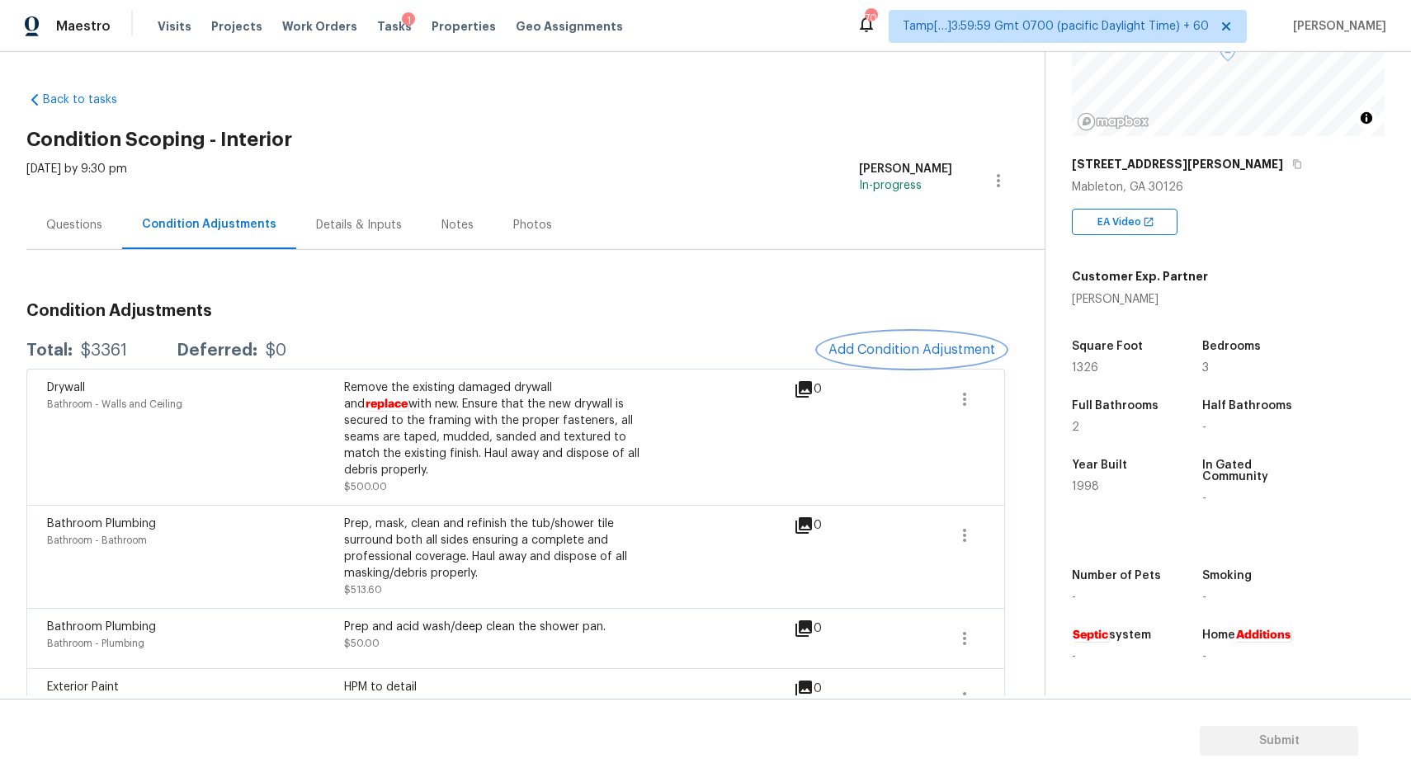
click at [900, 348] on span "Add Condition Adjustment" at bounding box center [911, 349] width 167 height 15
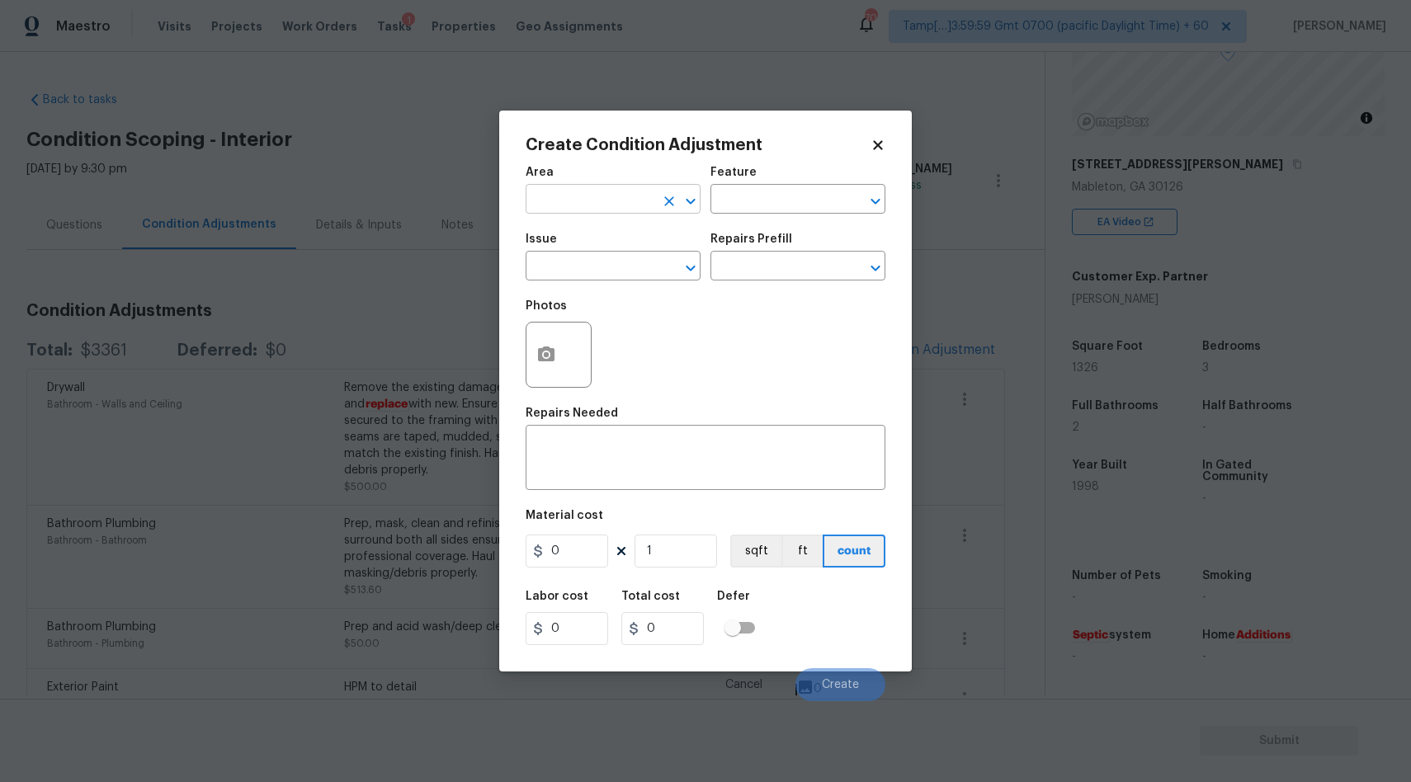
click at [640, 211] on input "text" at bounding box center [590, 201] width 129 height 26
type input "p"
click at [619, 257] on li "Interior Overall" at bounding box center [613, 265] width 175 height 27
type input "Interior Overall"
click at [589, 276] on input "text" at bounding box center [590, 268] width 129 height 26
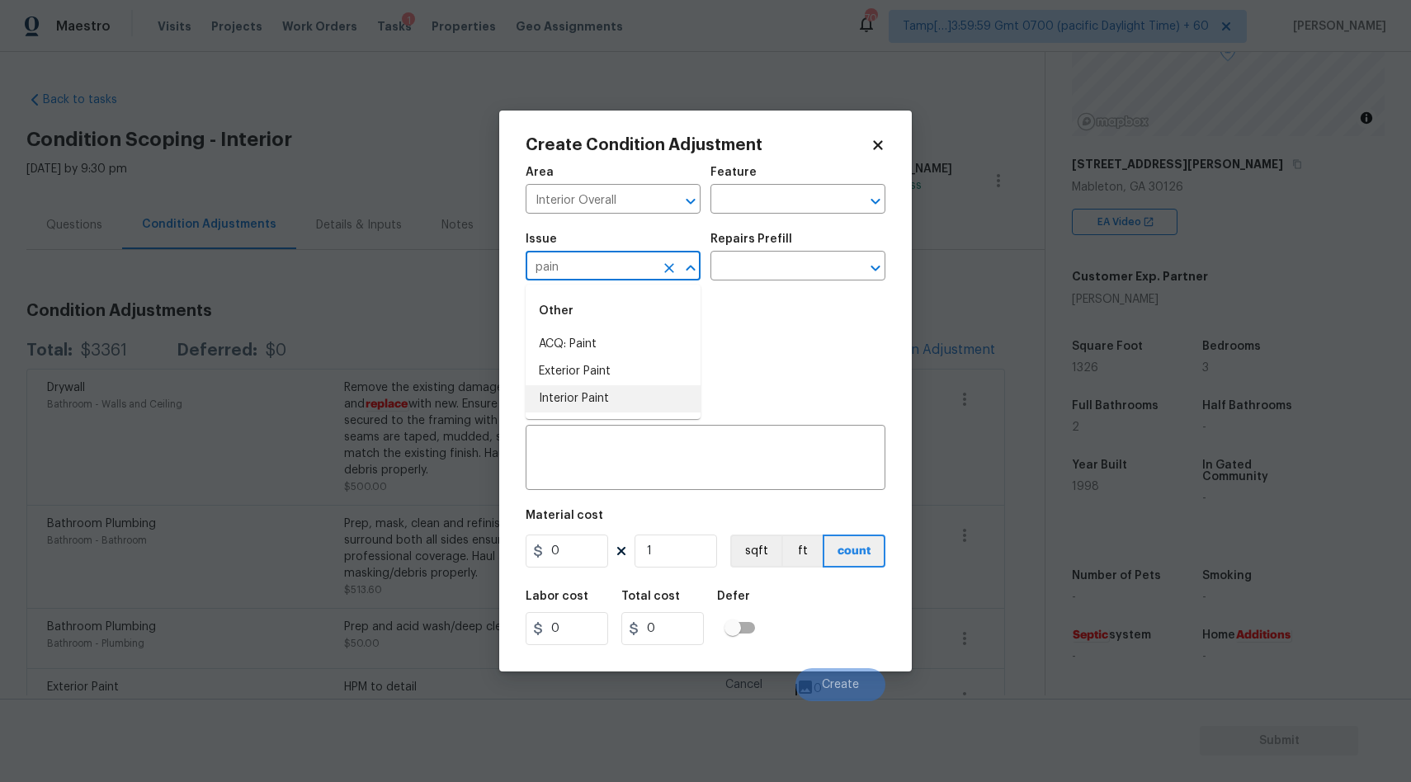
click at [603, 399] on li "Interior Paint" at bounding box center [613, 398] width 175 height 27
type input "Interior Paint"
click at [763, 269] on input "text" at bounding box center [774, 268] width 129 height 26
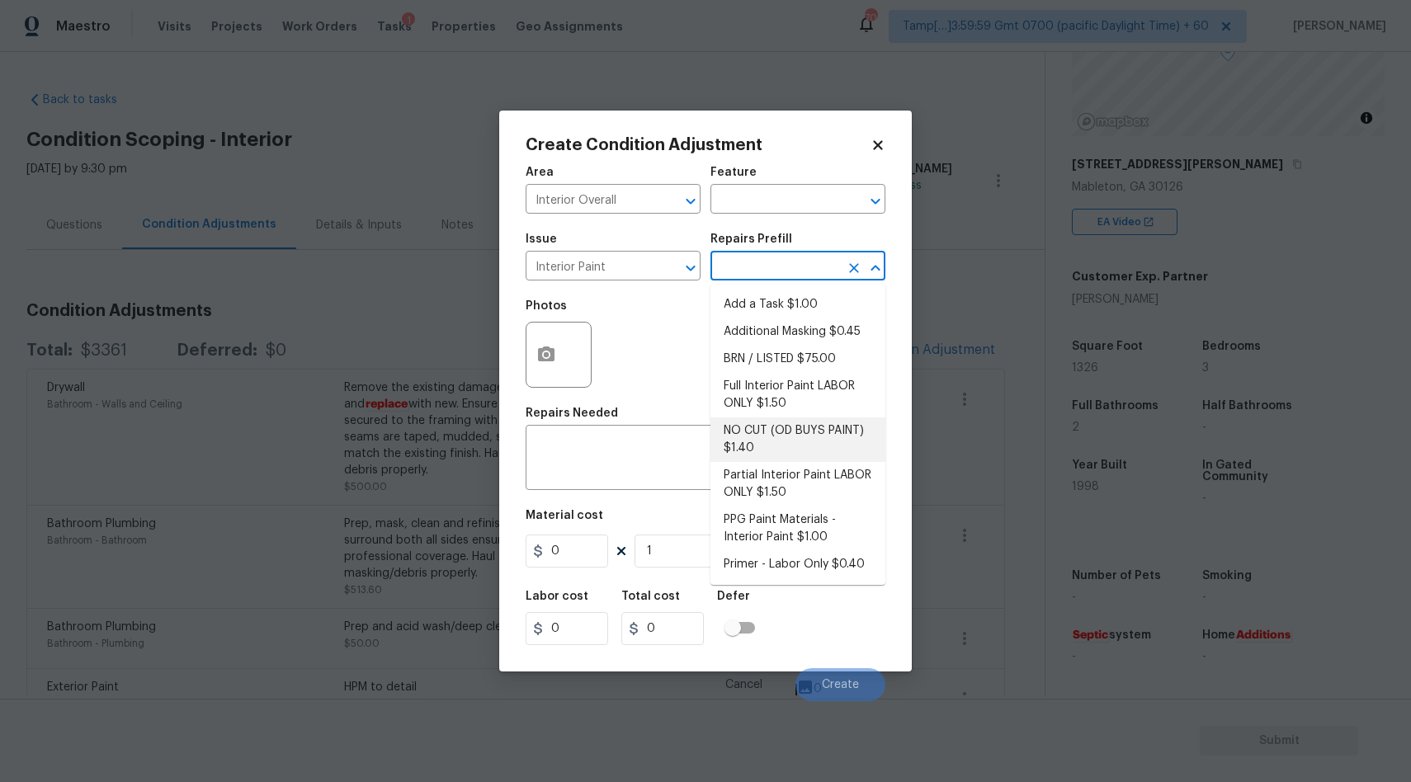
click at [640, 331] on div "Photos" at bounding box center [706, 343] width 360 height 107
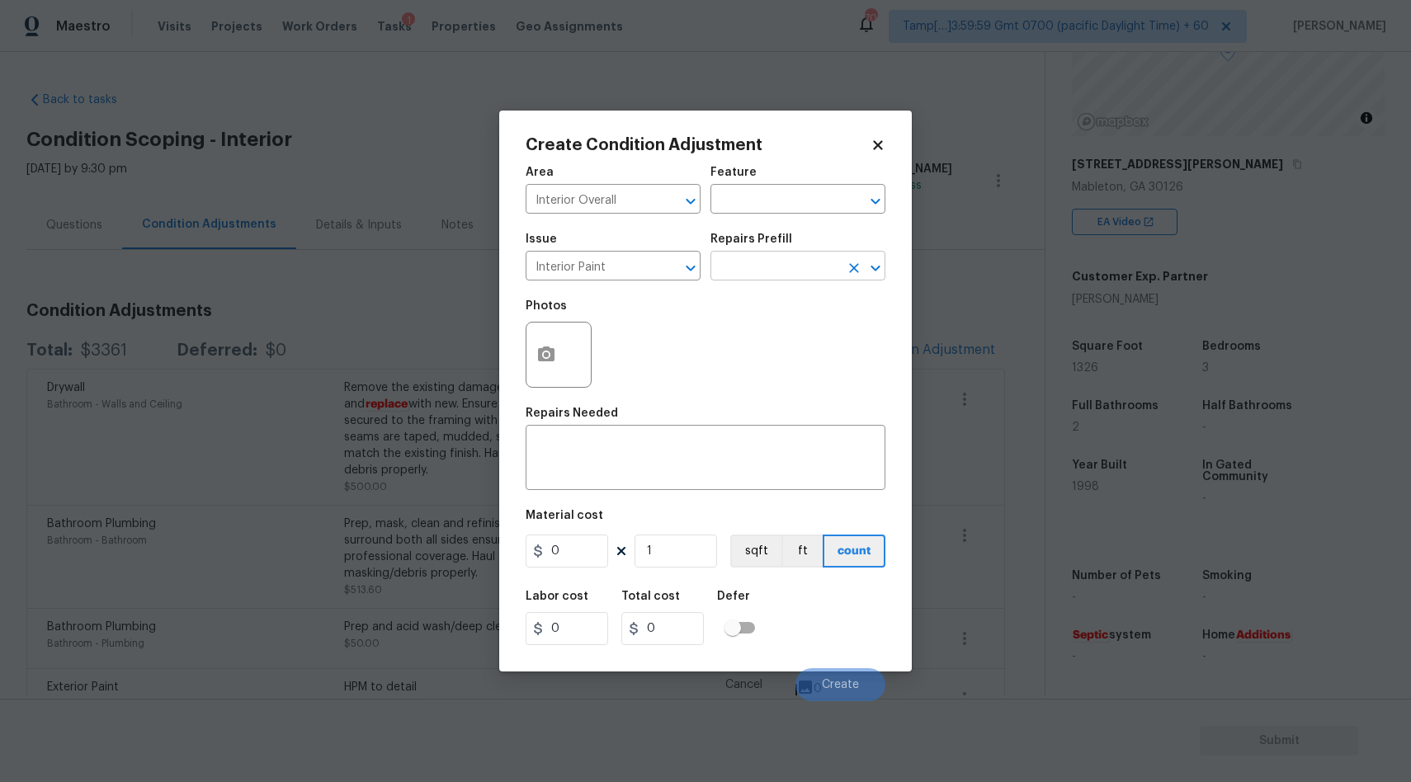
click at [734, 264] on input "text" at bounding box center [774, 268] width 129 height 26
type input "m"
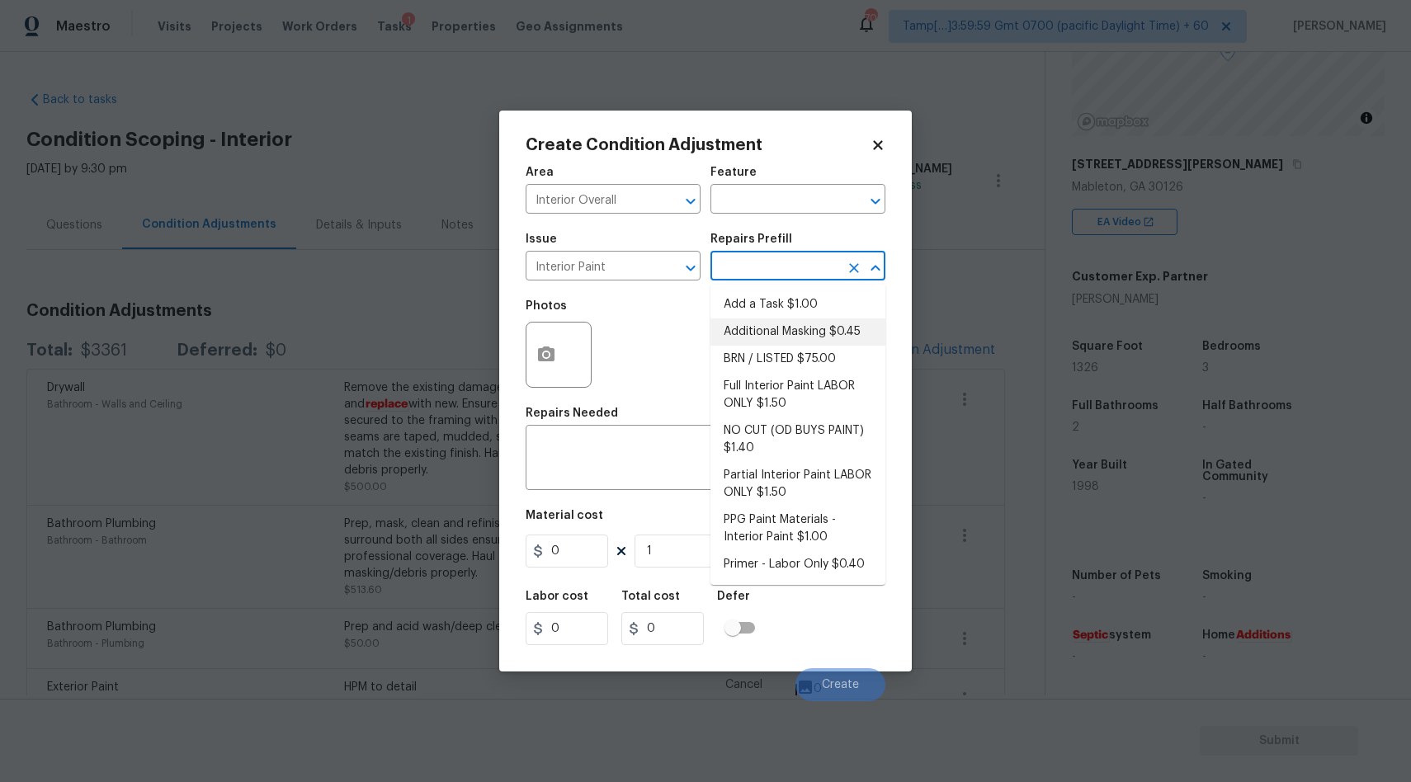
click at [643, 333] on div "Photos" at bounding box center [706, 343] width 360 height 107
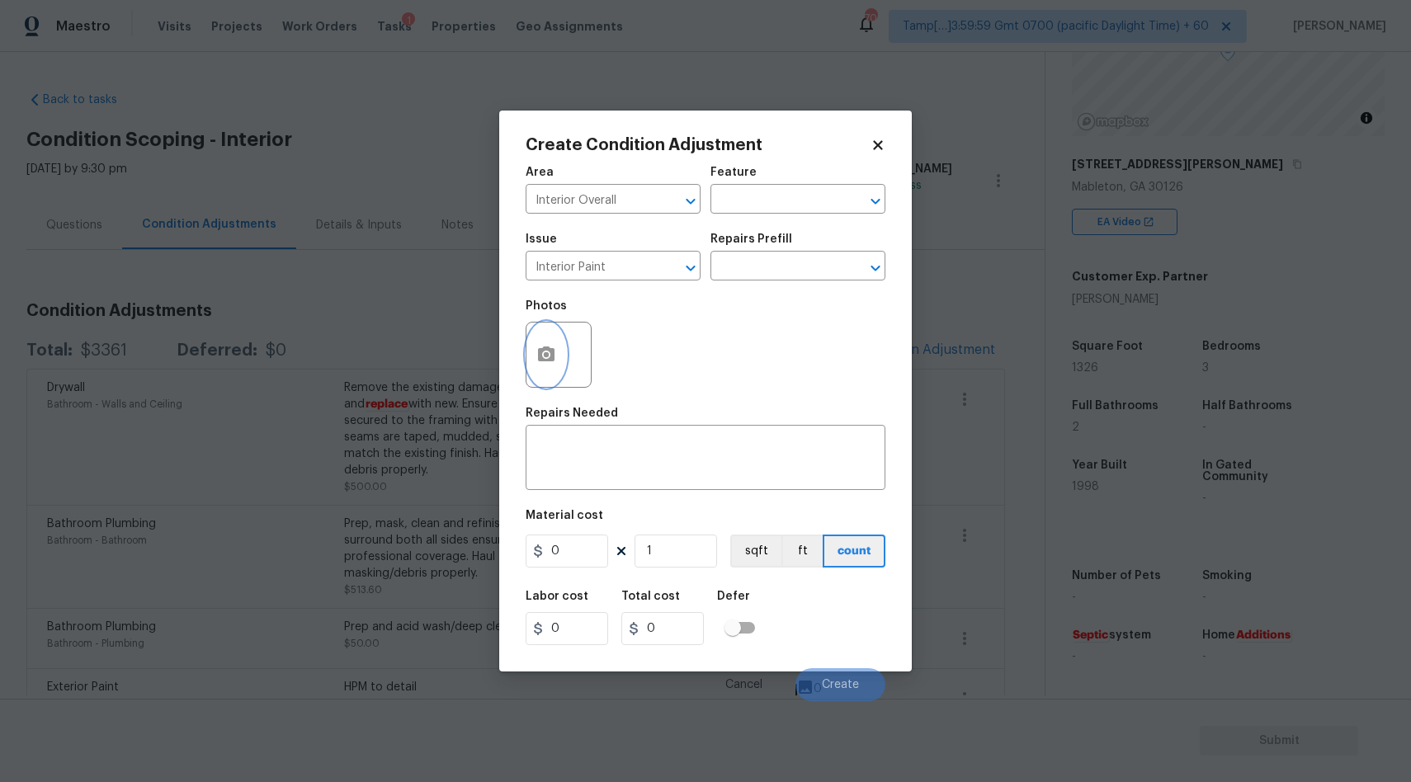
click at [550, 356] on icon "button" at bounding box center [546, 355] width 20 height 20
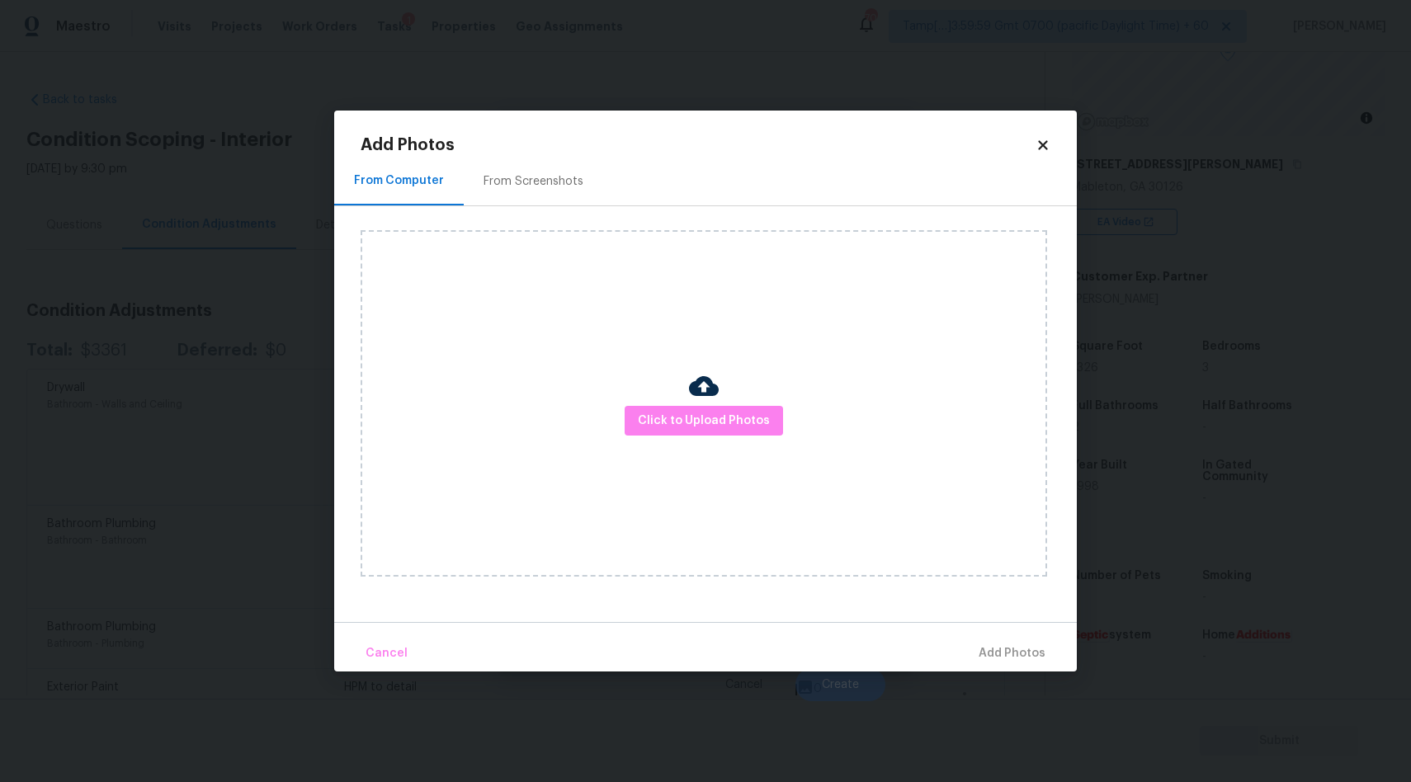
click at [516, 180] on div "From Screenshots" at bounding box center [534, 181] width 100 height 17
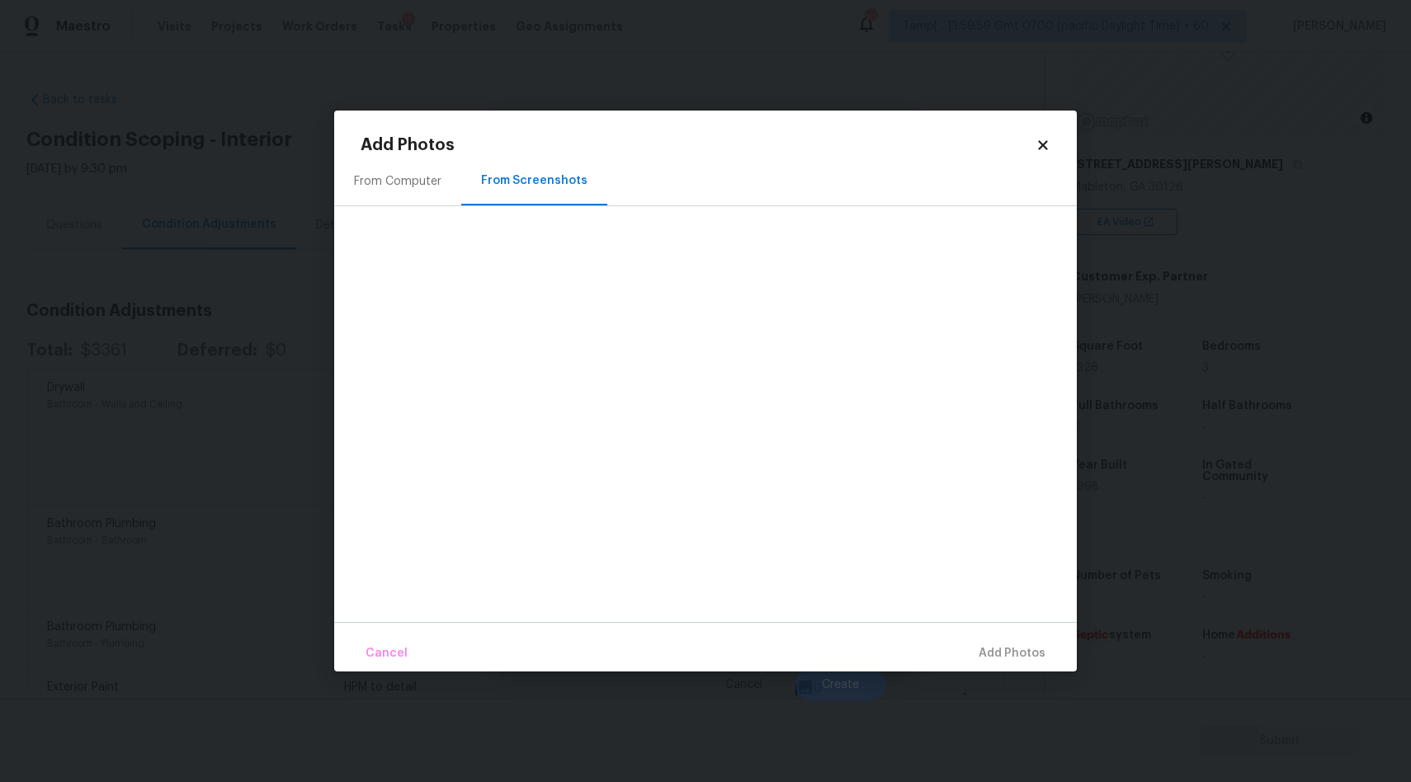
click at [401, 186] on div "From Computer" at bounding box center [397, 181] width 87 height 17
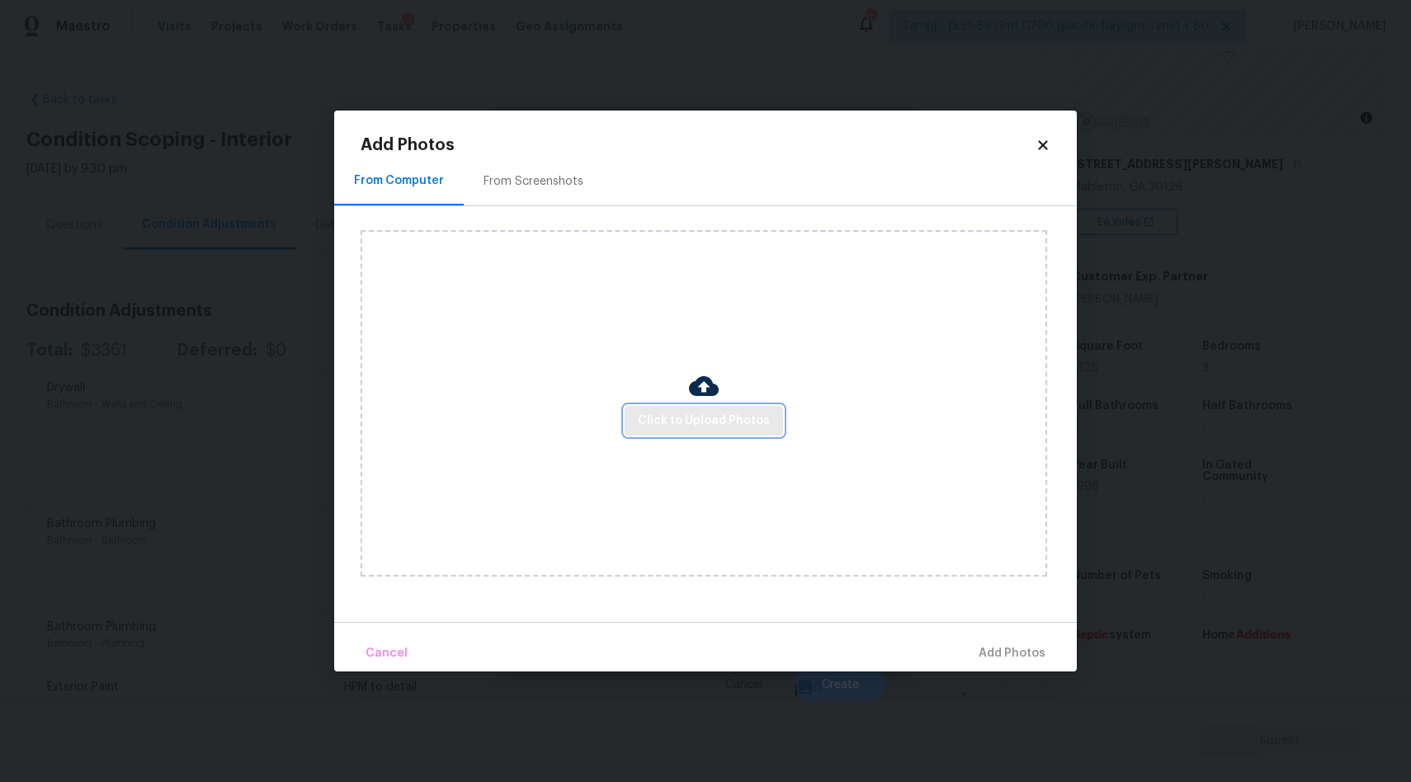
click at [717, 416] on span "Click to Upload Photos" at bounding box center [704, 421] width 132 height 21
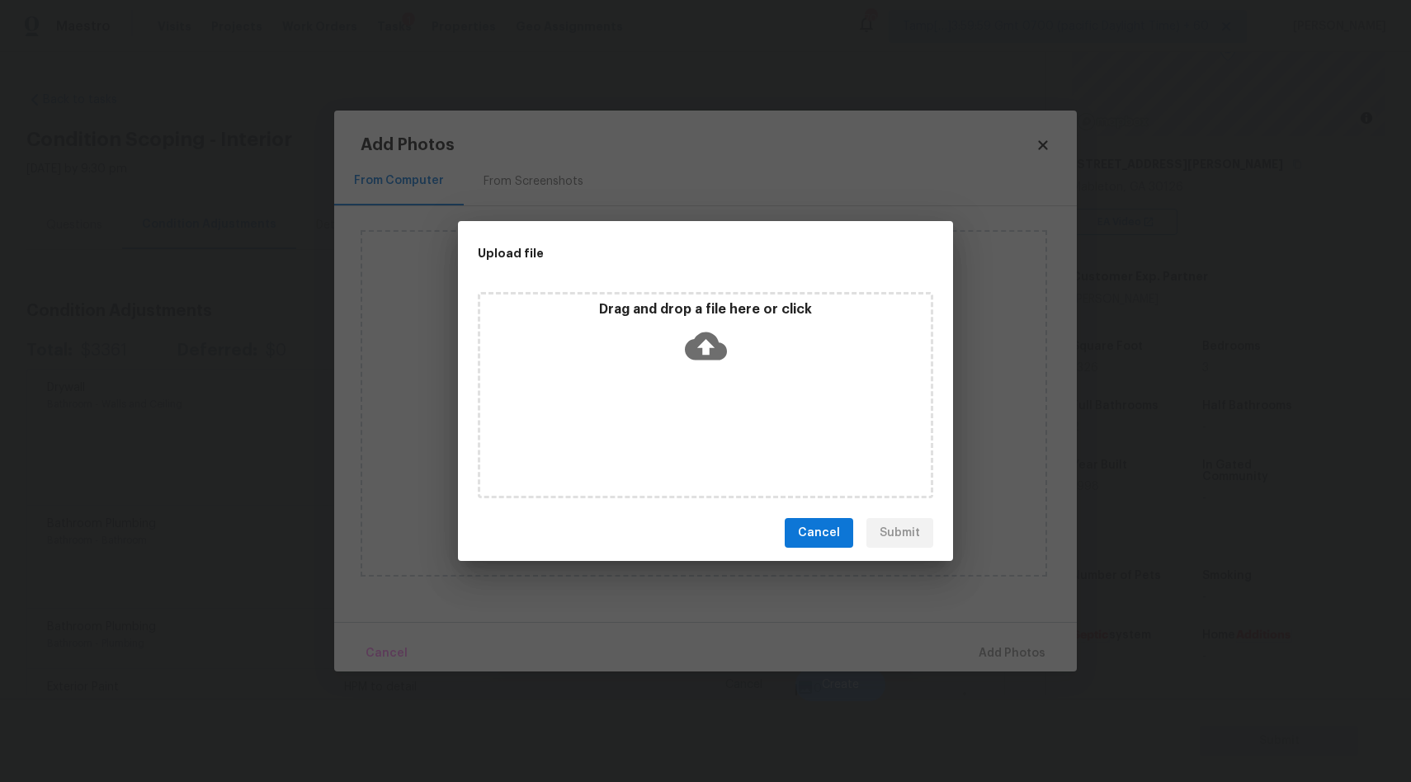
click at [706, 347] on icon at bounding box center [706, 346] width 42 height 42
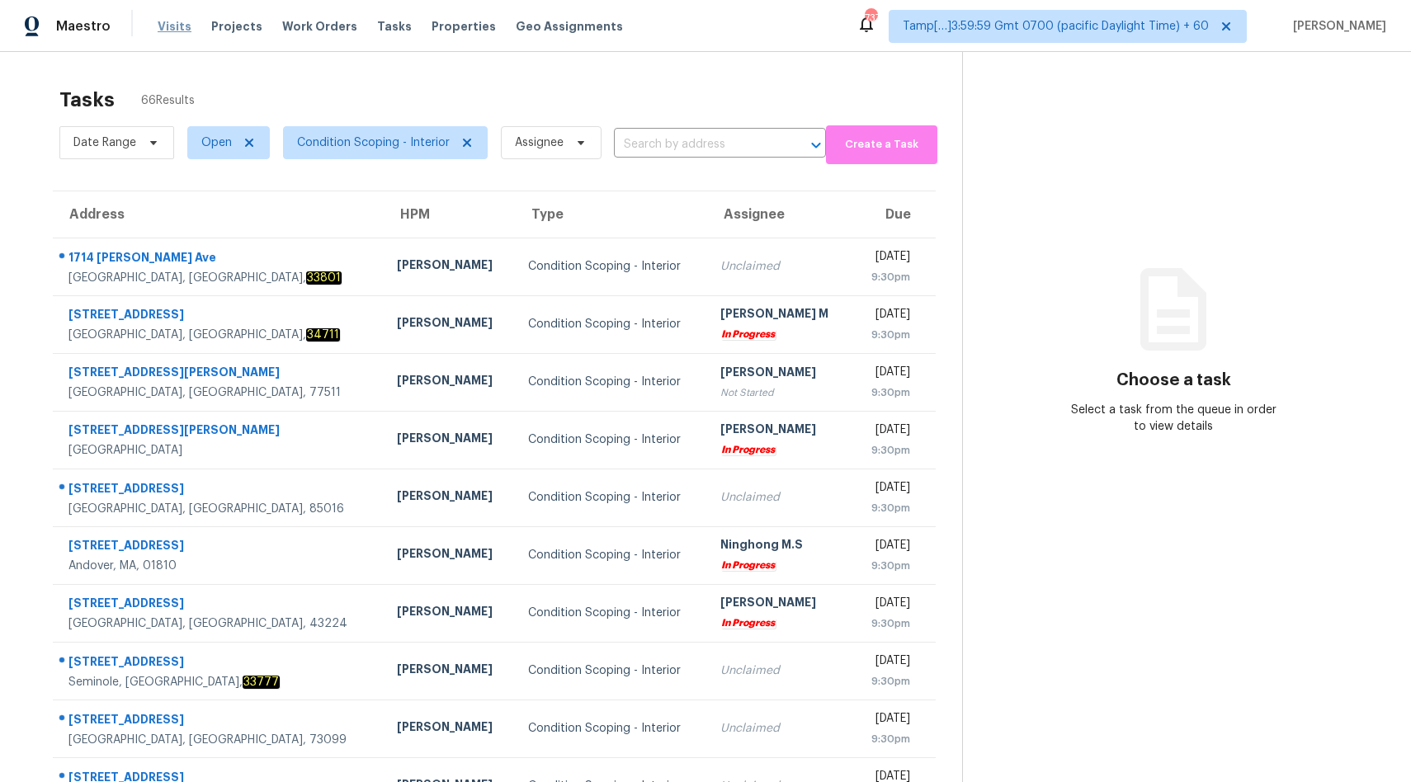
click at [175, 28] on span "Visits" at bounding box center [175, 26] width 34 height 17
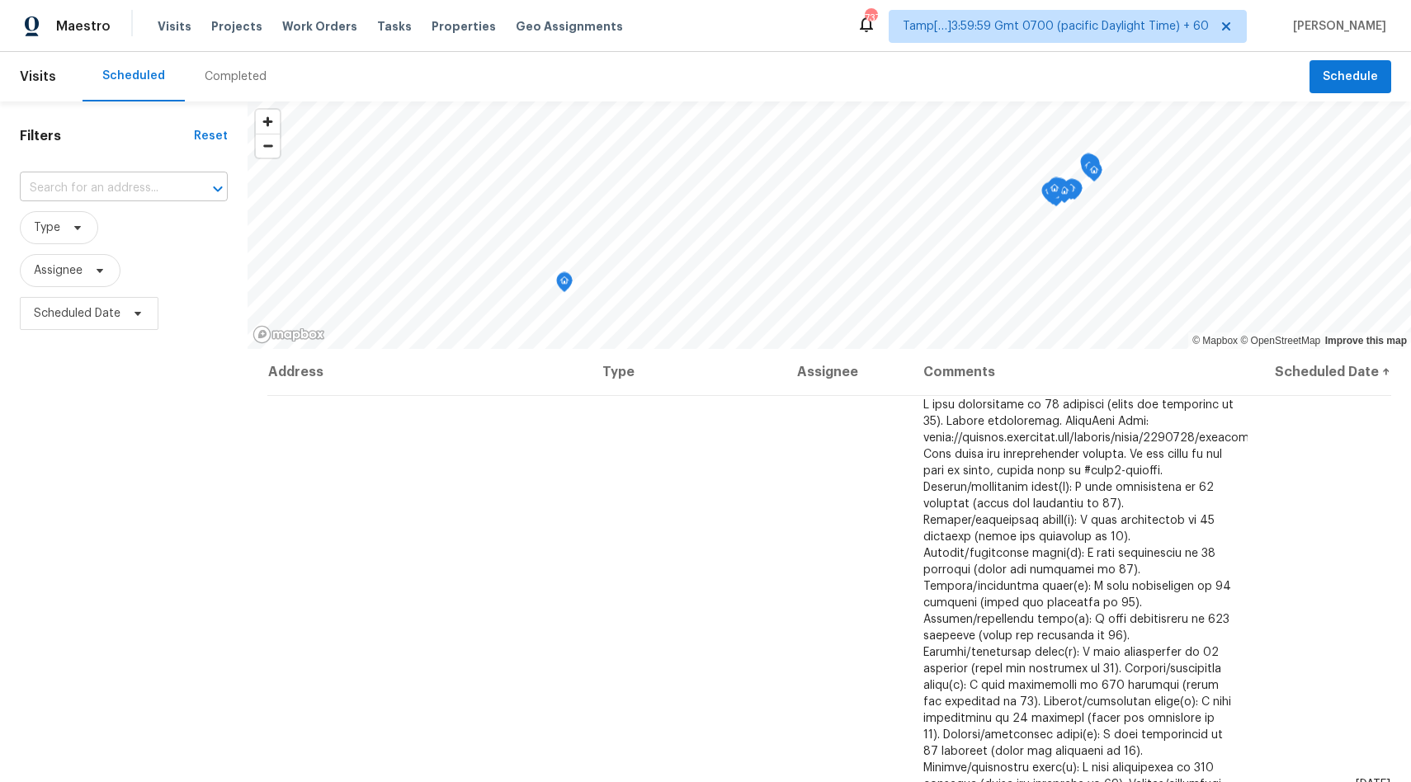
click at [121, 189] on input "text" at bounding box center [101, 189] width 162 height 26
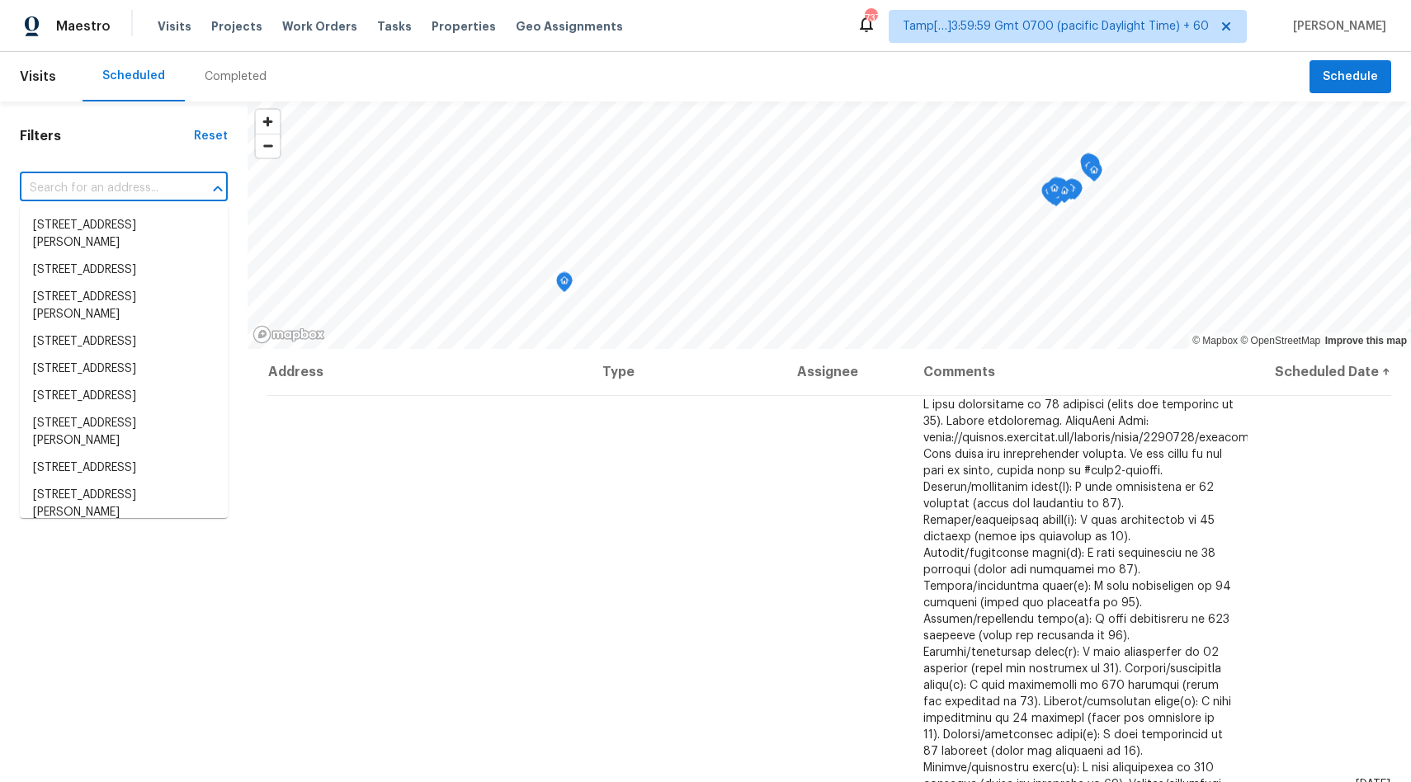
paste input "[STREET_ADDRESS][PERSON_NAME]"
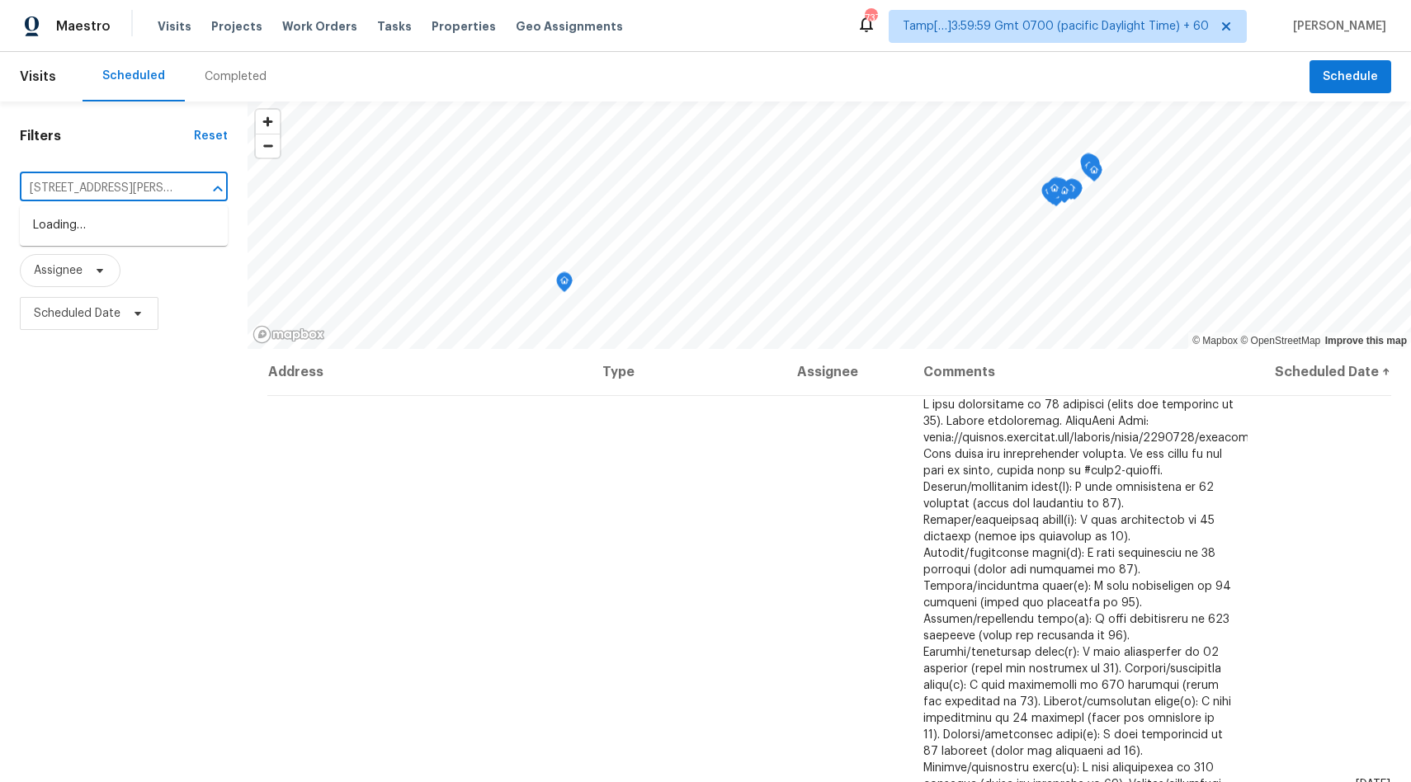
scroll to position [0, 61]
type input "[STREET_ADDRESS][PERSON_NAME]"
click at [58, 236] on li "[STREET_ADDRESS][PERSON_NAME][PERSON_NAME]" at bounding box center [124, 234] width 208 height 45
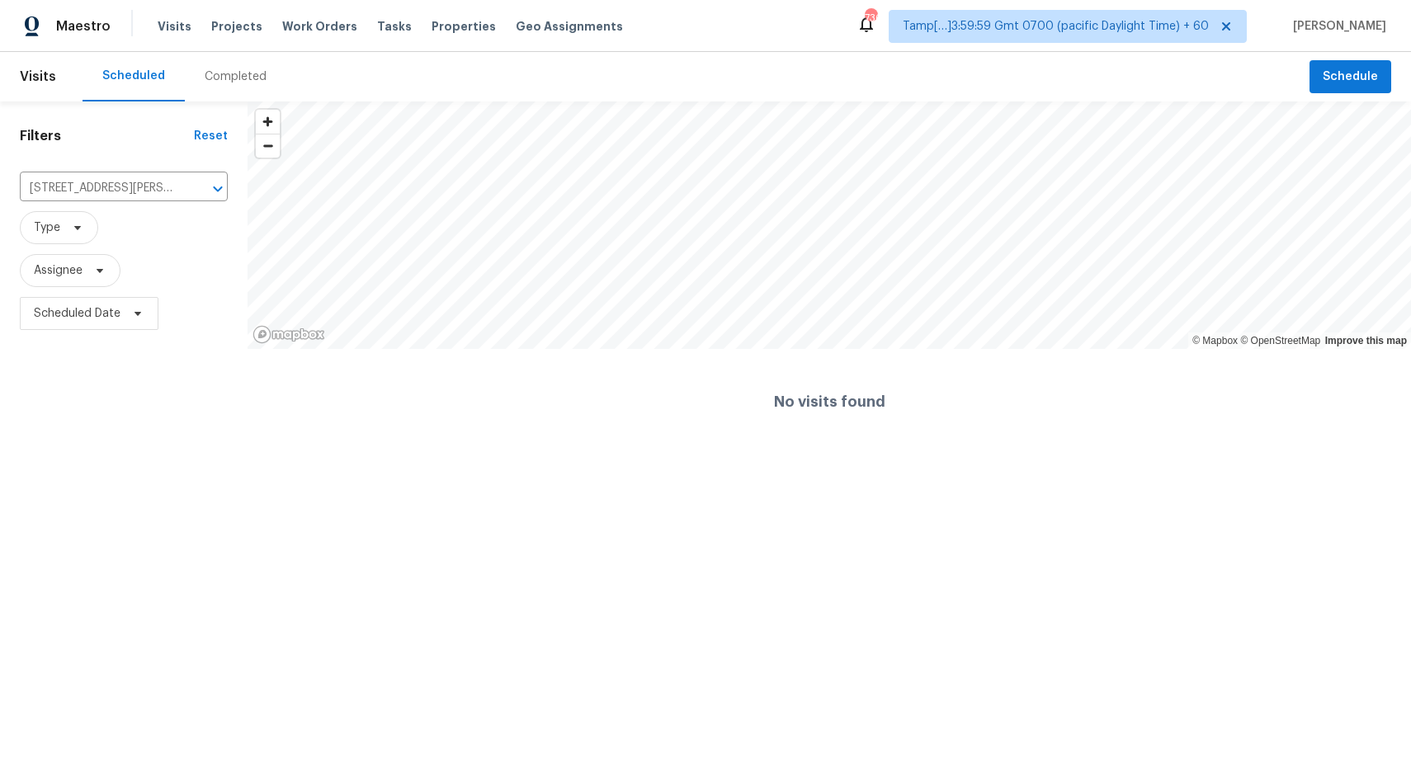
click at [221, 79] on div "Completed" at bounding box center [236, 76] width 62 height 17
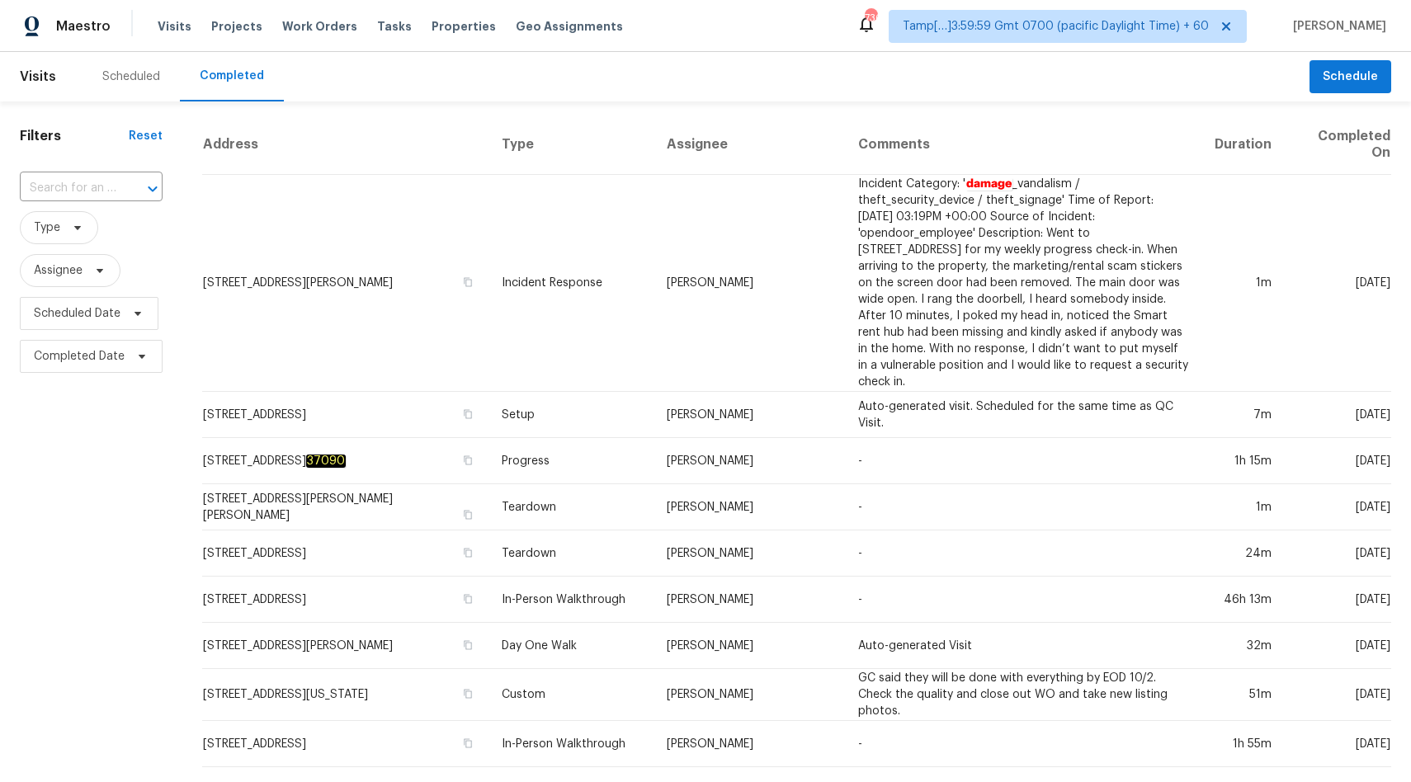
click at [37, 83] on span "Visits" at bounding box center [38, 77] width 36 height 36
click at [62, 188] on input "text" at bounding box center [68, 189] width 97 height 26
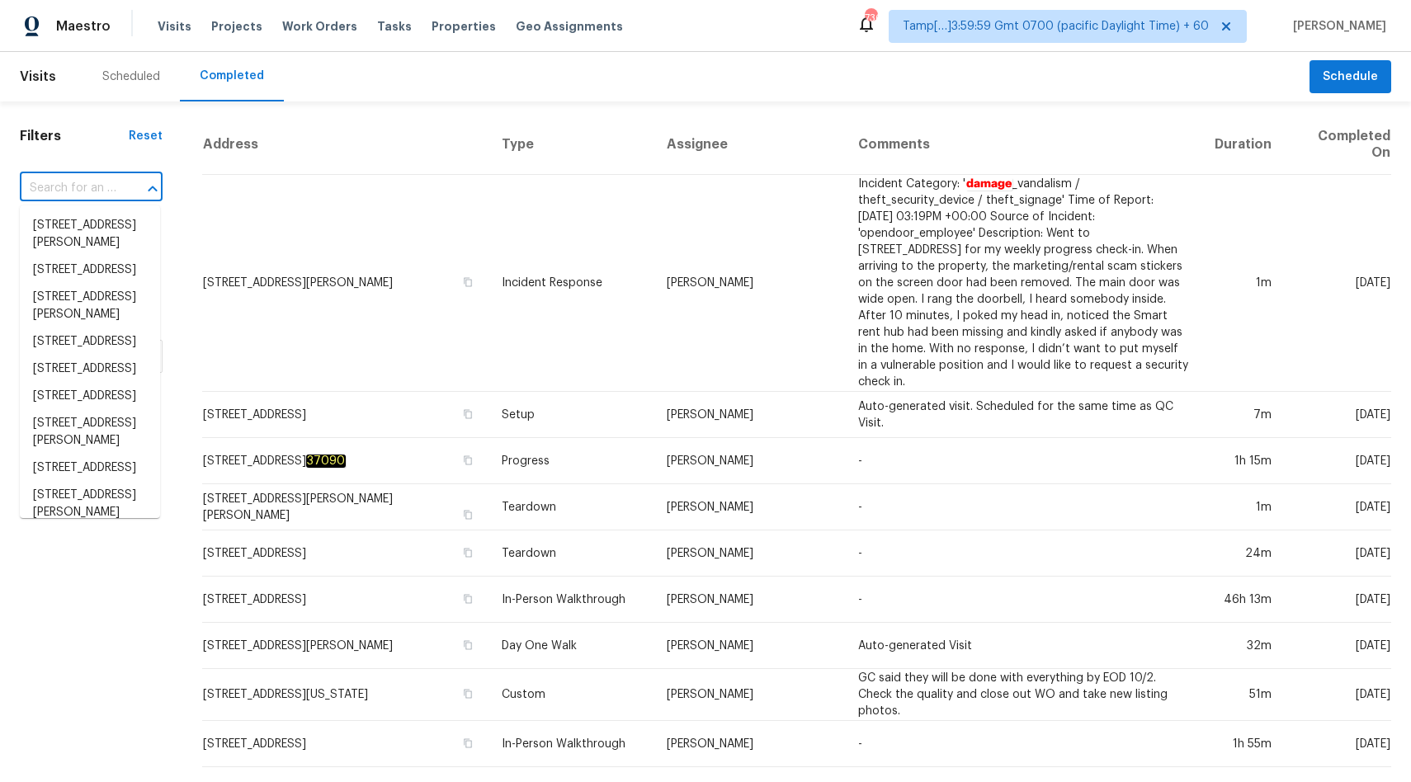
paste input "[STREET_ADDRESS][PERSON_NAME]"
type input "[STREET_ADDRESS][PERSON_NAME]"
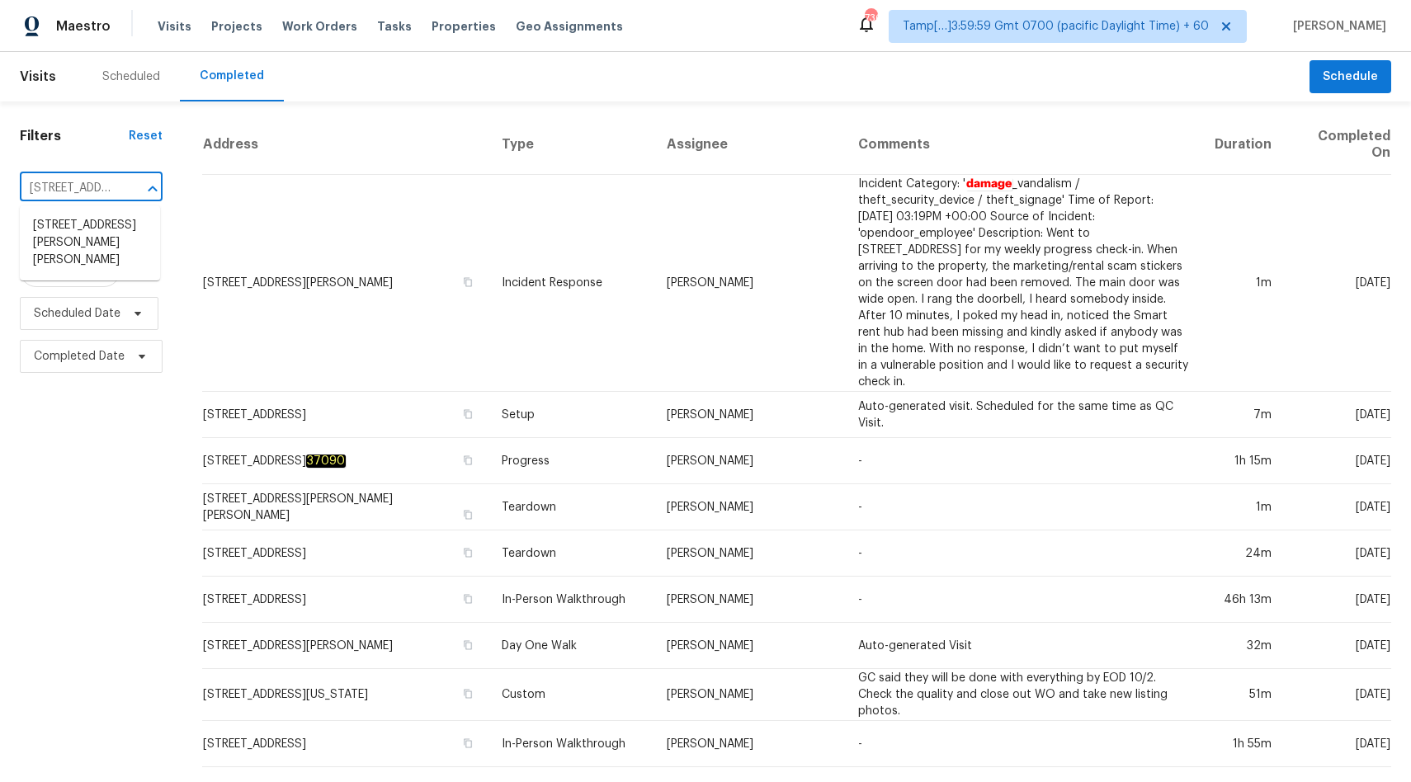
scroll to position [0, 128]
click at [62, 234] on li "[STREET_ADDRESS][PERSON_NAME][PERSON_NAME]" at bounding box center [90, 243] width 140 height 62
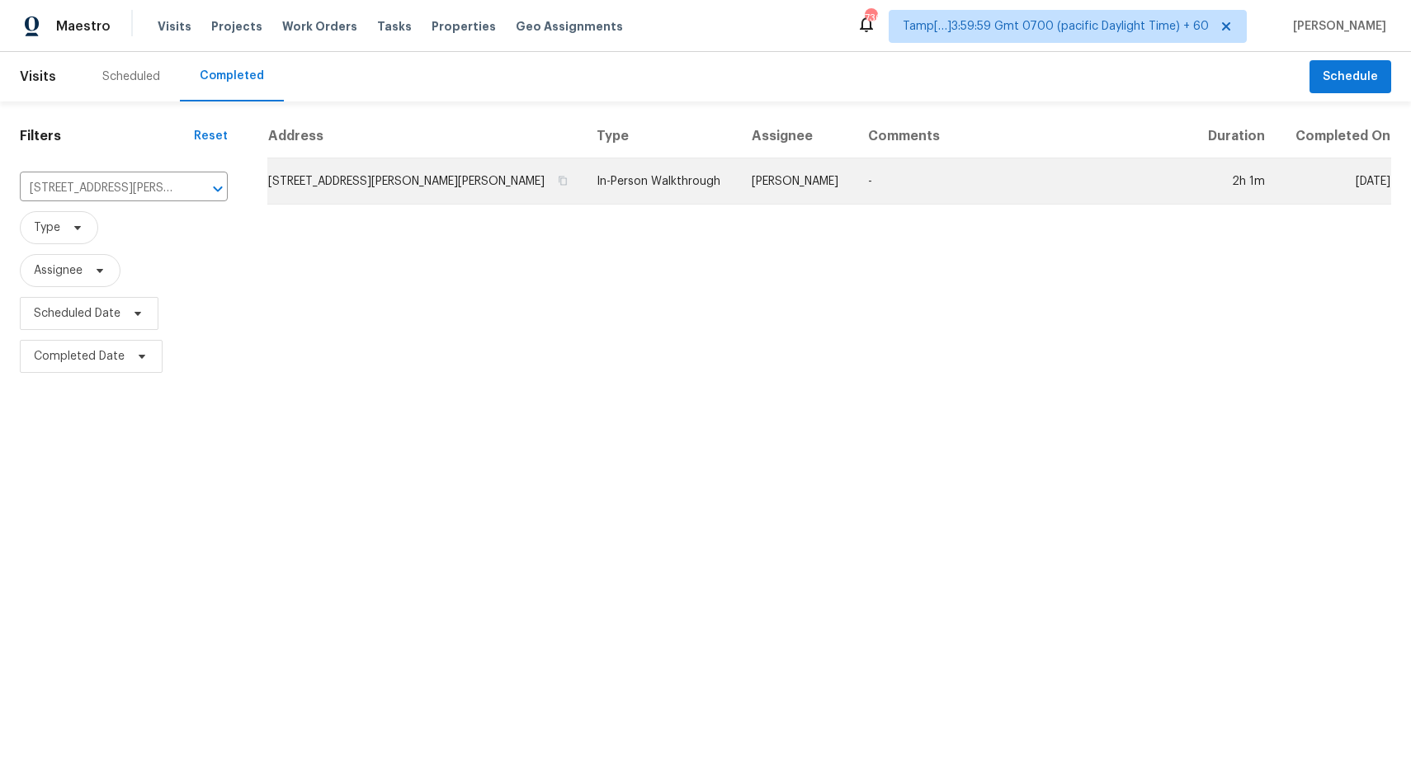
click at [658, 183] on td "In-Person Walkthrough" at bounding box center [660, 181] width 155 height 46
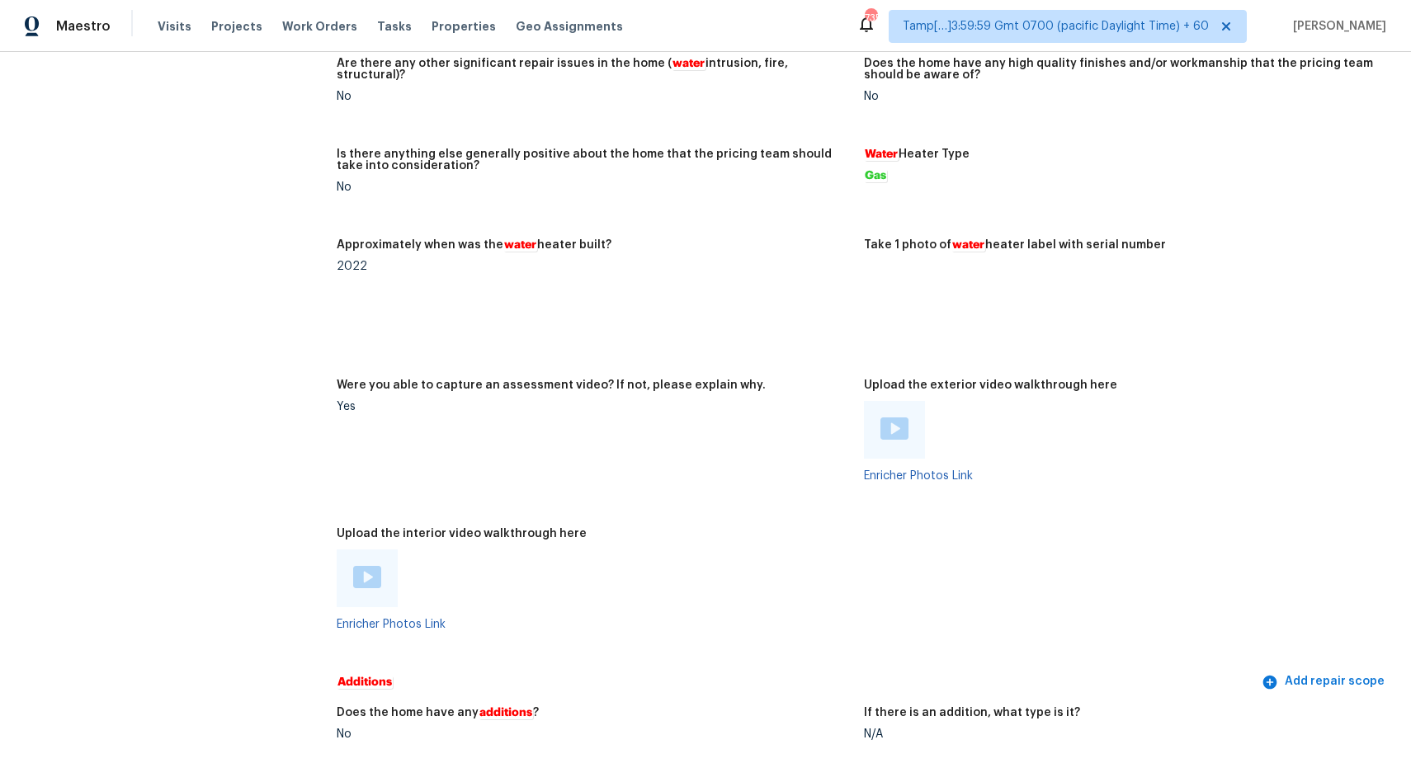
scroll to position [3099, 0]
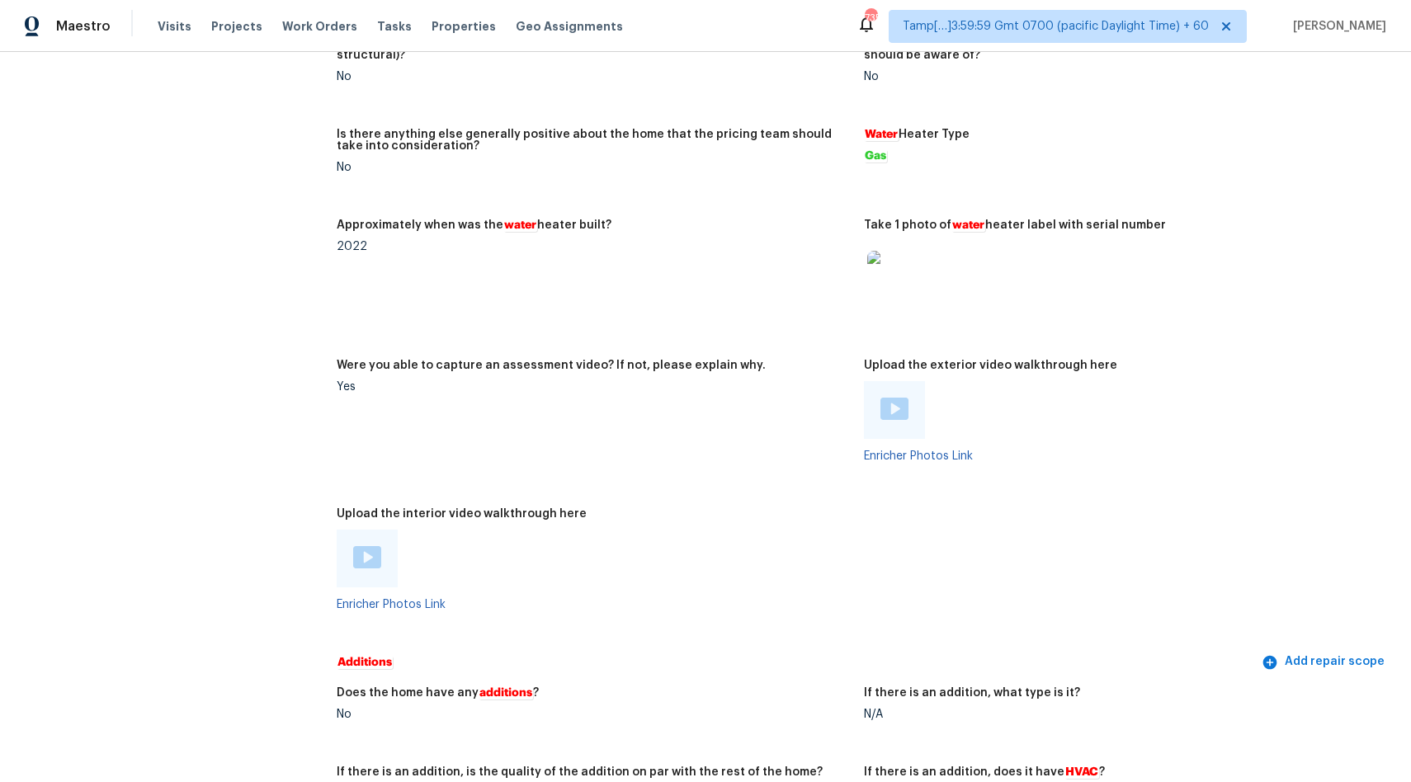
click at [369, 568] on img at bounding box center [367, 557] width 28 height 22
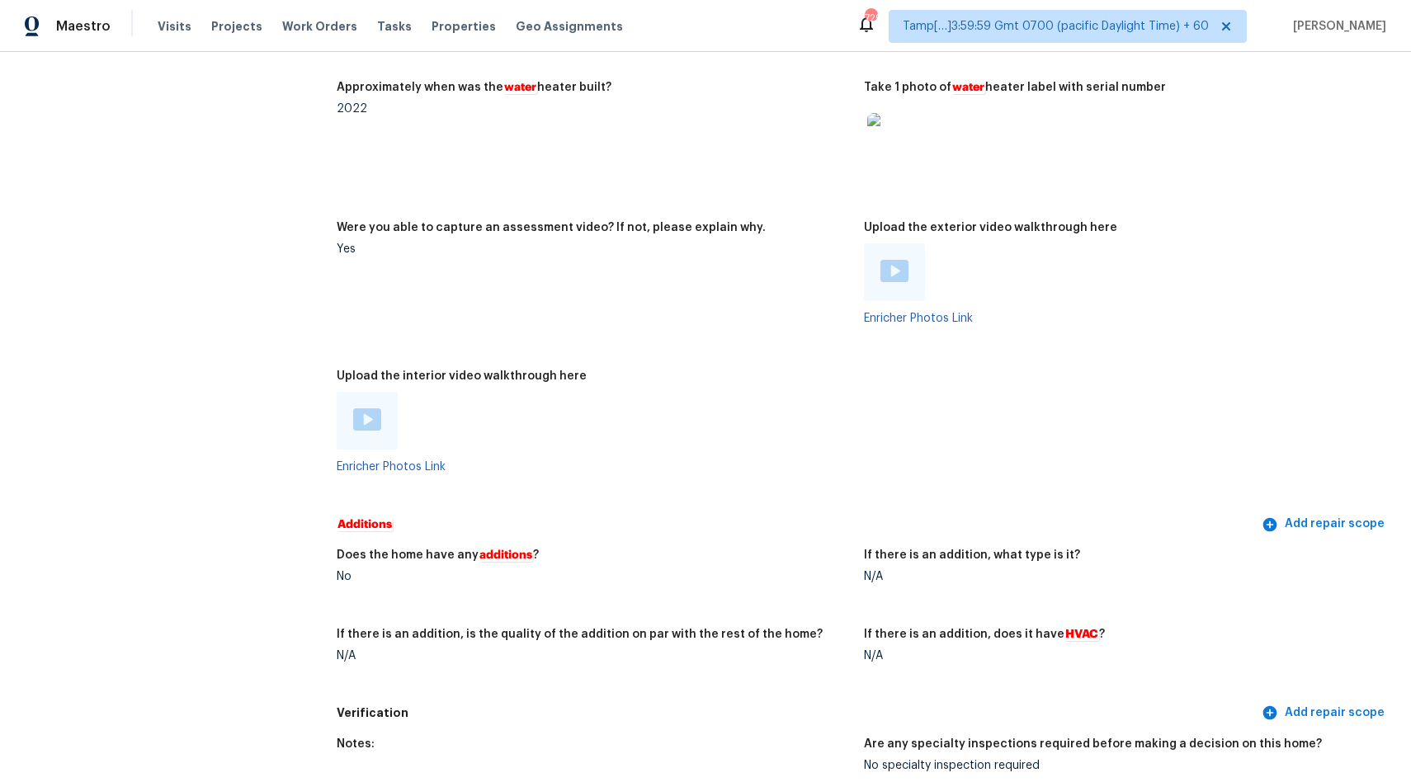
scroll to position [3233, 0]
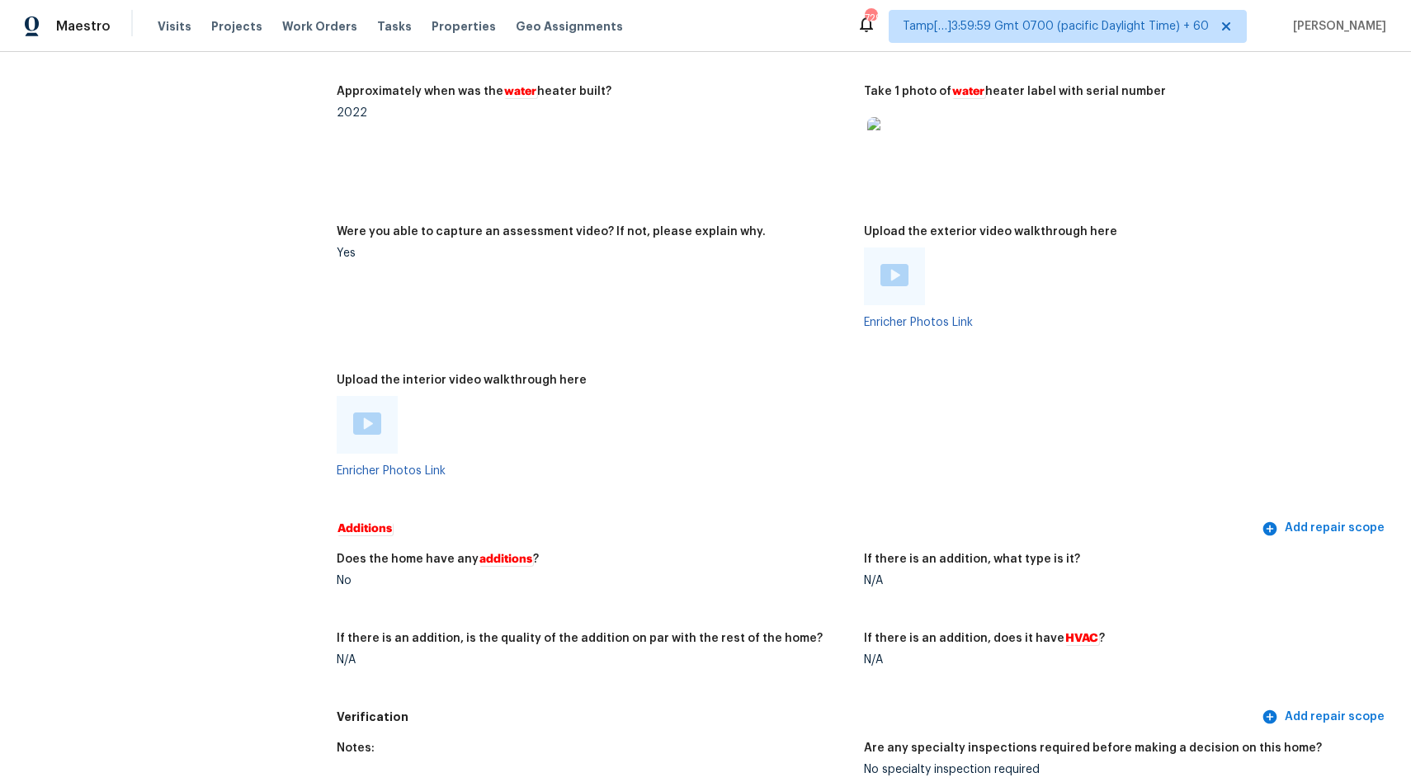
click at [368, 434] on img at bounding box center [367, 424] width 28 height 22
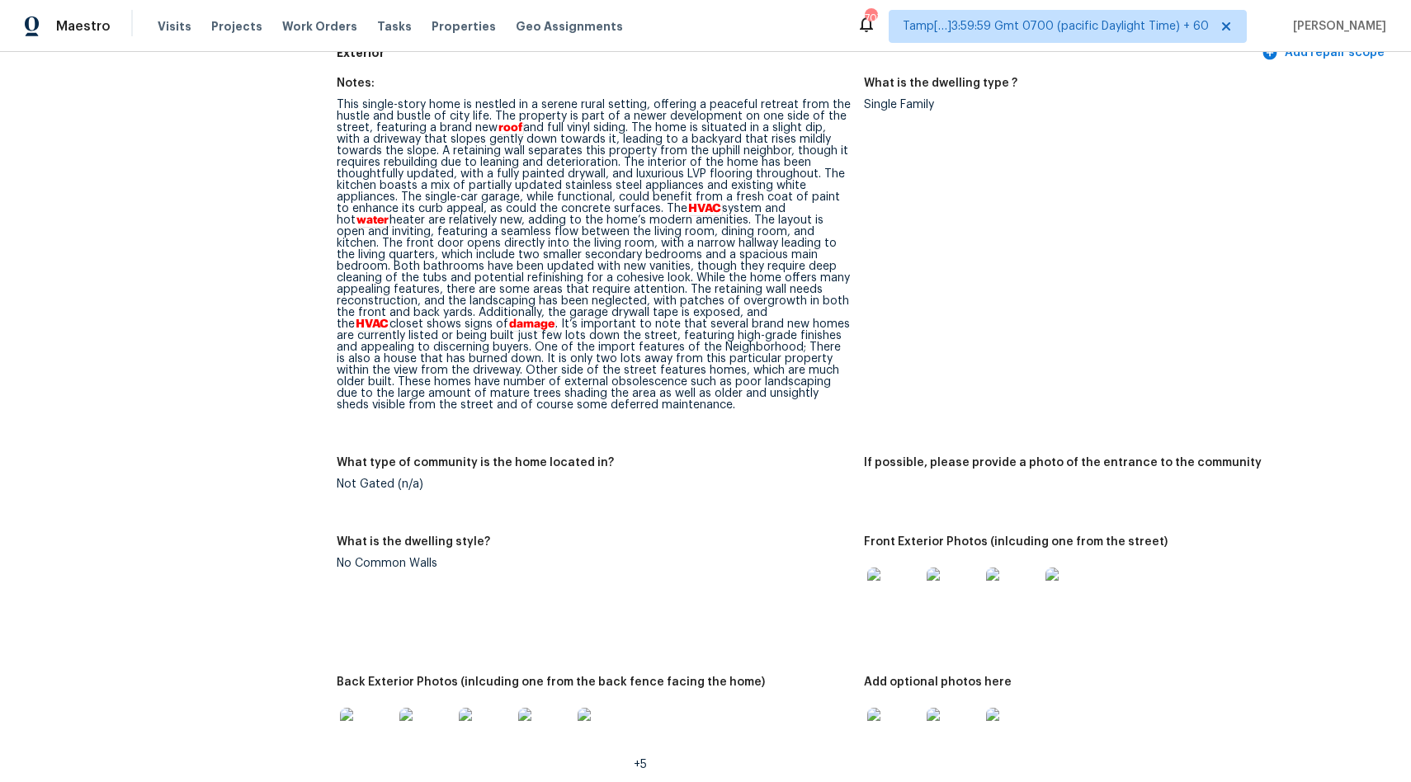
scroll to position [622, 0]
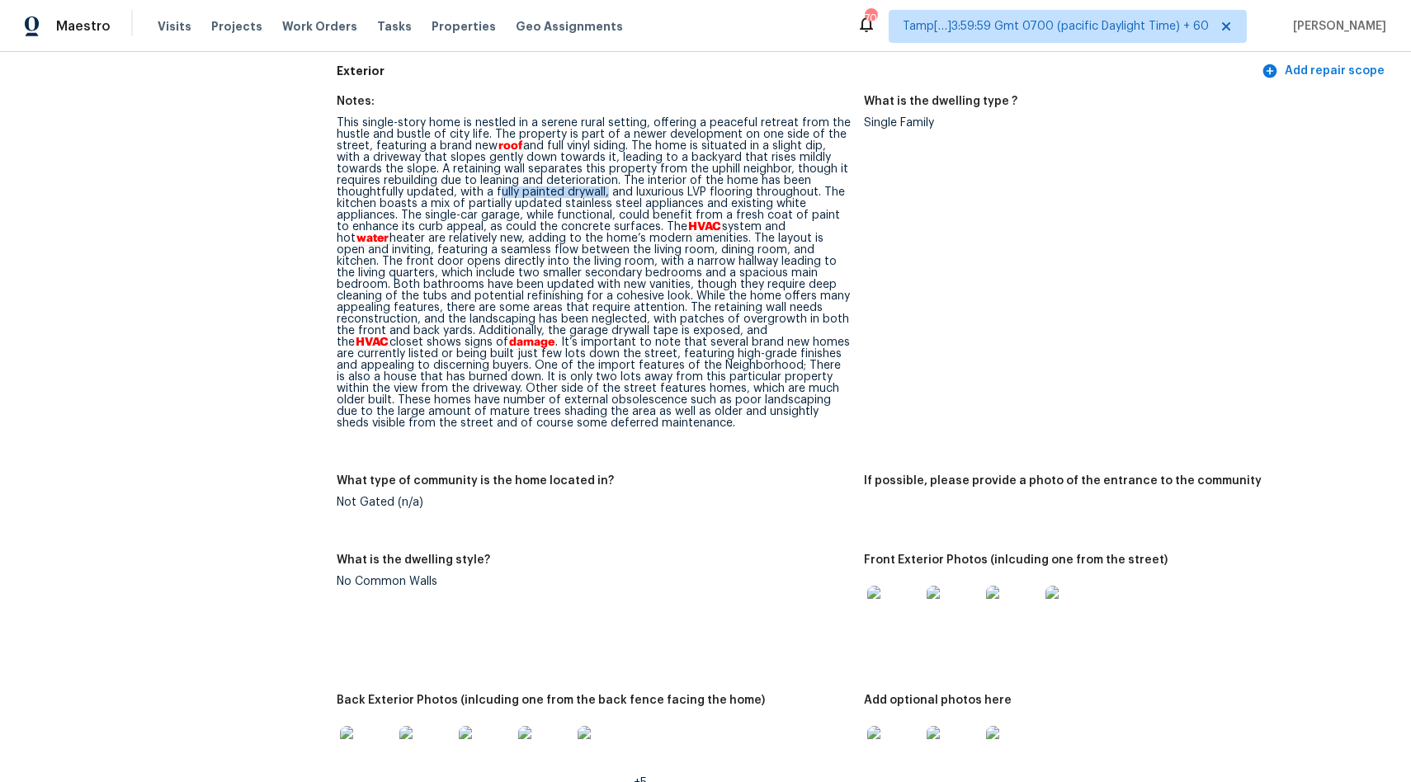
drag, startPoint x: 493, startPoint y: 192, endPoint x: 598, endPoint y: 189, distance: 104.8
click at [602, 189] on div "This single-story home is nestled in a serene rural setting, offering a peacefu…" at bounding box center [594, 273] width 514 height 312
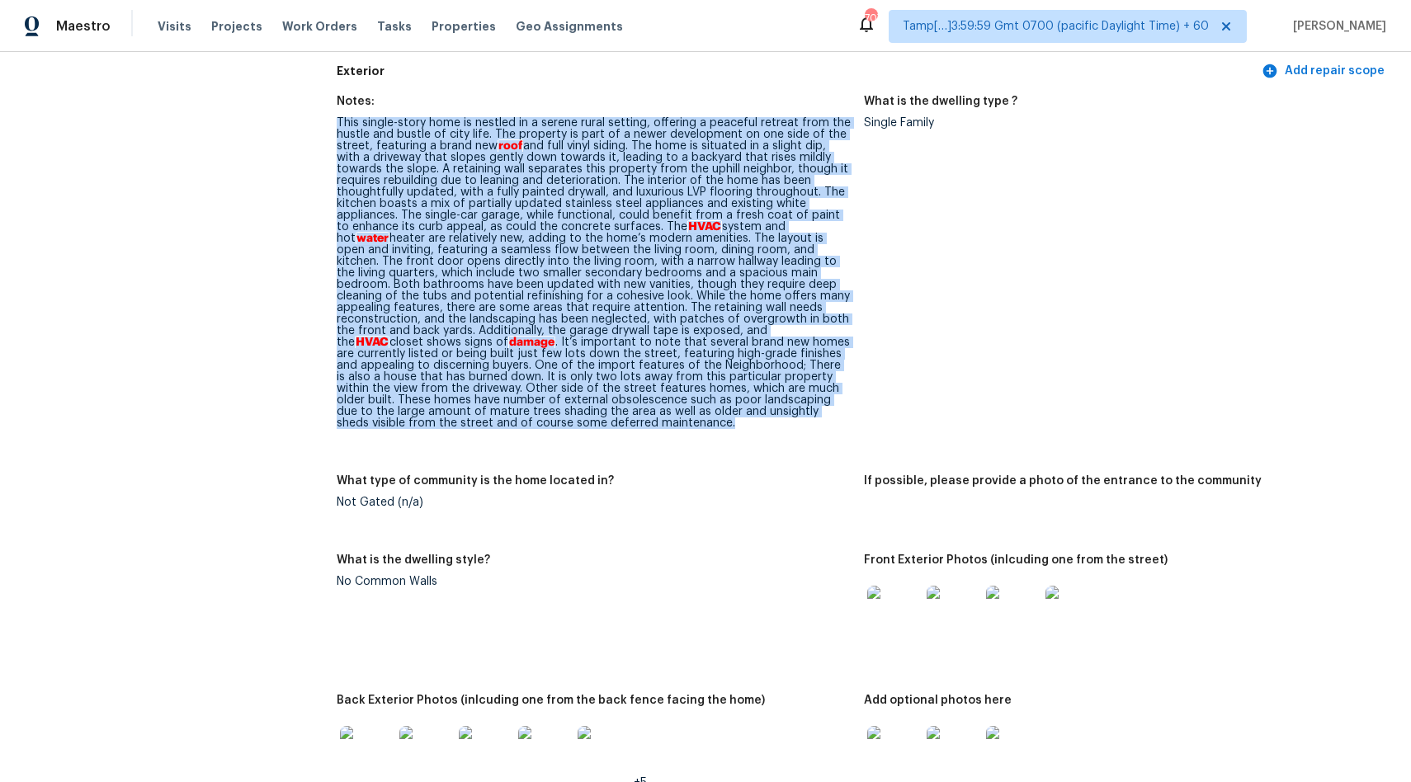
drag, startPoint x: 333, startPoint y: 119, endPoint x: 571, endPoint y: 452, distance: 409.9
copy div "Lore ipsumd-sitam cons ad elitsed do e tempor incid utlabor, etdolore m aliquae…"
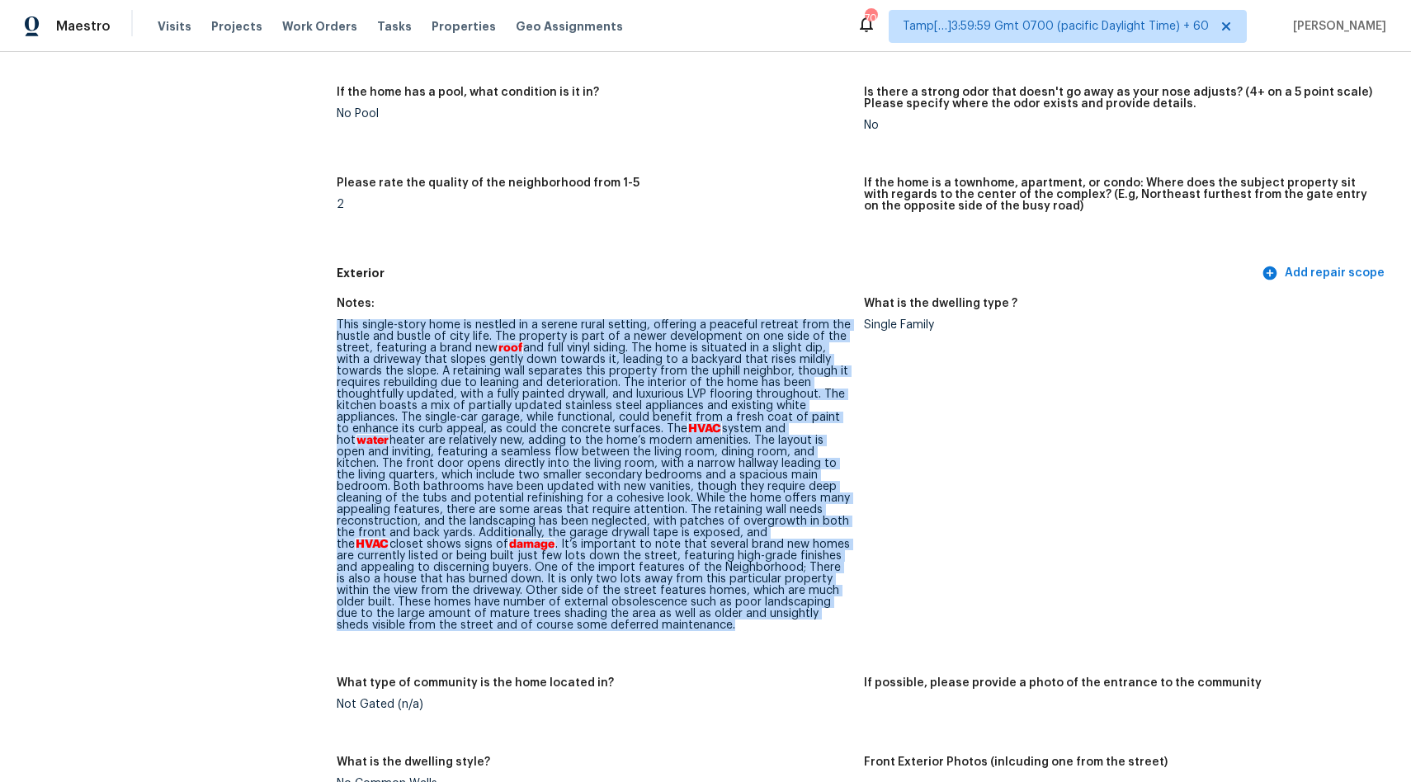
scroll to position [422, 0]
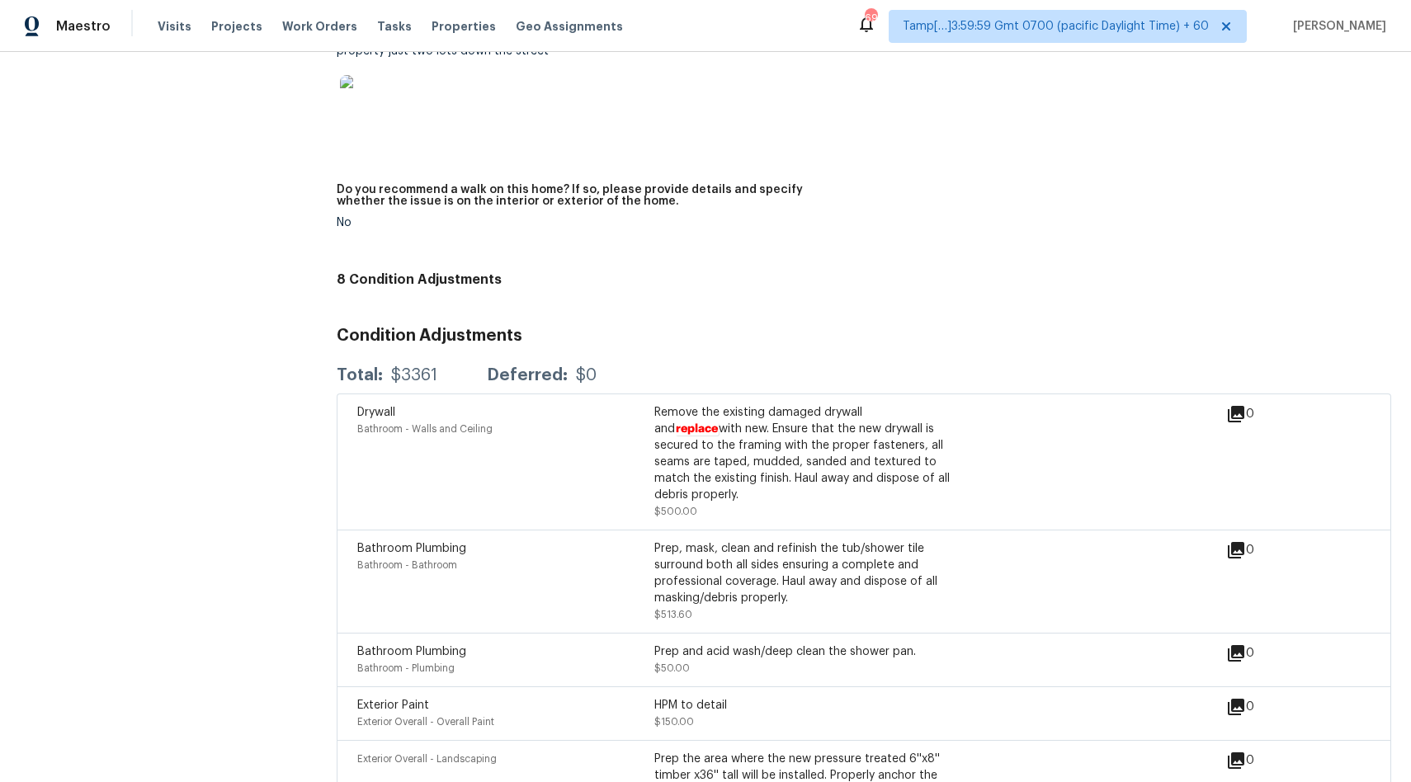
scroll to position [398, 0]
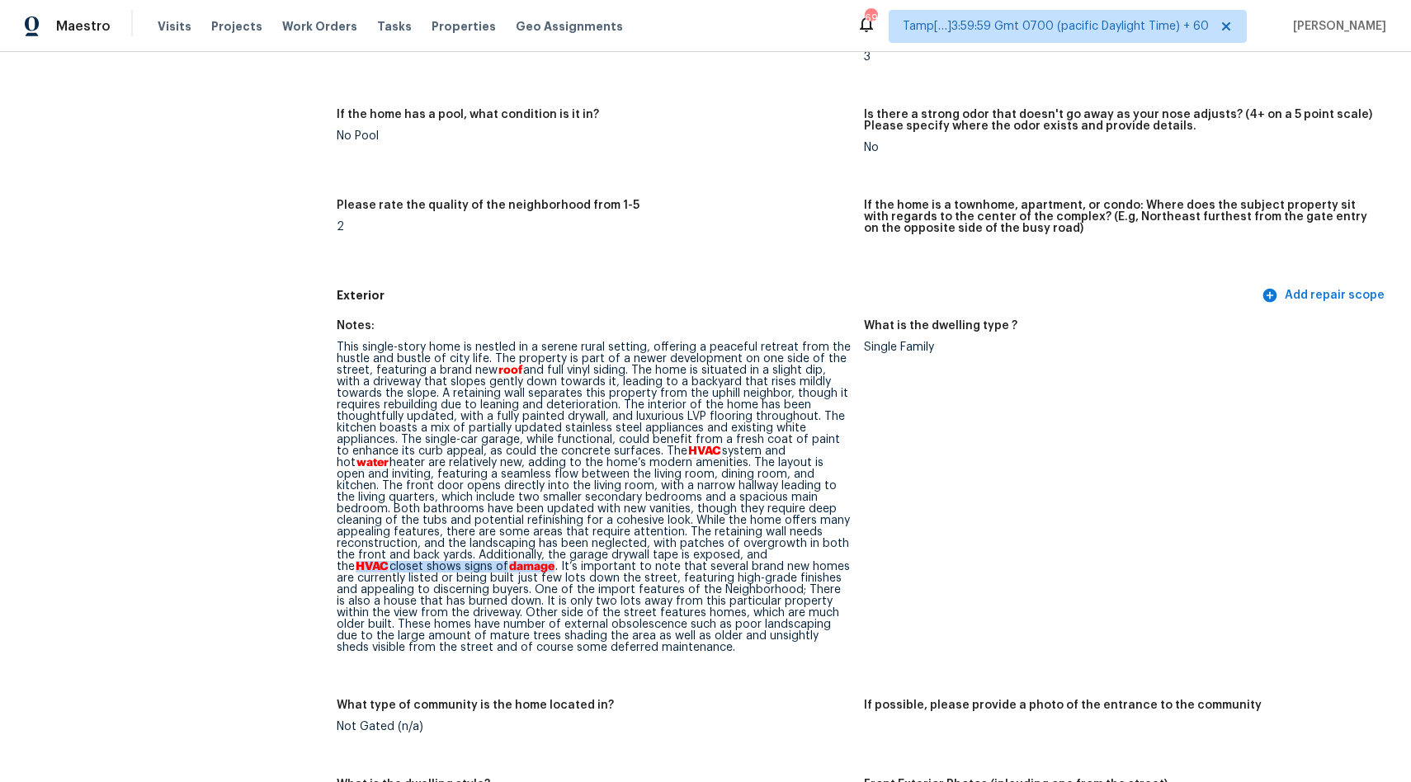
drag, startPoint x: 712, startPoint y: 555, endPoint x: 394, endPoint y: 563, distance: 317.8
click at [394, 563] on div "This single-story home is nestled in a serene rural setting, offering a peacefu…" at bounding box center [594, 498] width 514 height 312
copy div "HVAC closet shows signs of damage"
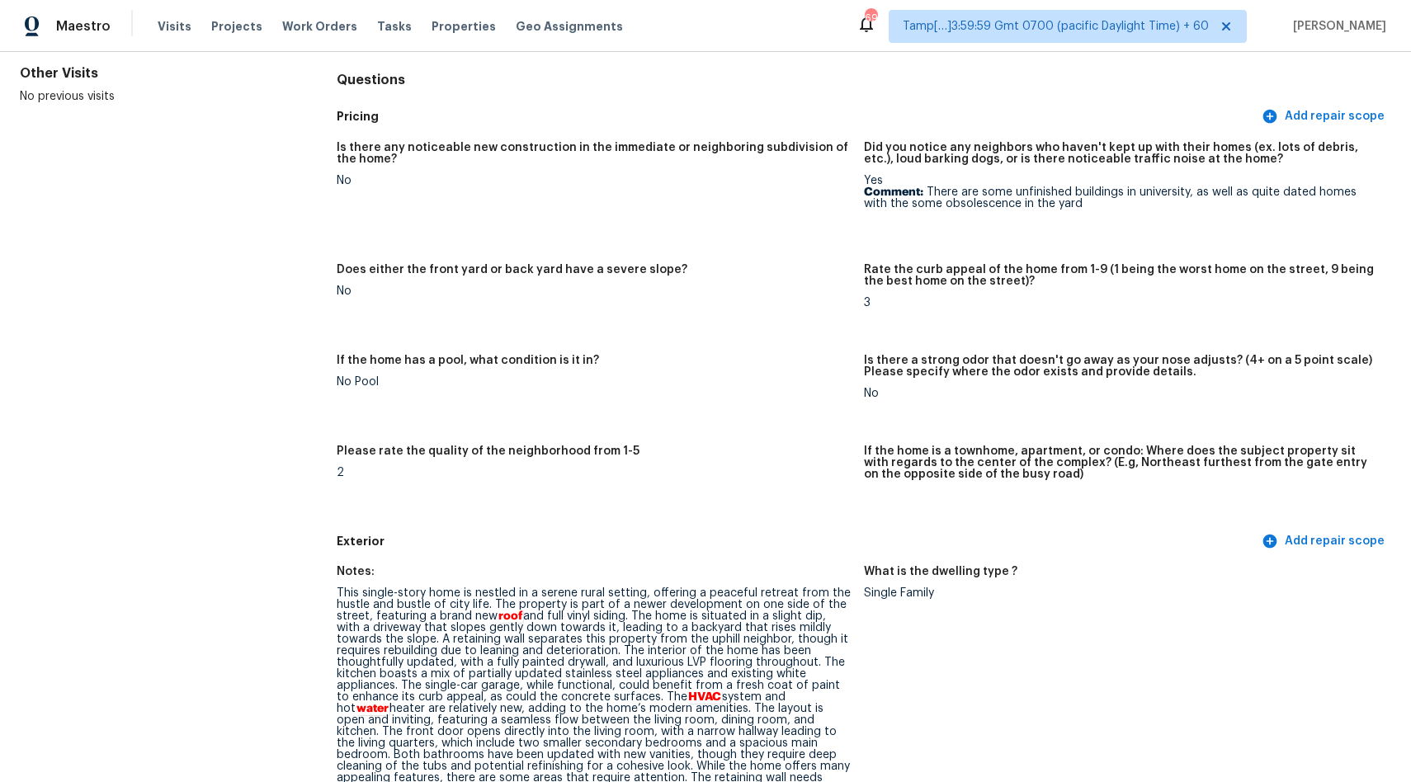
scroll to position [0, 0]
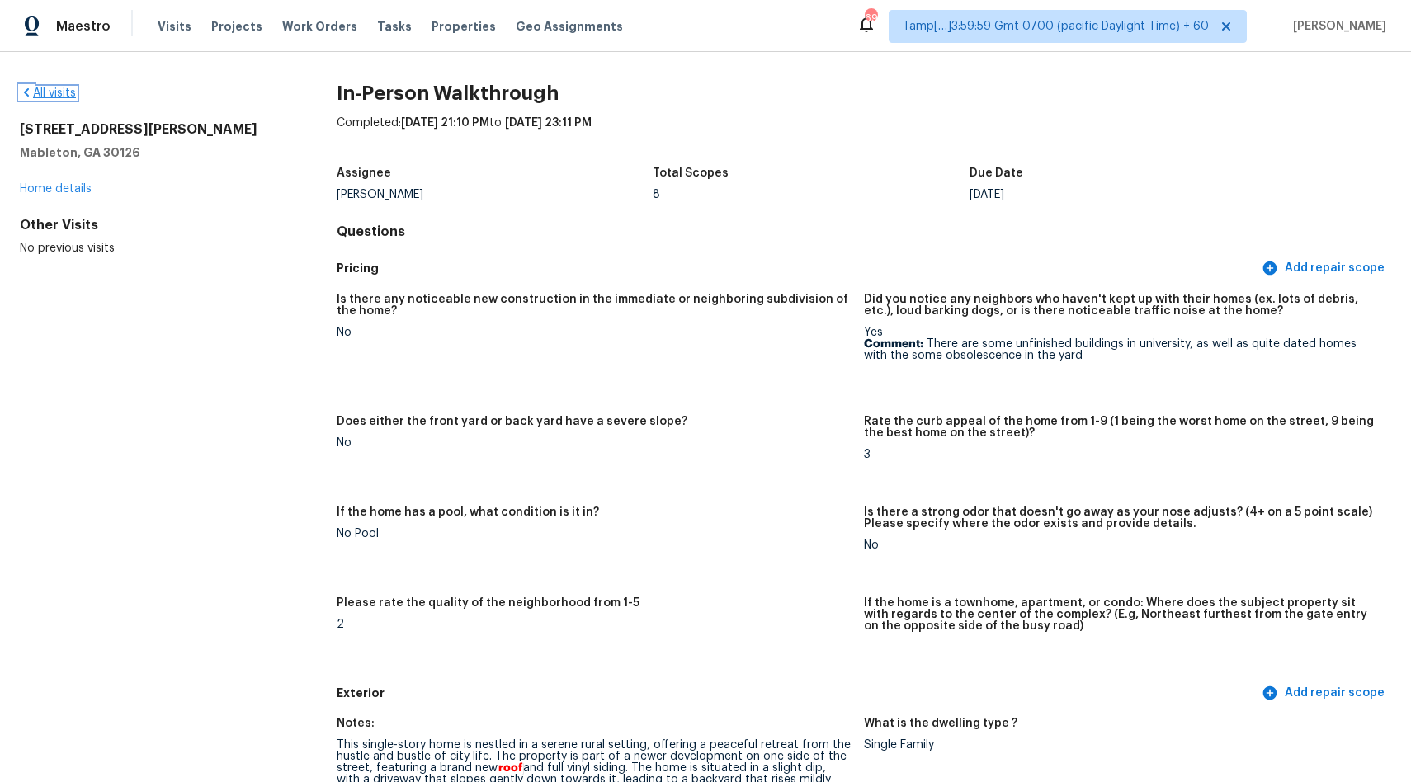
click at [29, 95] on icon at bounding box center [26, 92] width 13 height 13
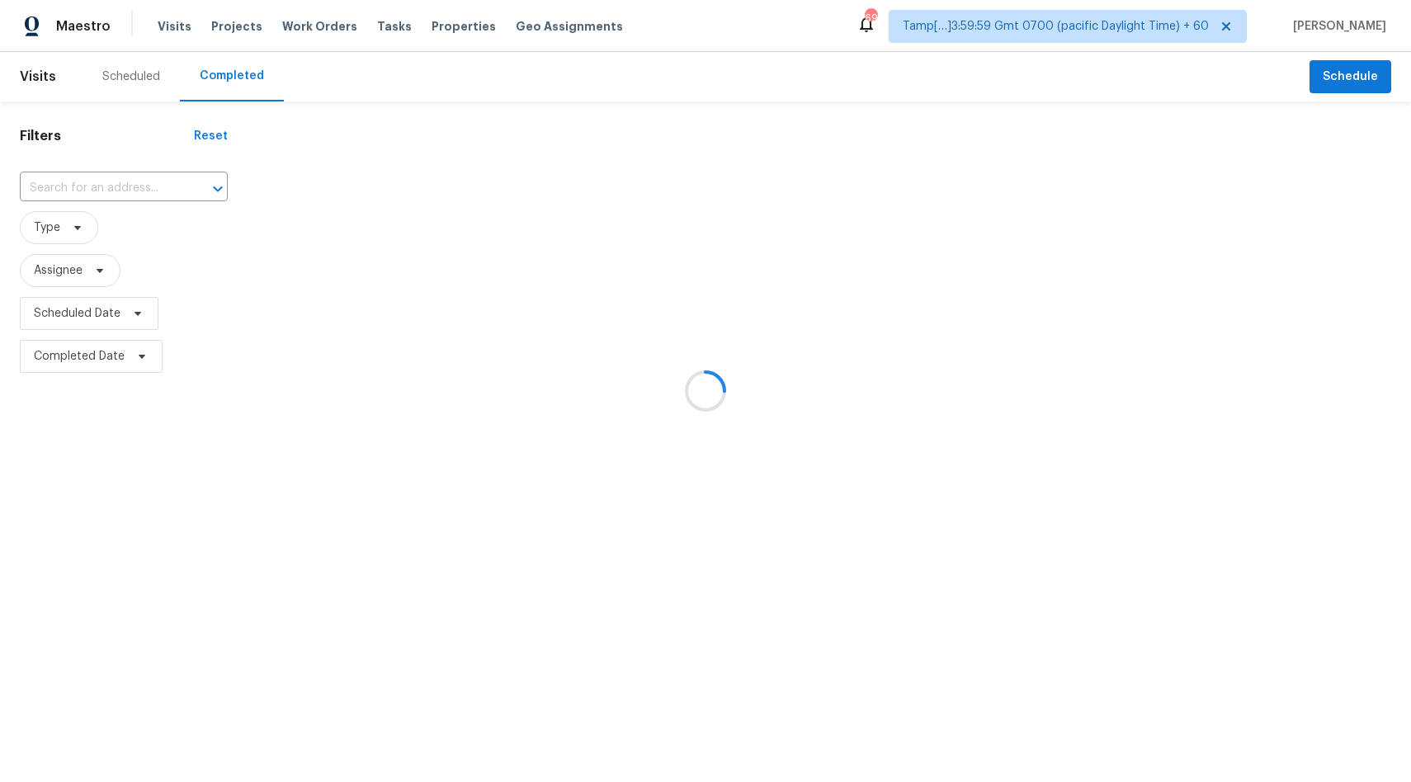
click at [94, 189] on div at bounding box center [705, 391] width 1411 height 782
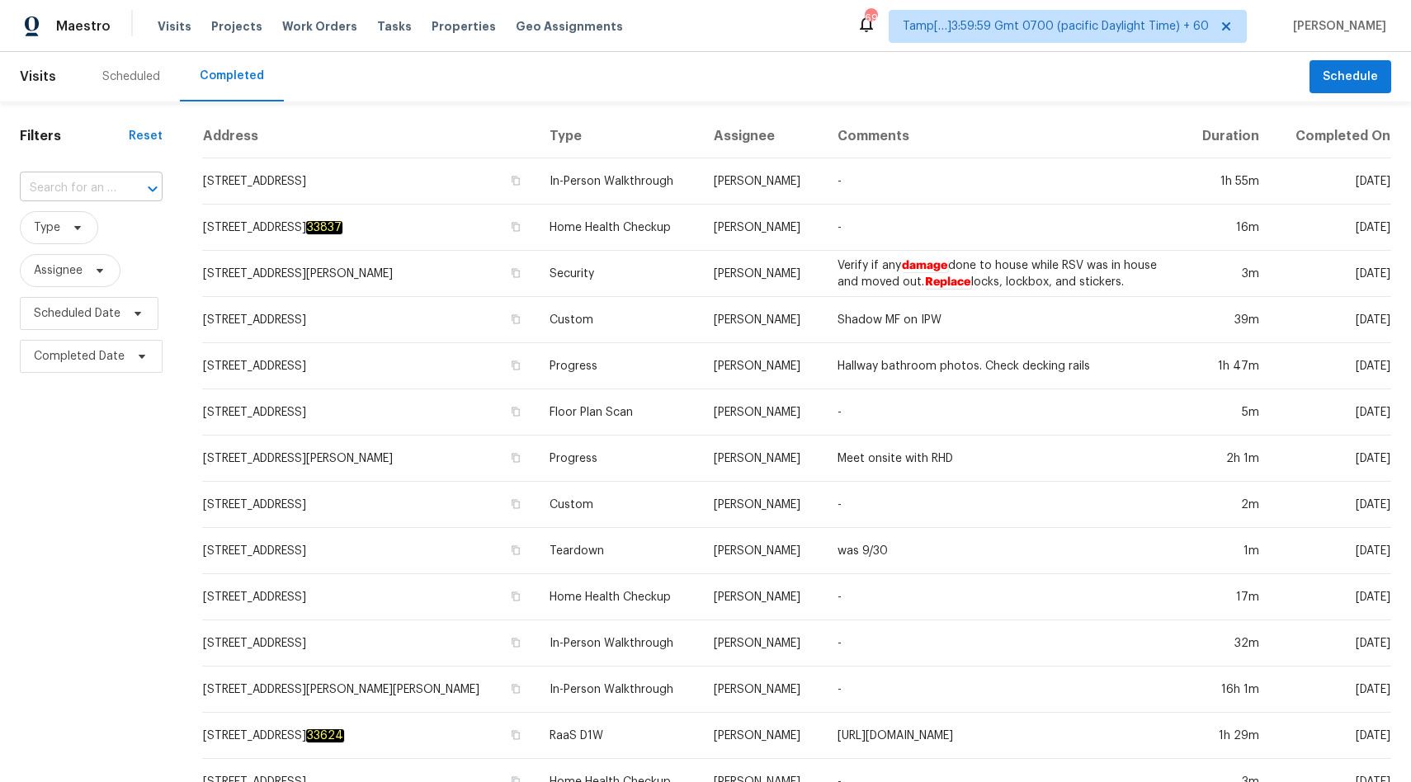
click at [89, 197] on input "text" at bounding box center [68, 189] width 97 height 26
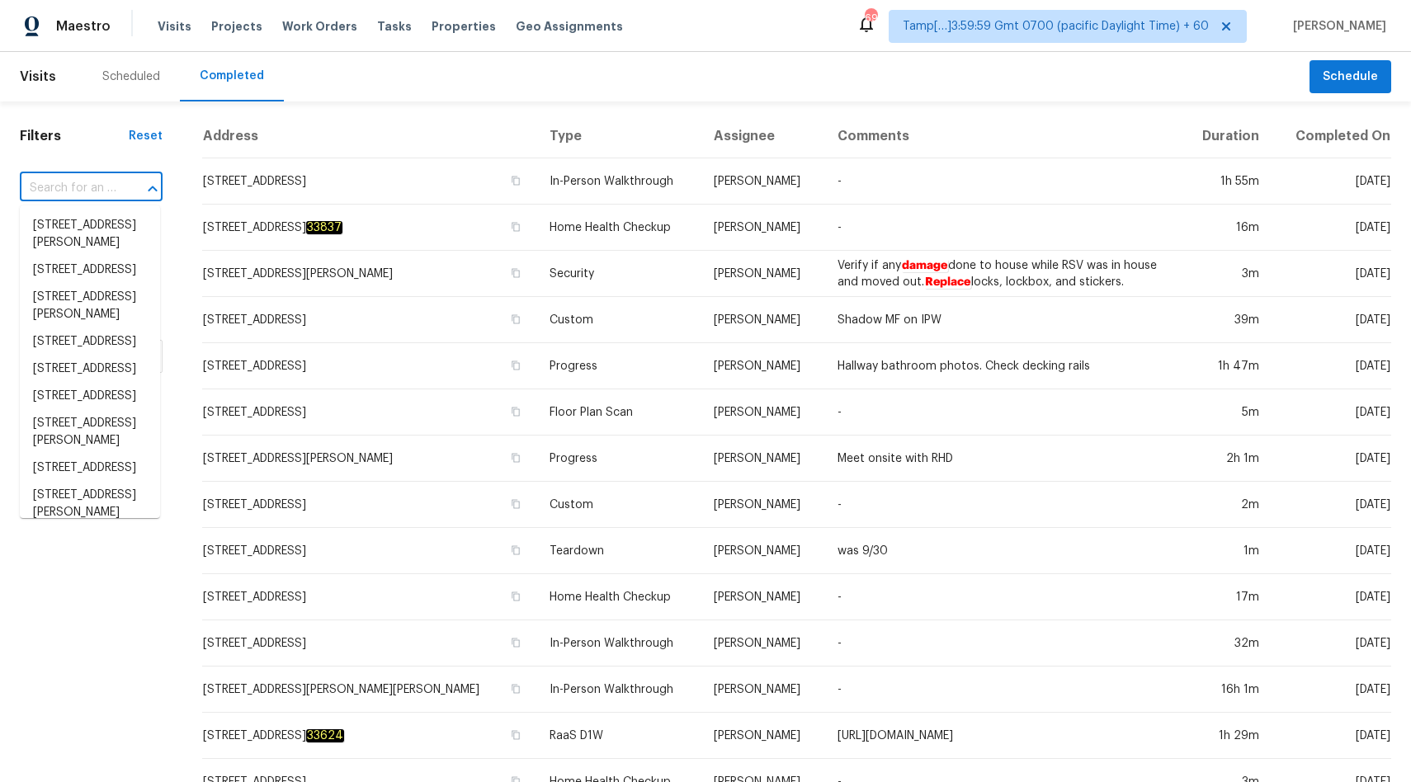
paste input "The IVA is completed. The home is in good condition with no major issues. Paint…"
type input "The IVA is completed. The home is in good condition with no major issues. Paint…"
paste input "[STREET_ADDRESS]"
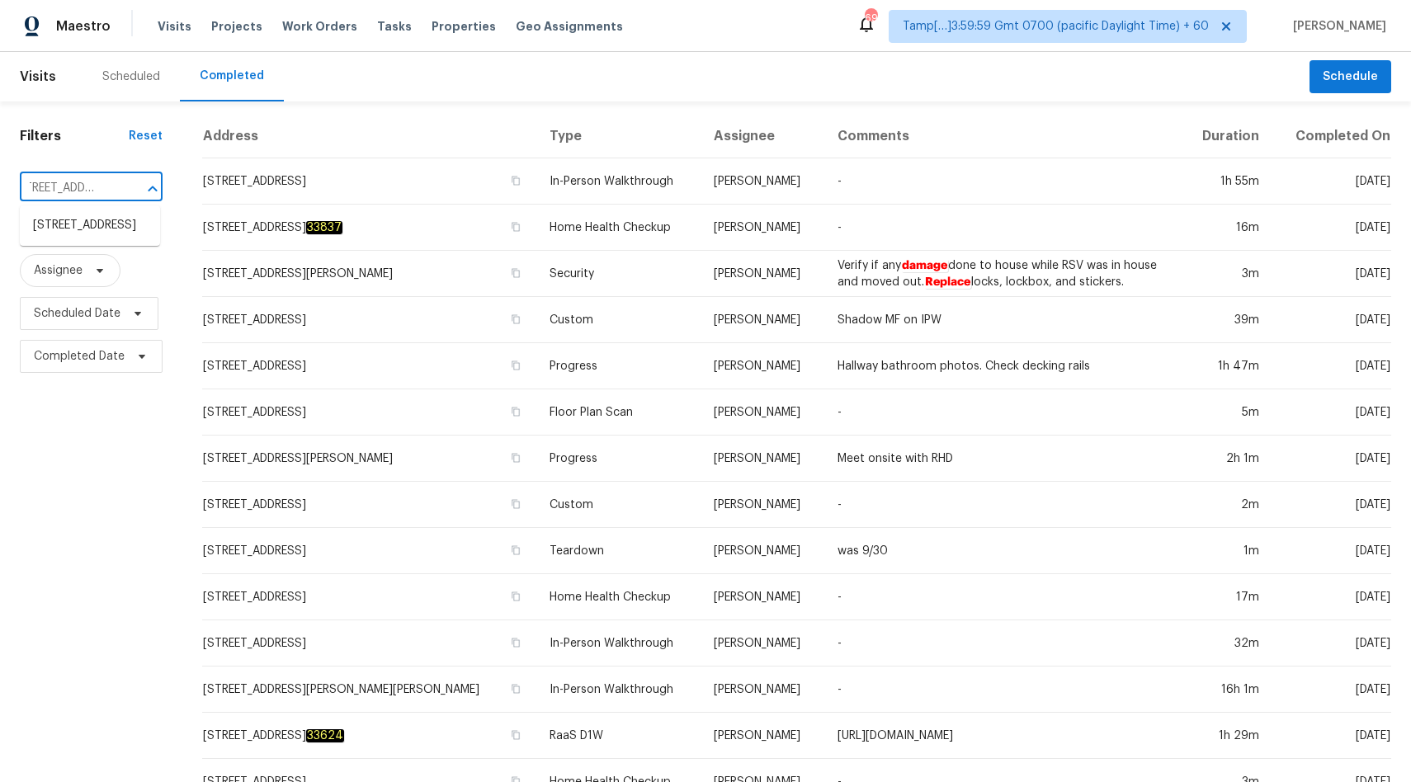
type input "[STREET_ADDRESS]"
click at [100, 239] on li "[STREET_ADDRESS]" at bounding box center [90, 225] width 140 height 27
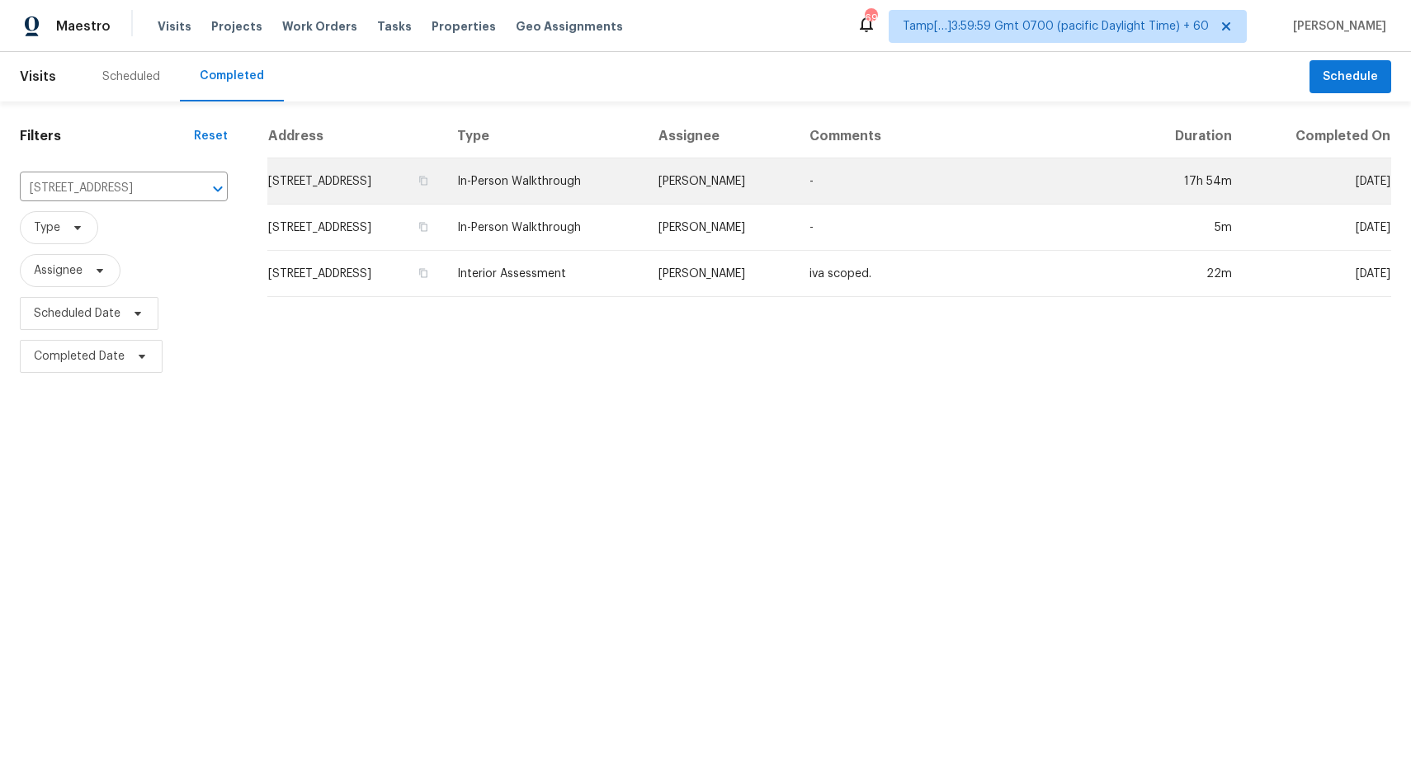
click at [549, 187] on td "In-Person Walkthrough" at bounding box center [544, 181] width 201 height 46
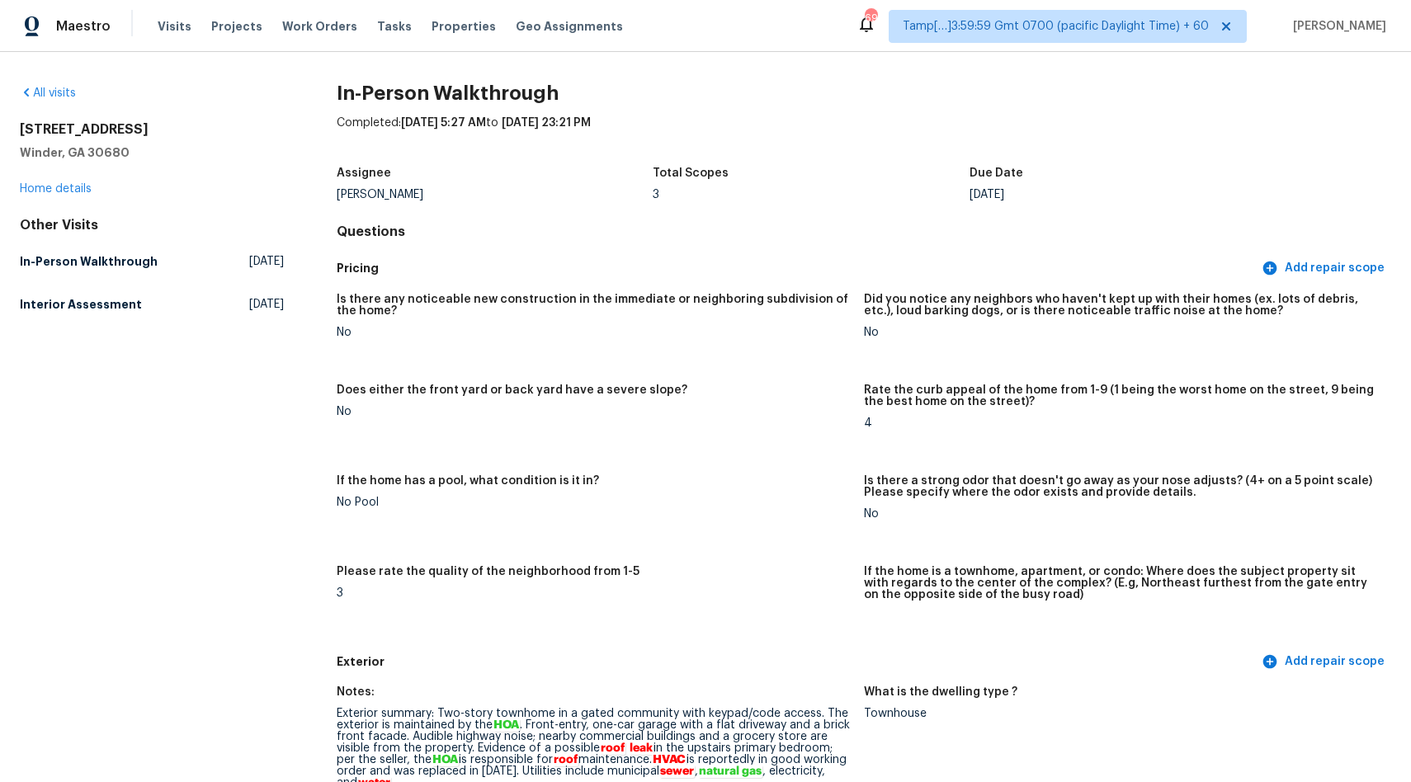
click at [885, 198] on div "3" at bounding box center [811, 195] width 317 height 12
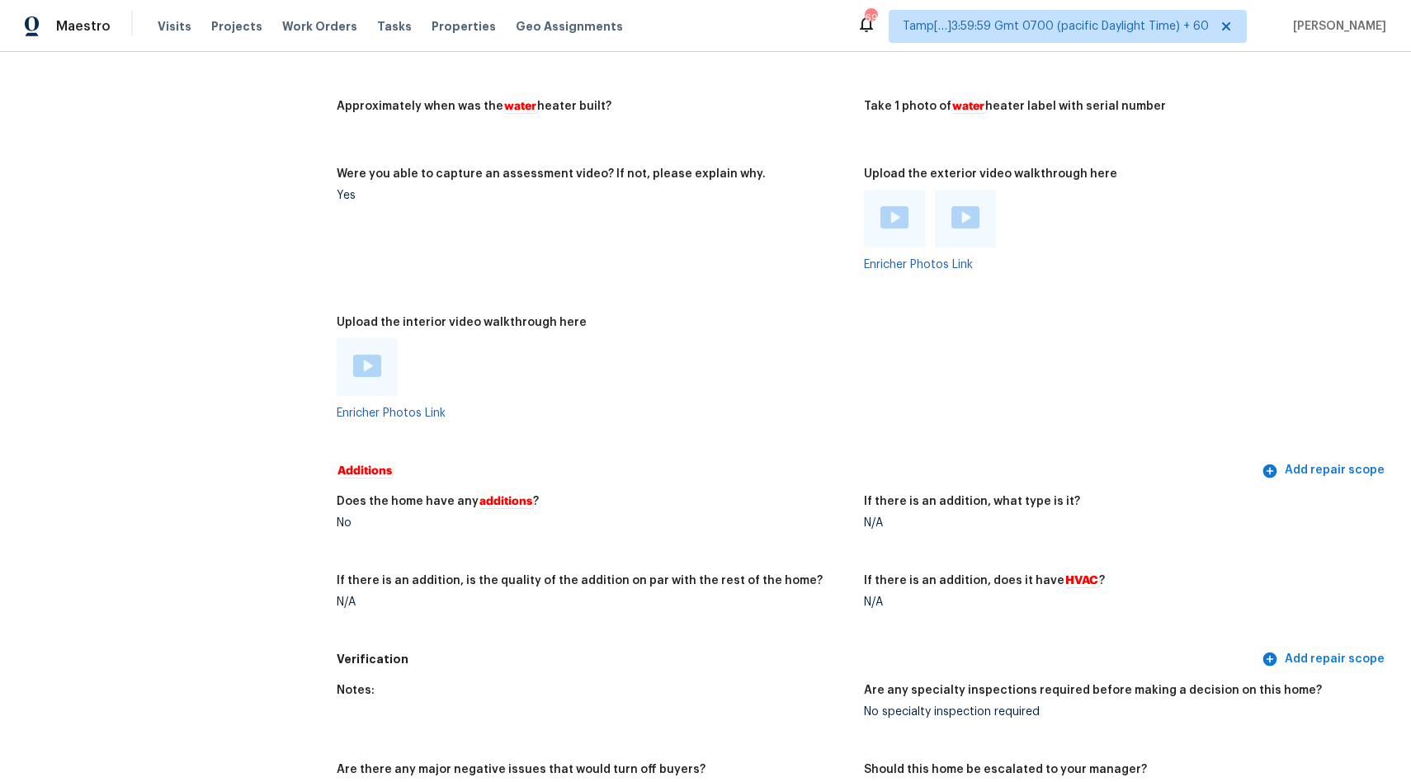
scroll to position [2869, 0]
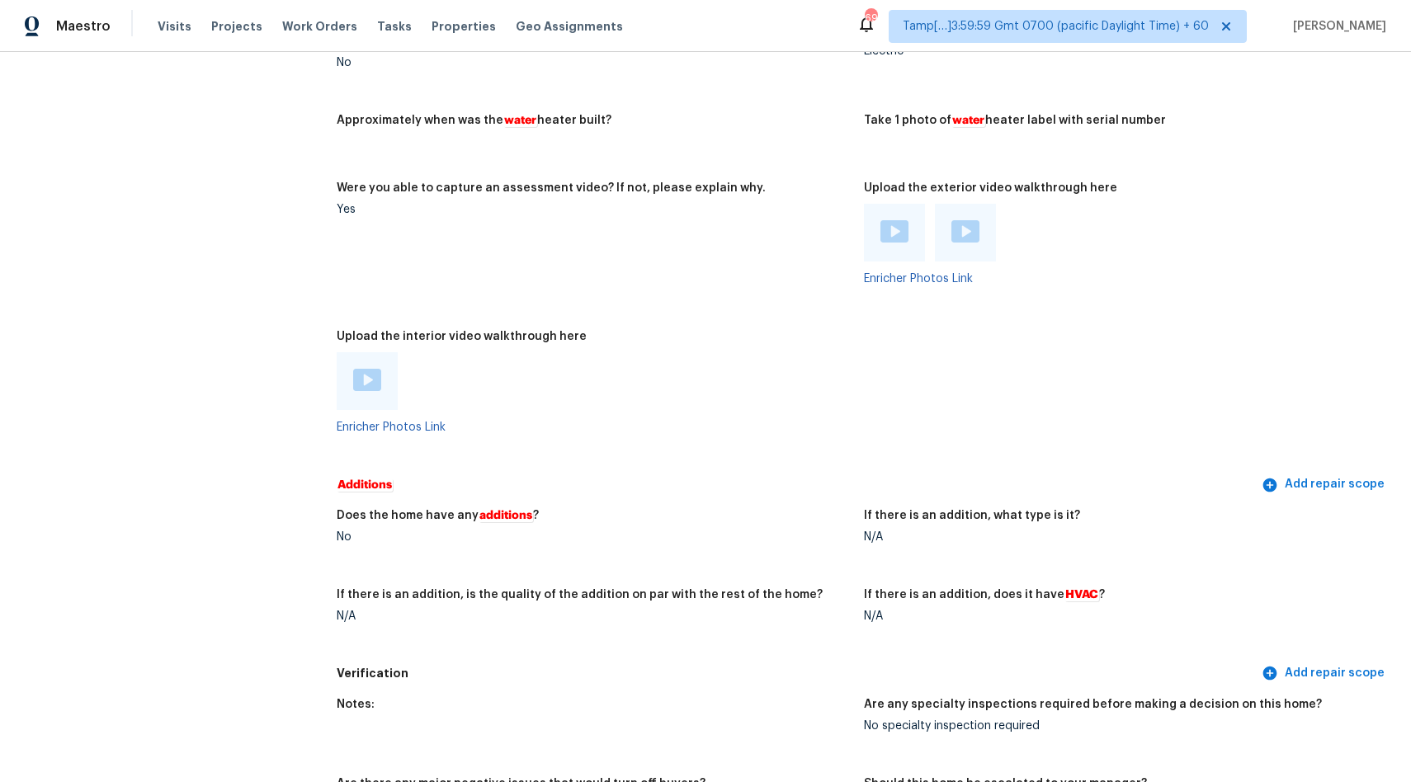
click at [366, 382] on img at bounding box center [367, 380] width 28 height 22
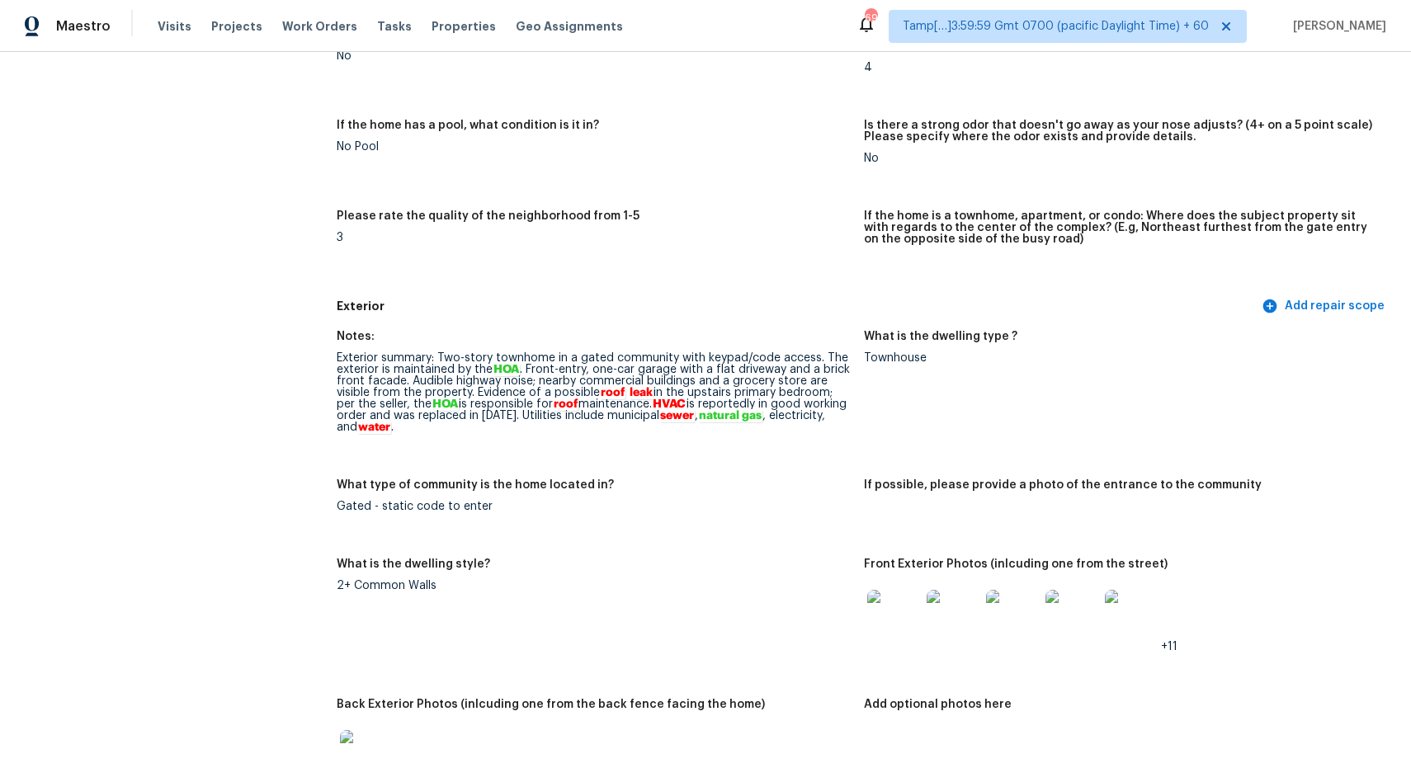
scroll to position [895, 0]
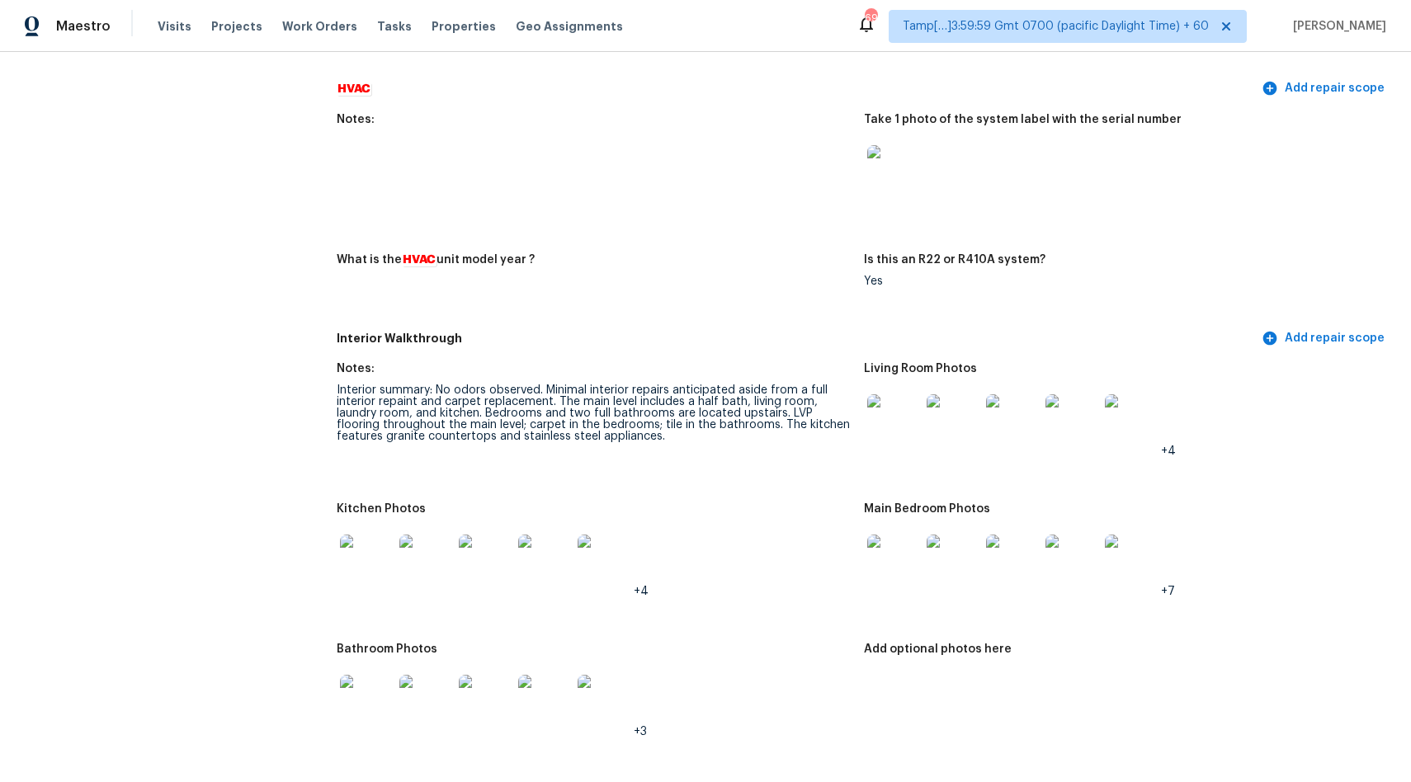
scroll to position [2225, 0]
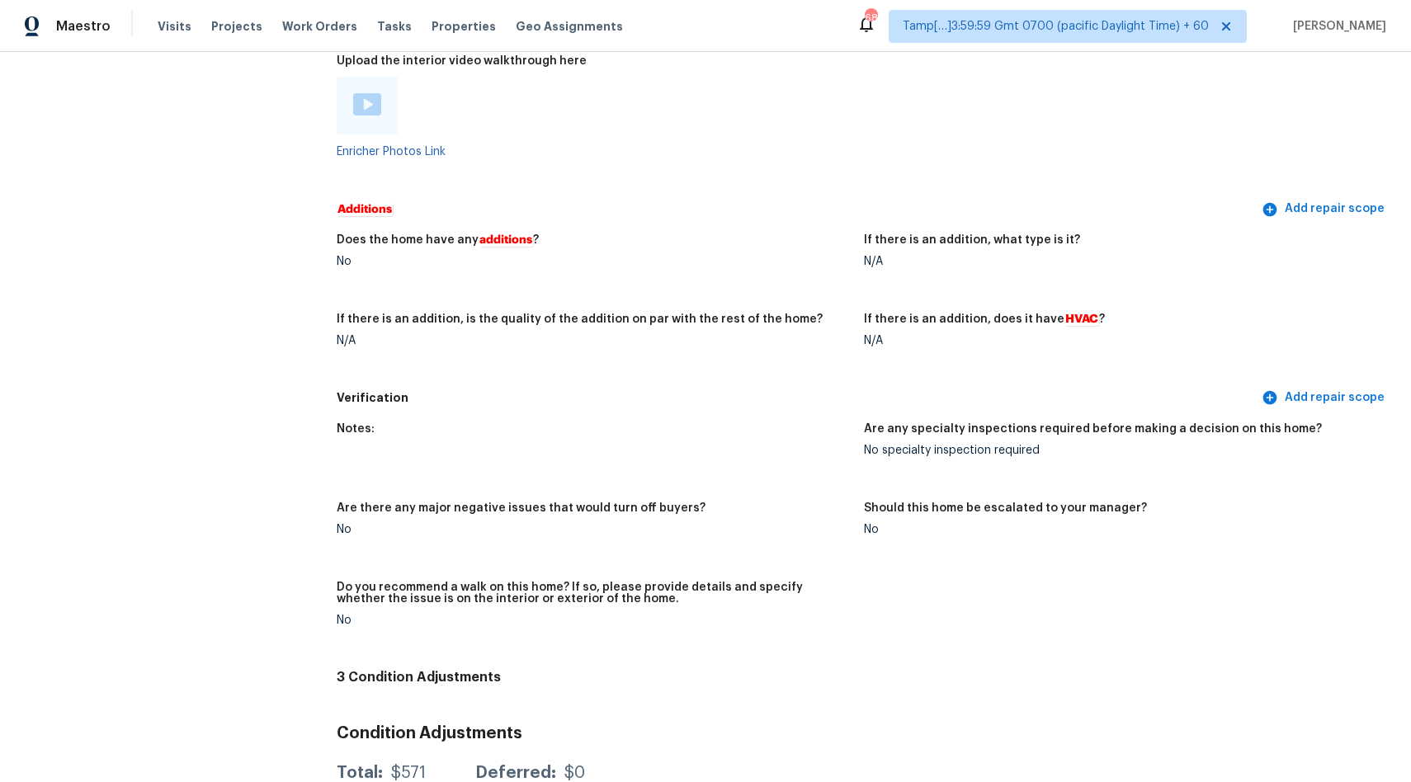
scroll to position [1508, 0]
